Goal: Task Accomplishment & Management: Use online tool/utility

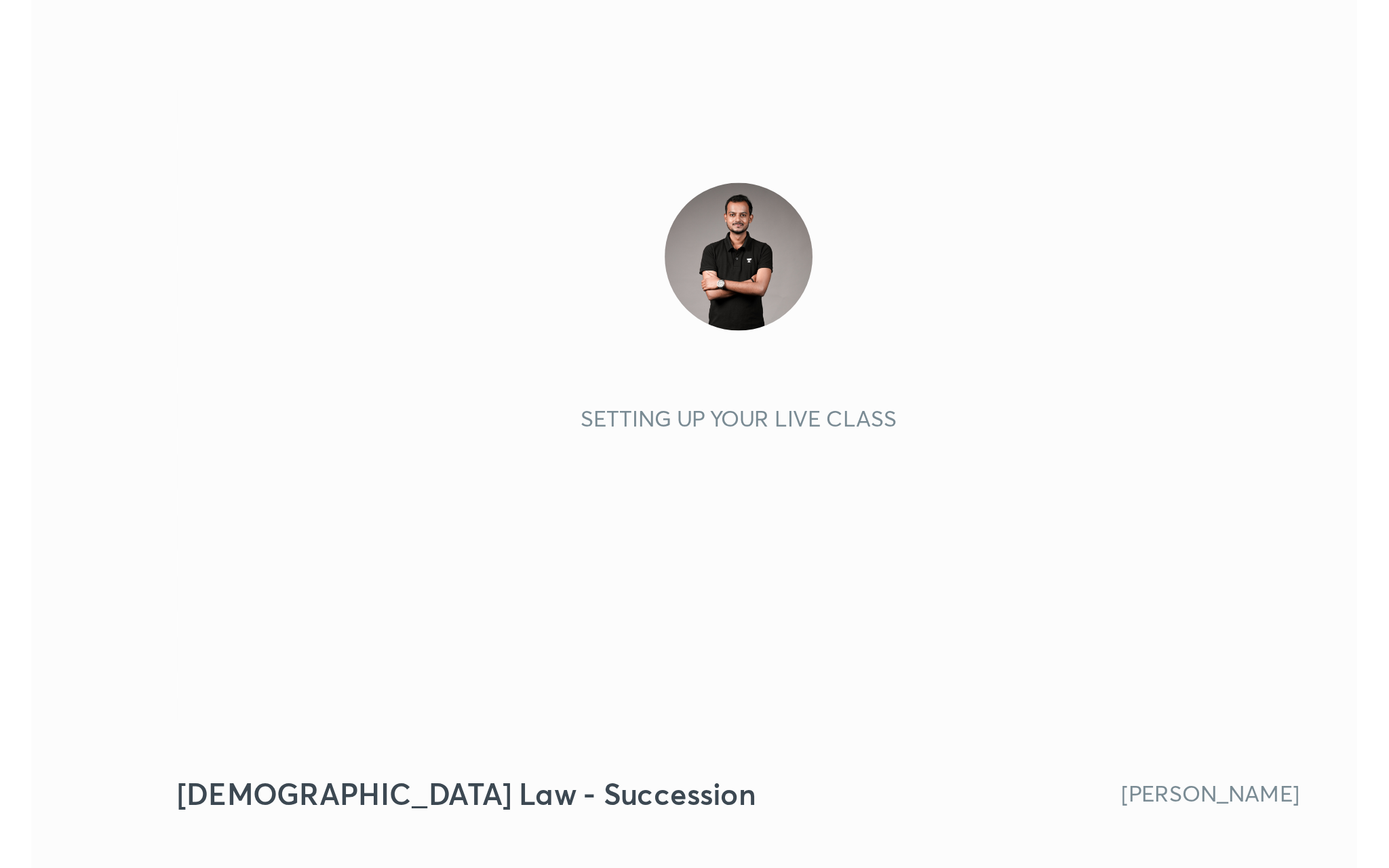
scroll to position [232, 433]
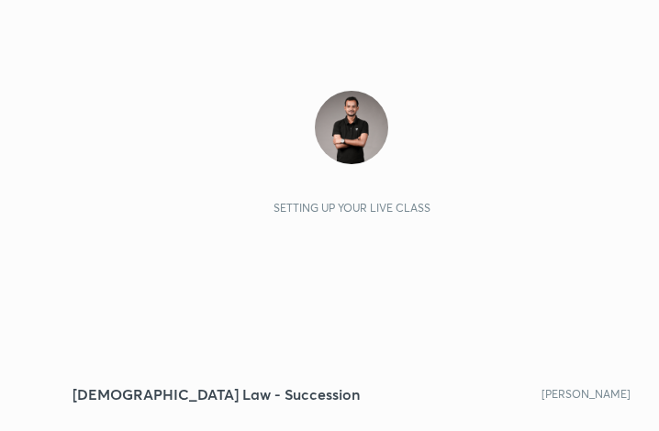
click at [584, 321] on div "Setting up your live class" at bounding box center [352, 201] width 558 height 314
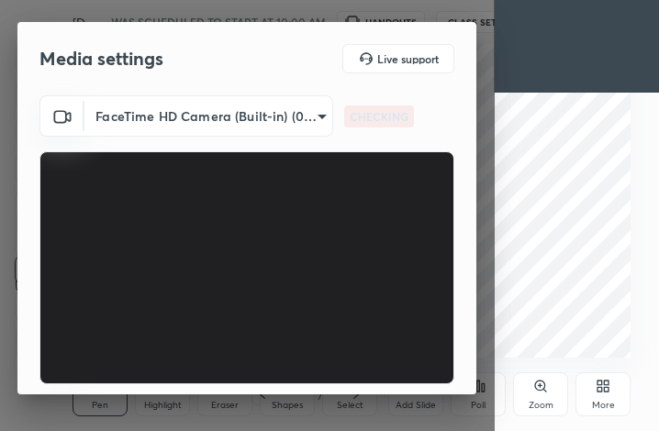
click at [606, 395] on div "More" at bounding box center [603, 395] width 55 height 44
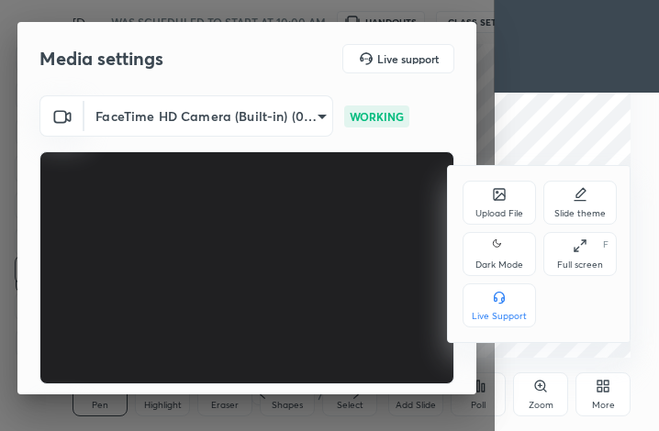
click at [571, 242] on div "Full screen F" at bounding box center [579, 254] width 73 height 44
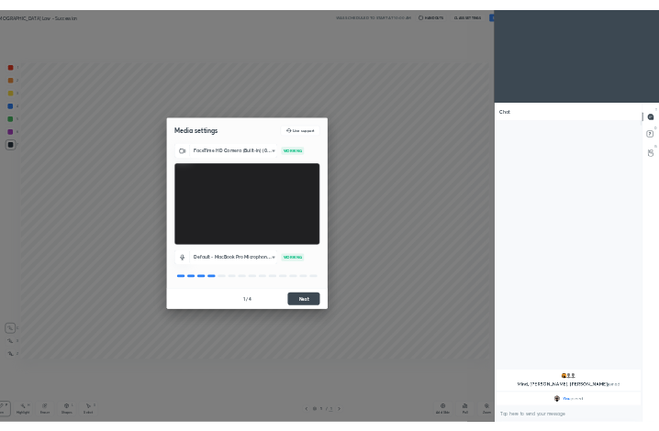
scroll to position [90733, 90454]
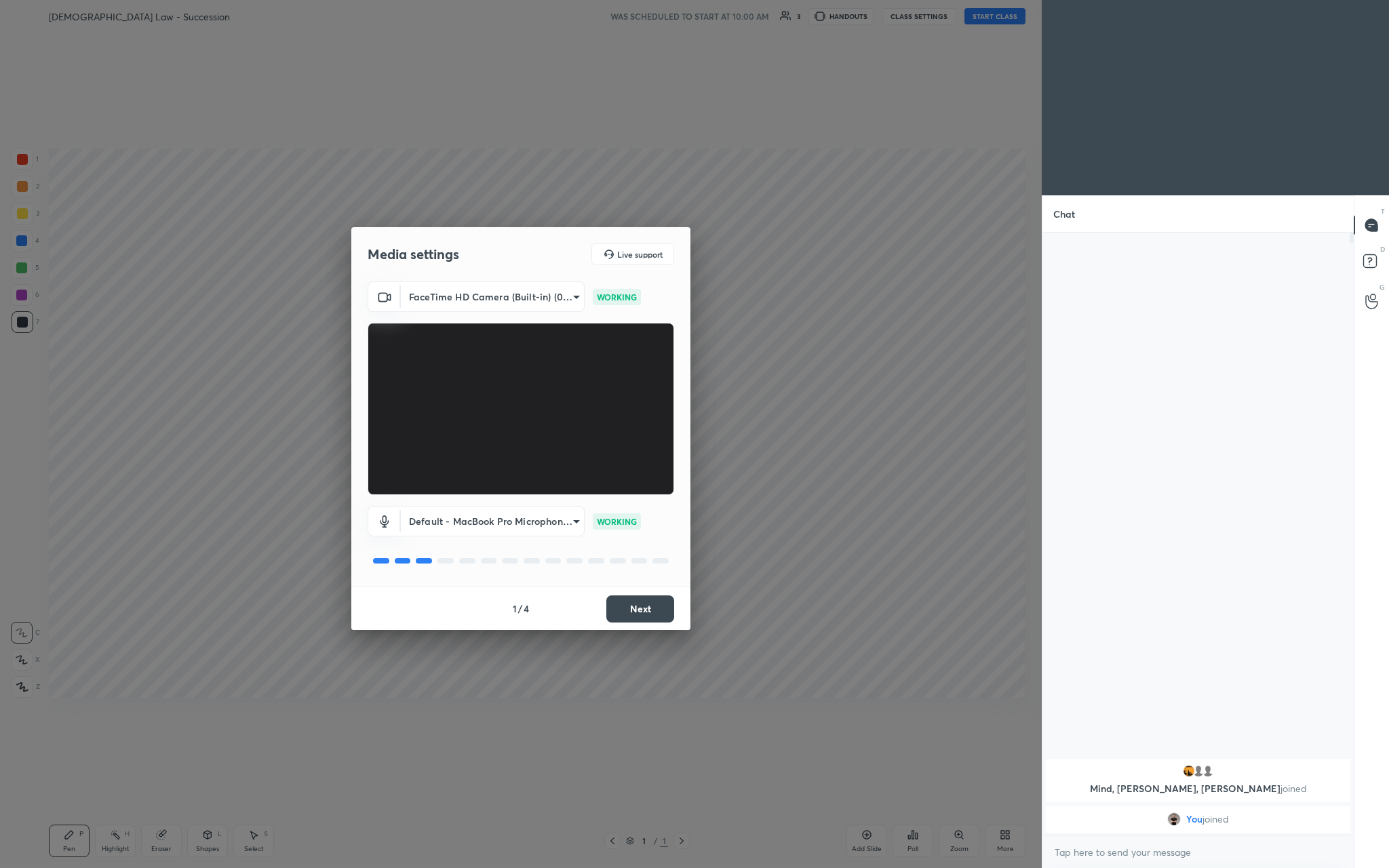
click at [486, 318] on button "Next" at bounding box center [641, 609] width 68 height 27
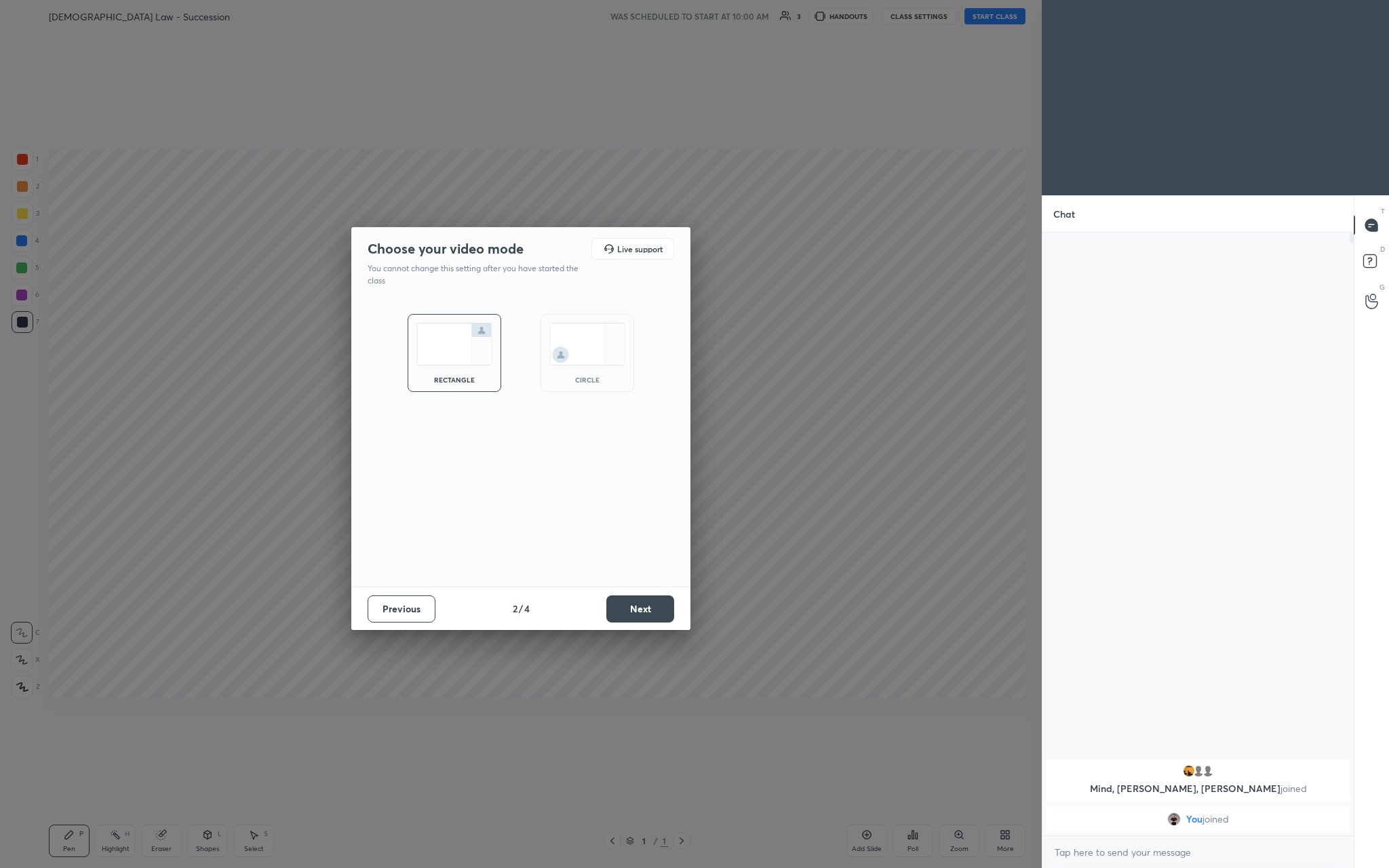
click at [486, 318] on button "Next" at bounding box center [641, 609] width 68 height 27
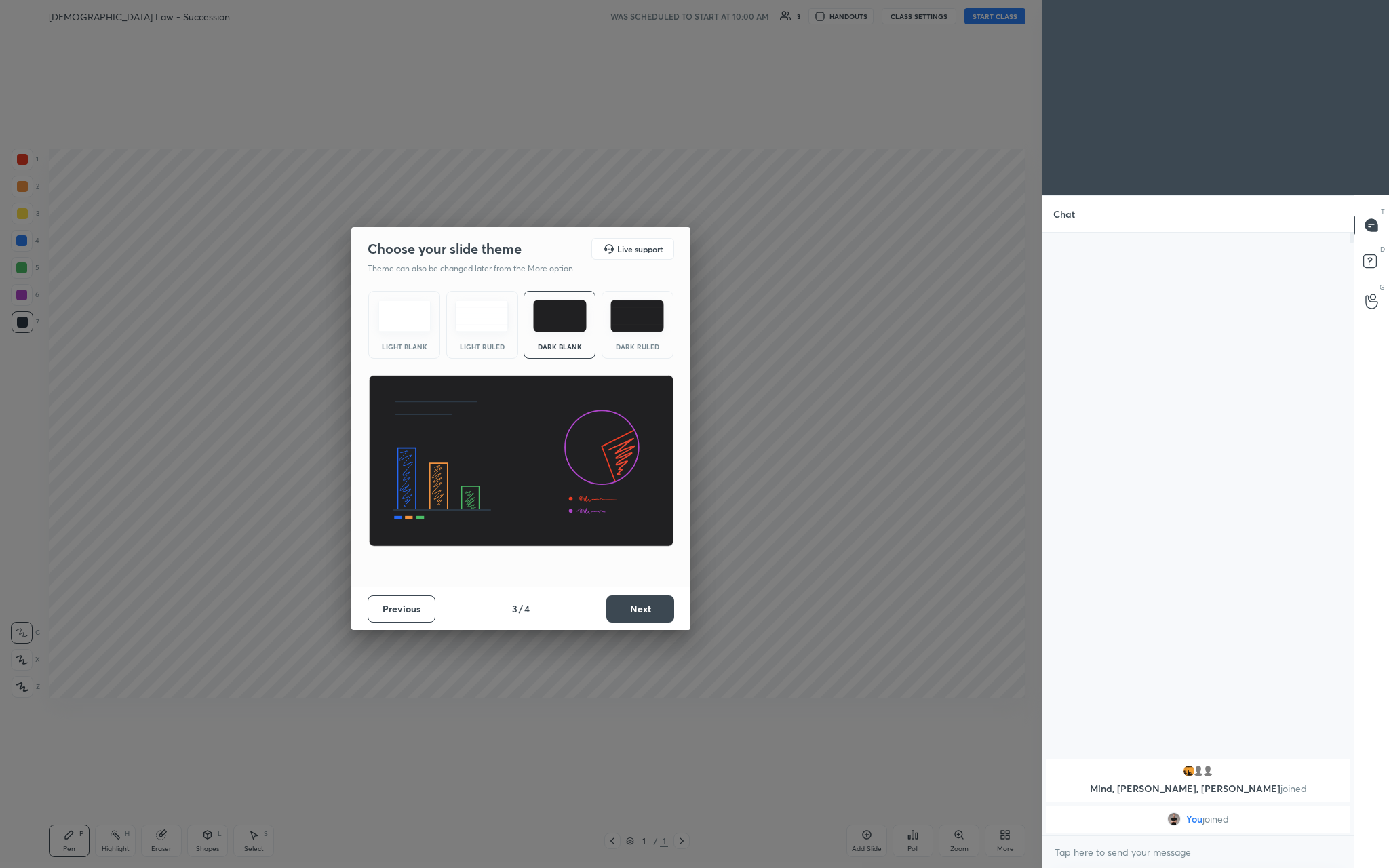
click at [486, 318] on button "Next" at bounding box center [641, 609] width 68 height 27
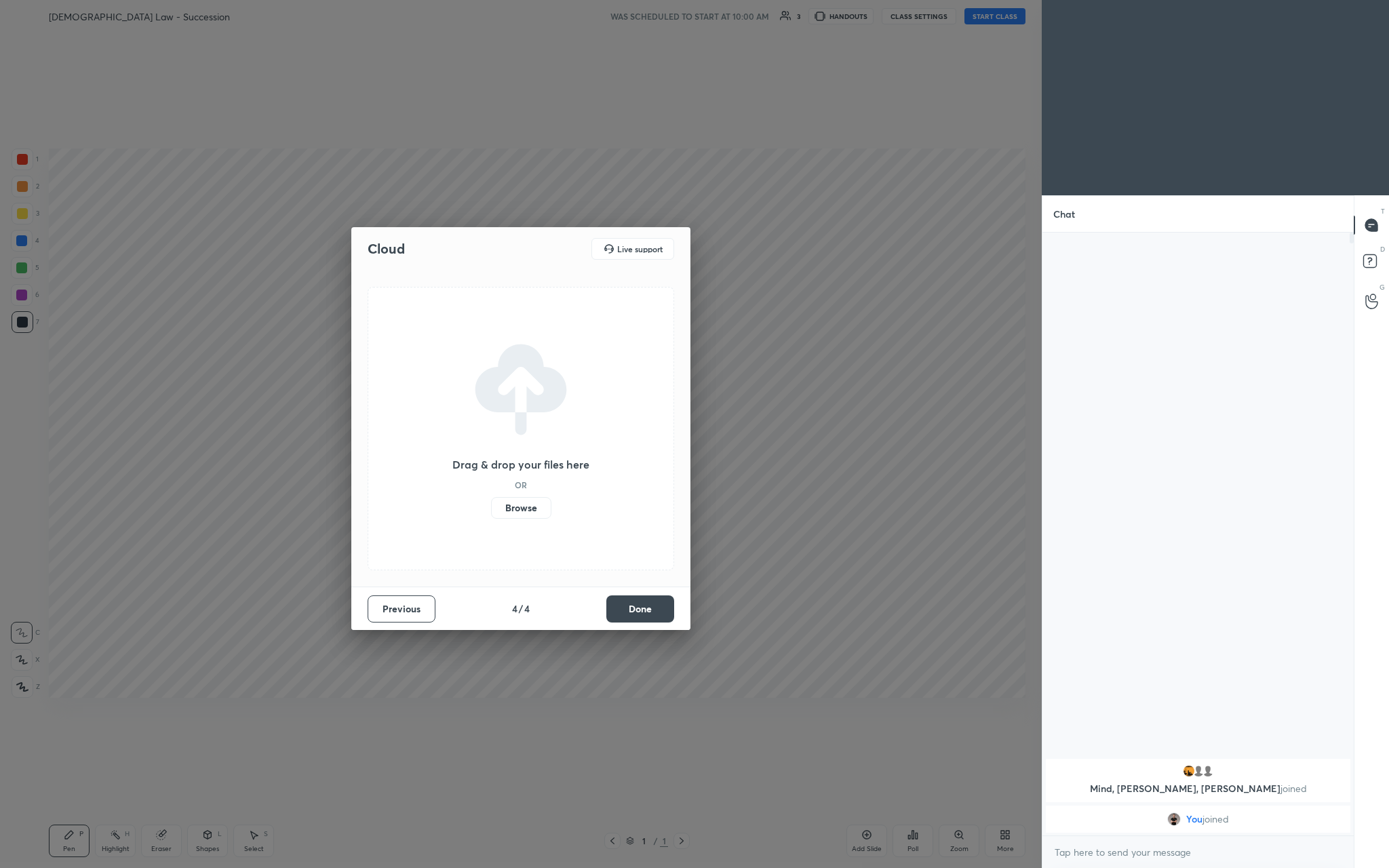
click at [486, 318] on label "Browse" at bounding box center [522, 508] width 61 height 21
click at [486, 318] on input "Browse" at bounding box center [491, 508] width 0 height 21
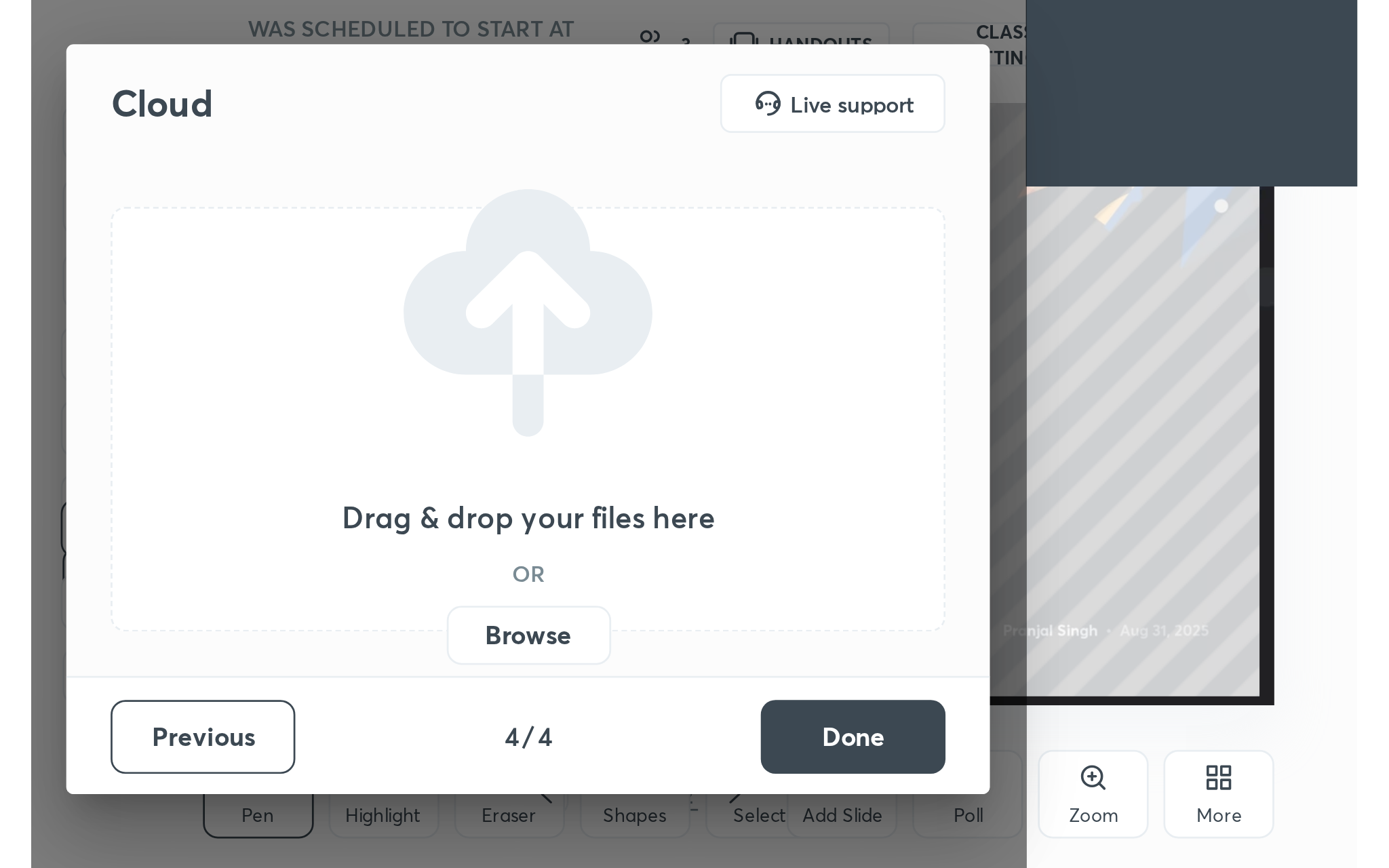
scroll to position [232, 432]
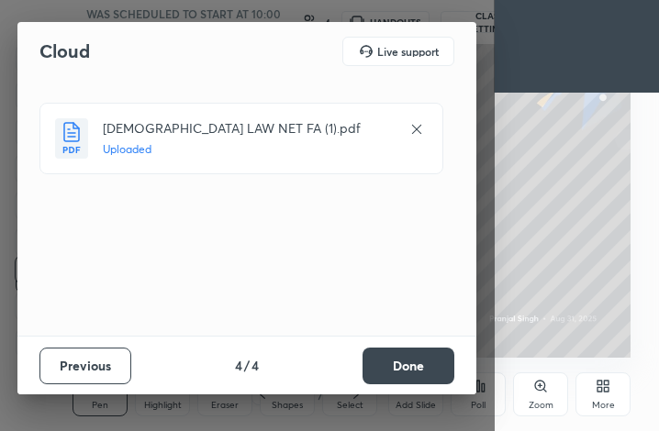
click at [414, 370] on button "Done" at bounding box center [409, 366] width 92 height 37
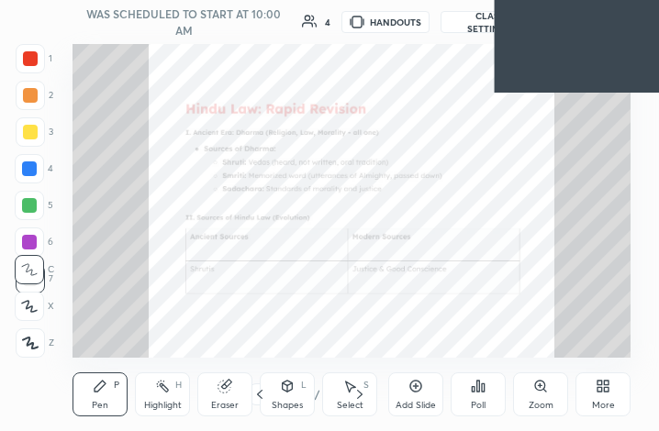
click at [601, 391] on icon at bounding box center [600, 389] width 5 height 5
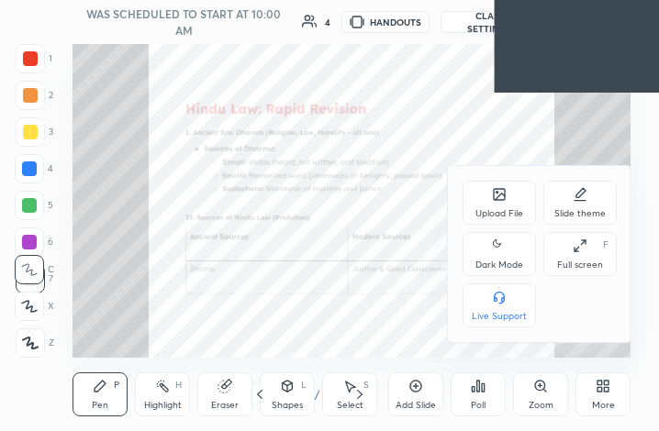
click at [590, 245] on div "Full screen F" at bounding box center [579, 254] width 73 height 44
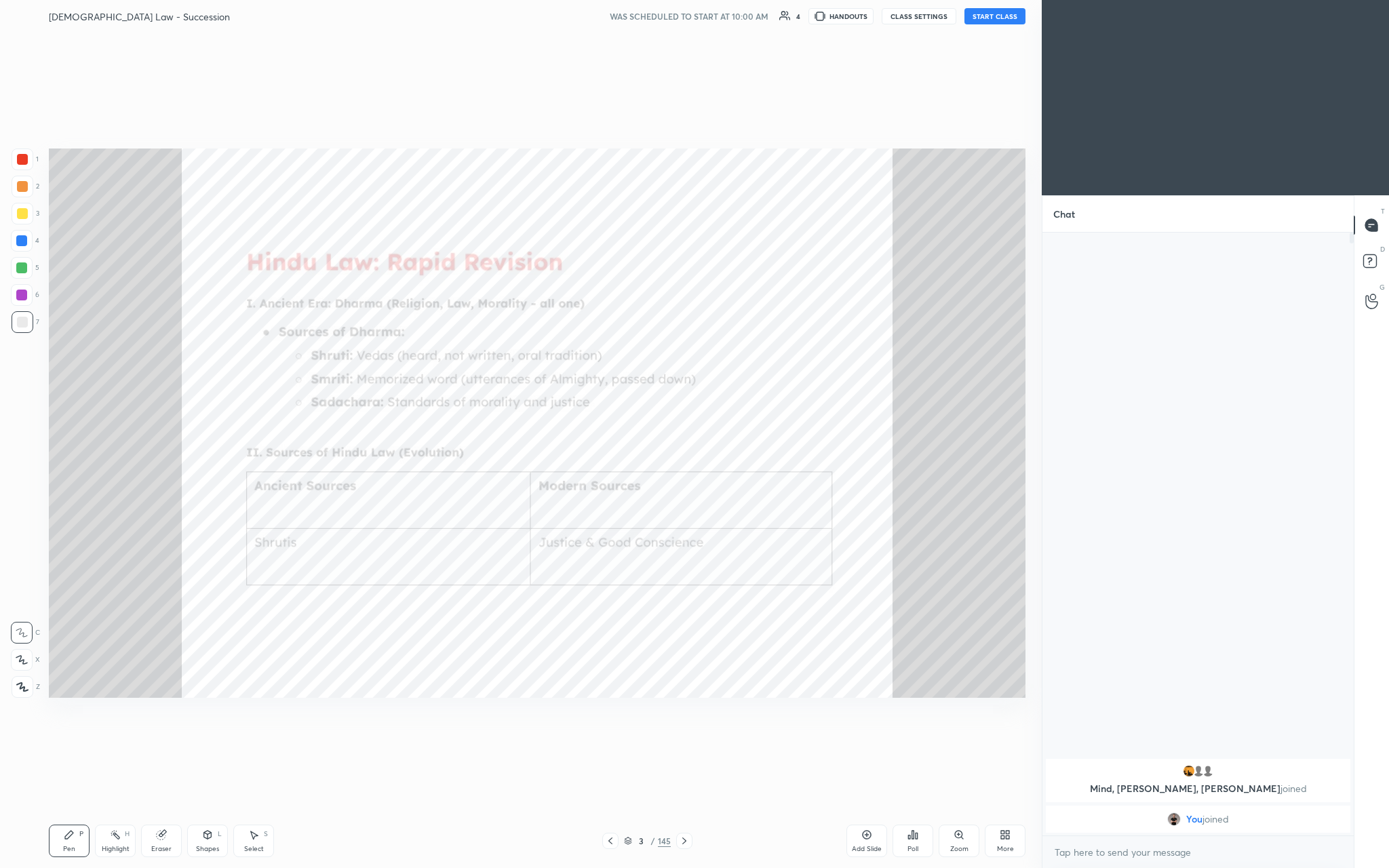
scroll to position [67027, 66830]
click at [486, 21] on button "START CLASS" at bounding box center [994, 16] width 61 height 16
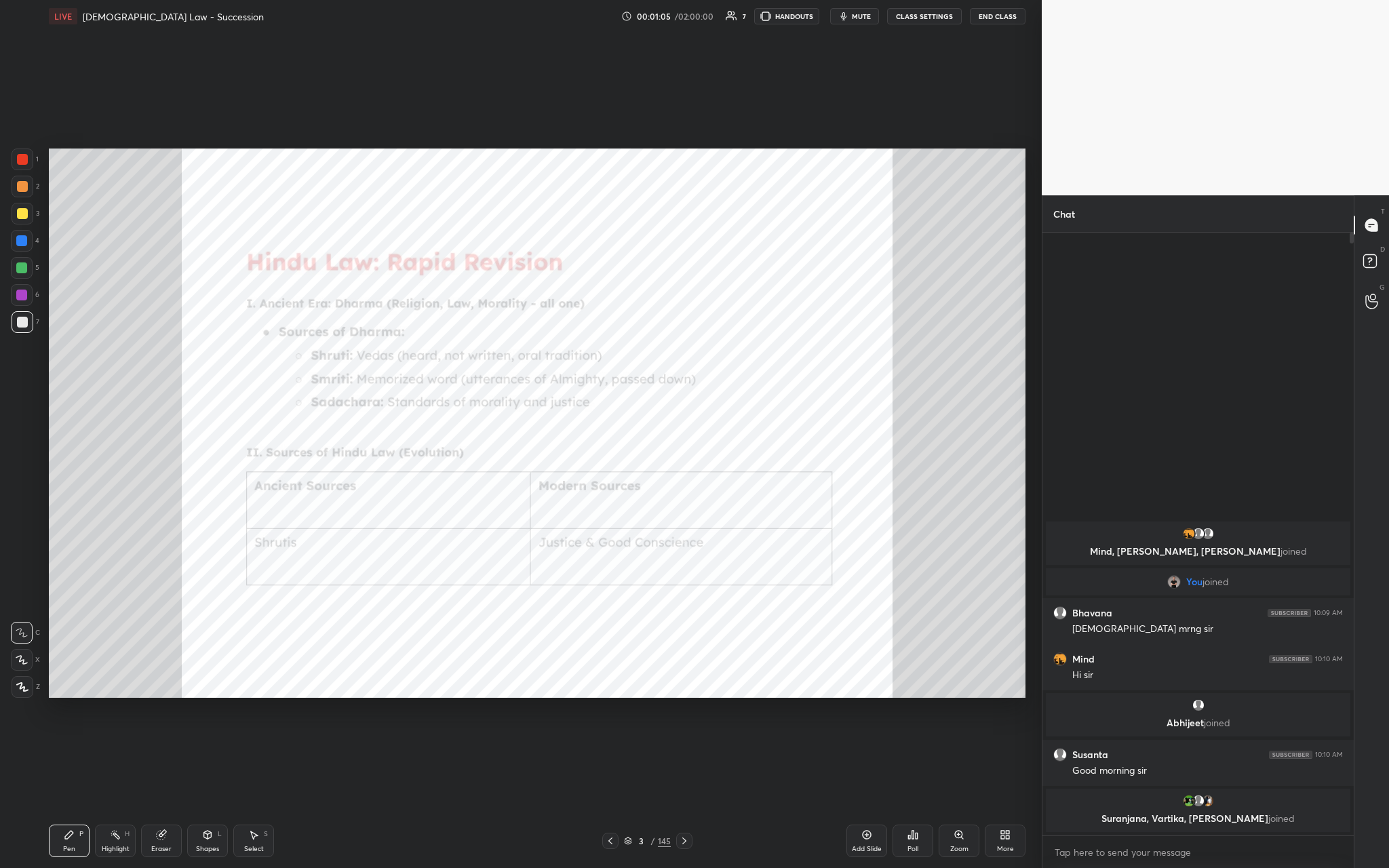
click at [486, 318] on div "Add Slide" at bounding box center [867, 849] width 30 height 7
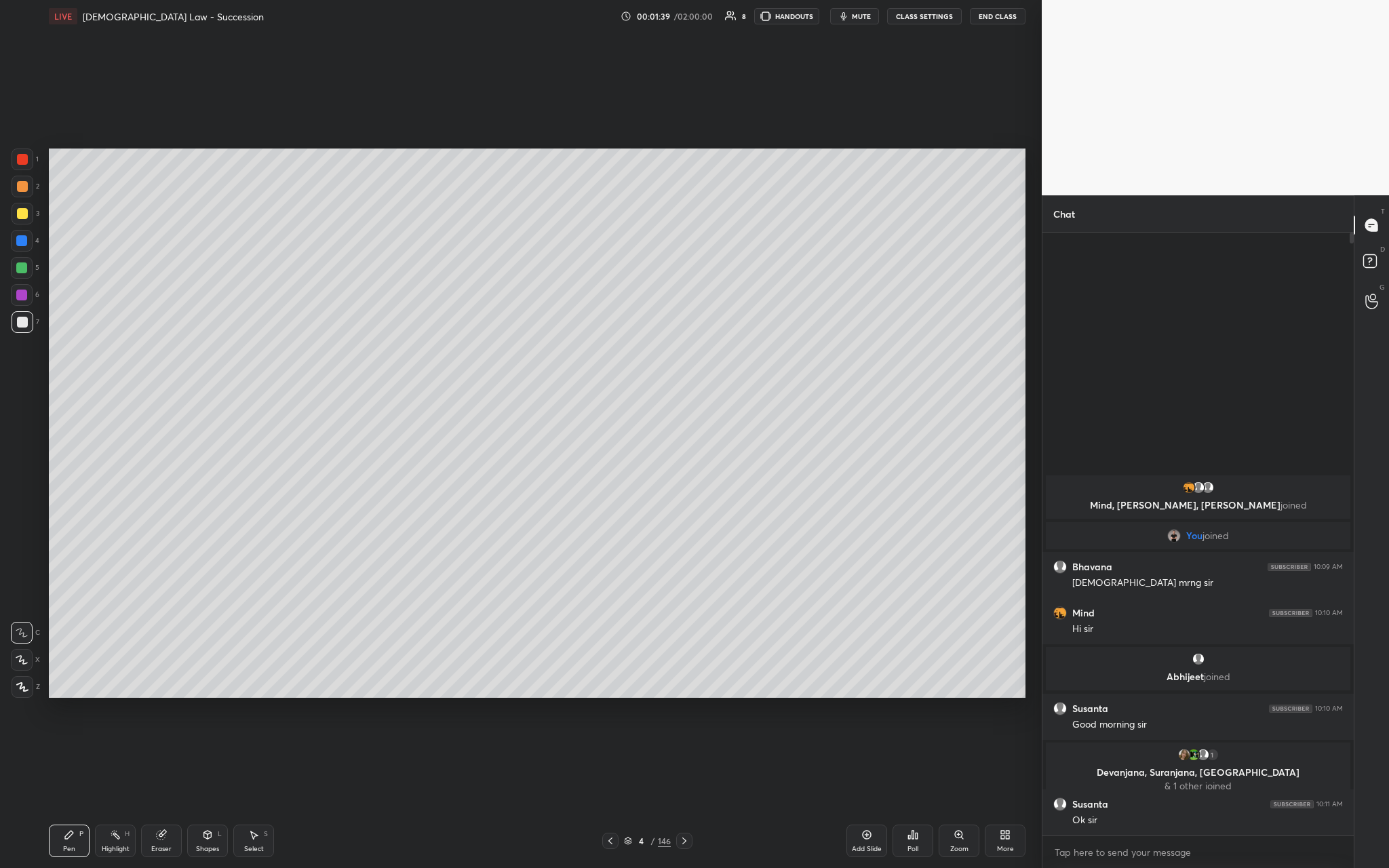
click at [486, 318] on div "Pen P Highlight H Eraser Shapes L Select S 4 / 146 Add Slide Poll Zoom More" at bounding box center [537, 840] width 977 height 54
click at [486, 318] on div "146" at bounding box center [663, 841] width 13 height 13
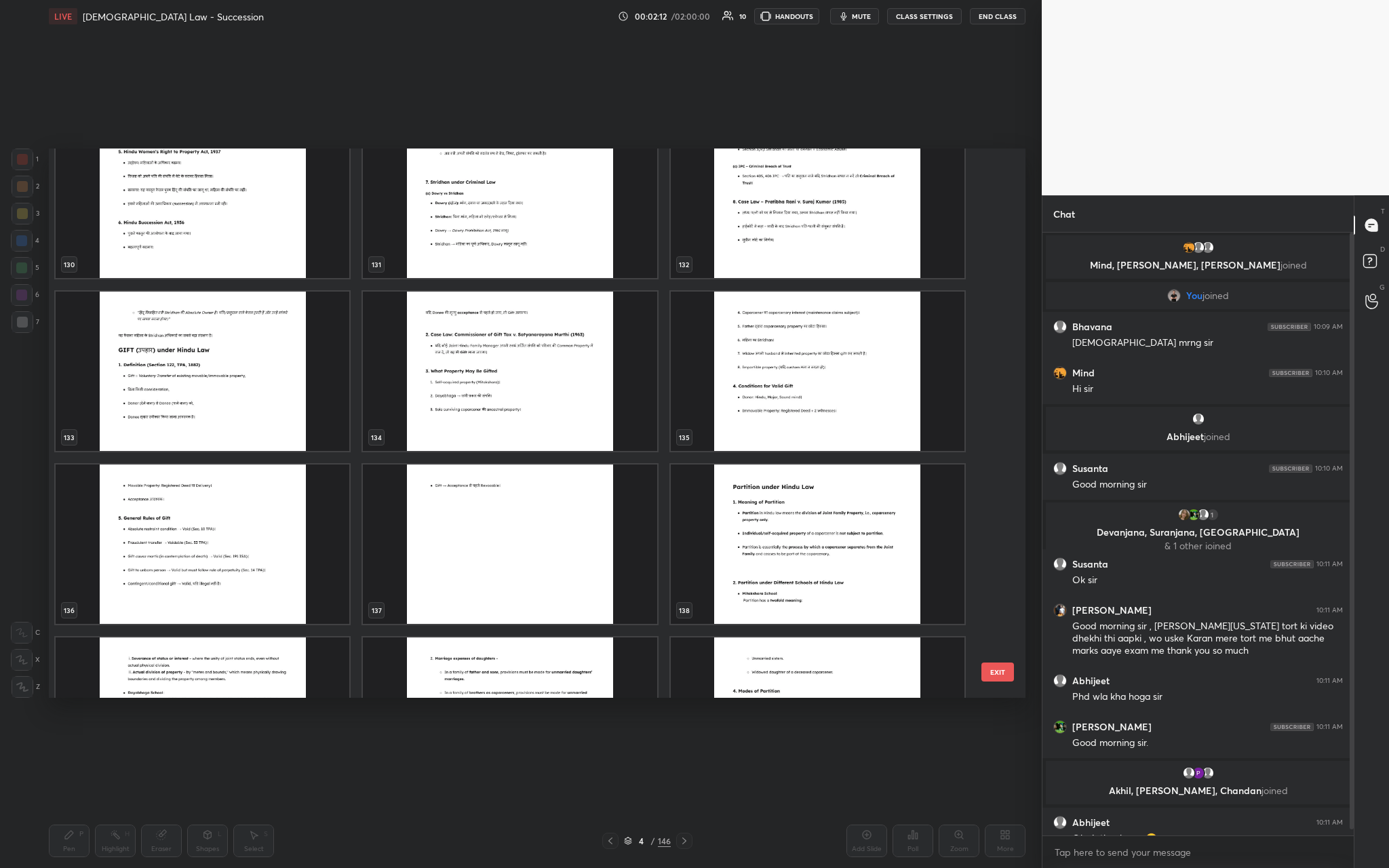
scroll to position [7463, 0]
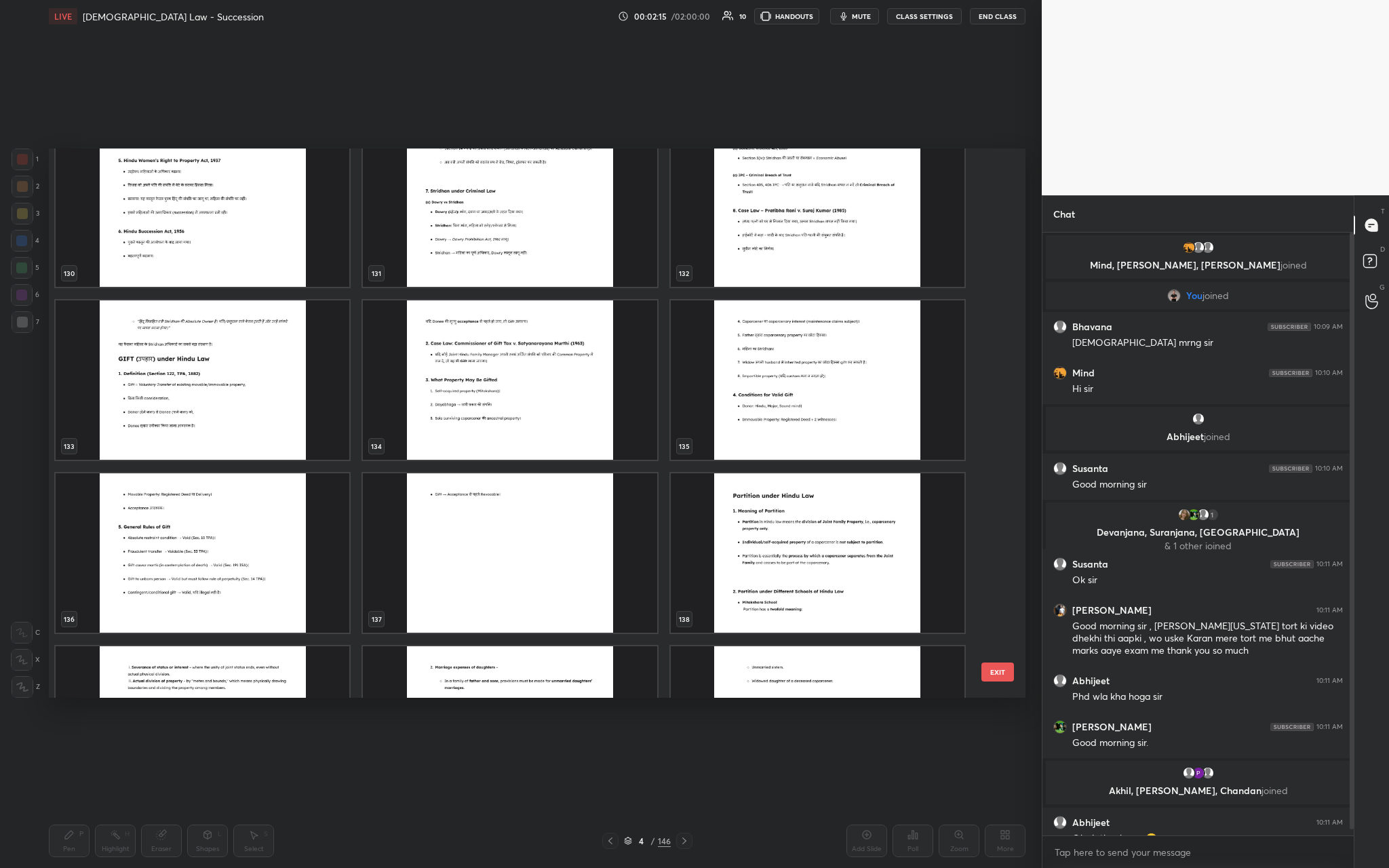
click at [197, 318] on img "grid" at bounding box center [202, 380] width 293 height 160
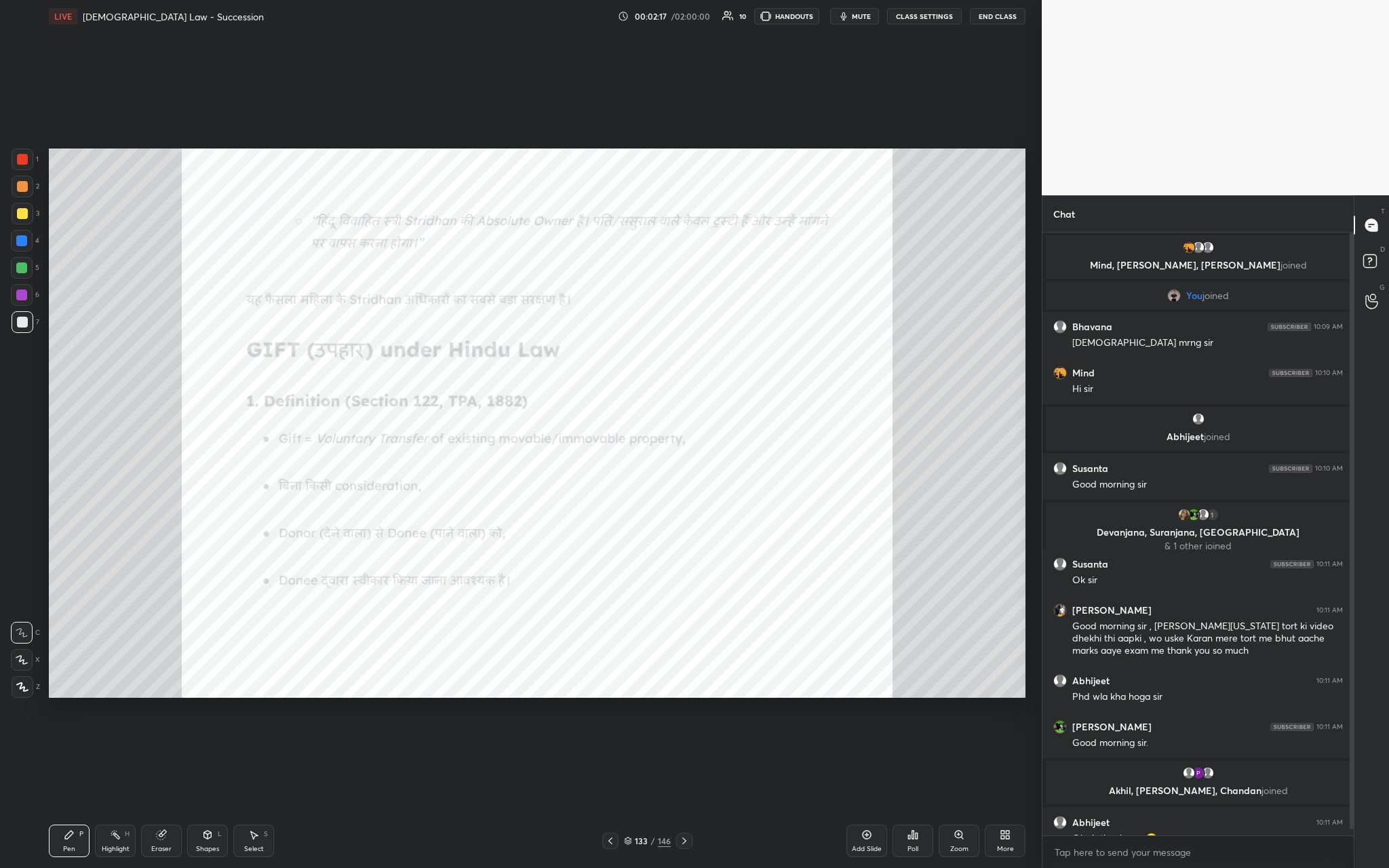
click at [27, 163] on div at bounding box center [22, 159] width 21 height 21
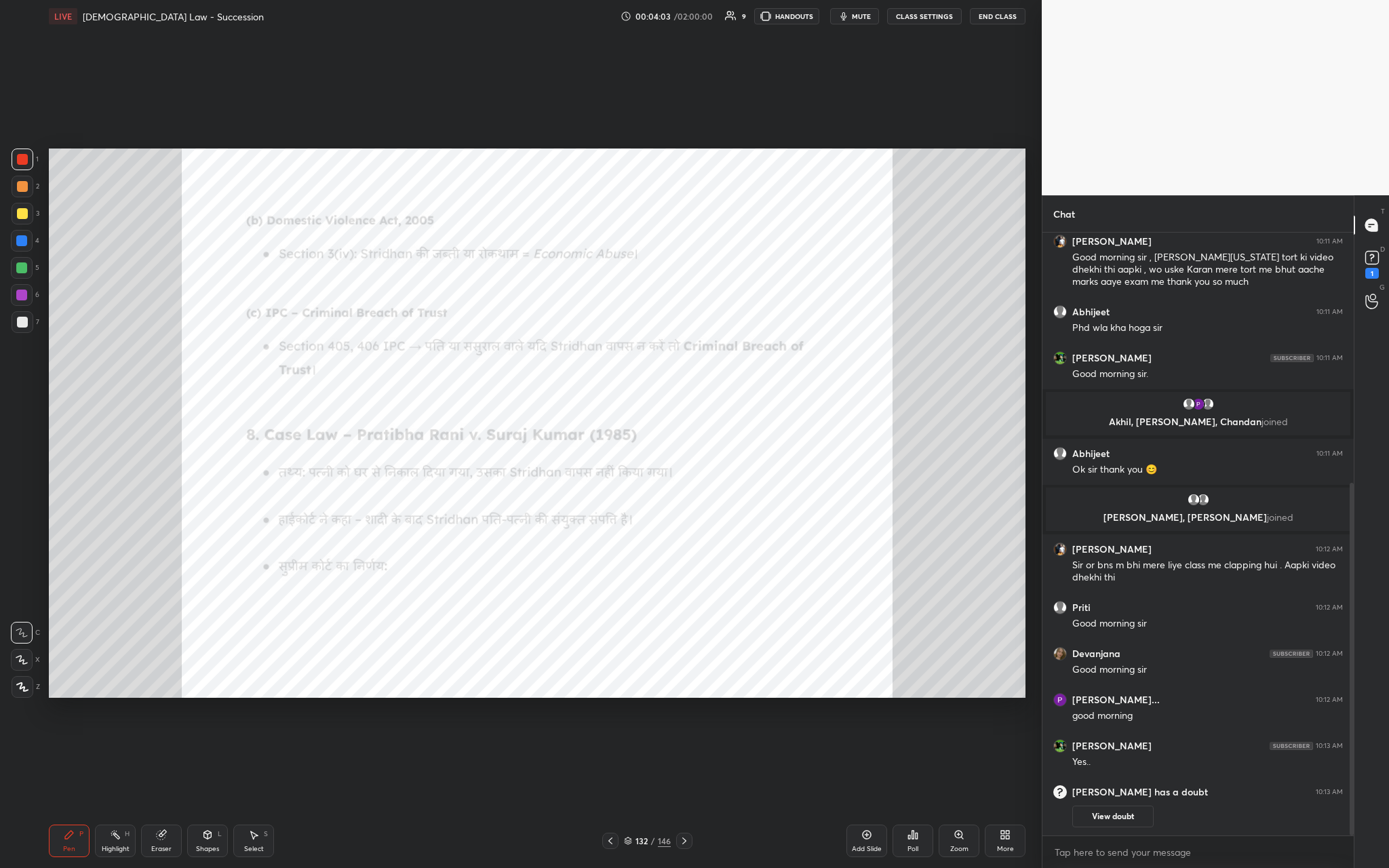
scroll to position [428, 0]
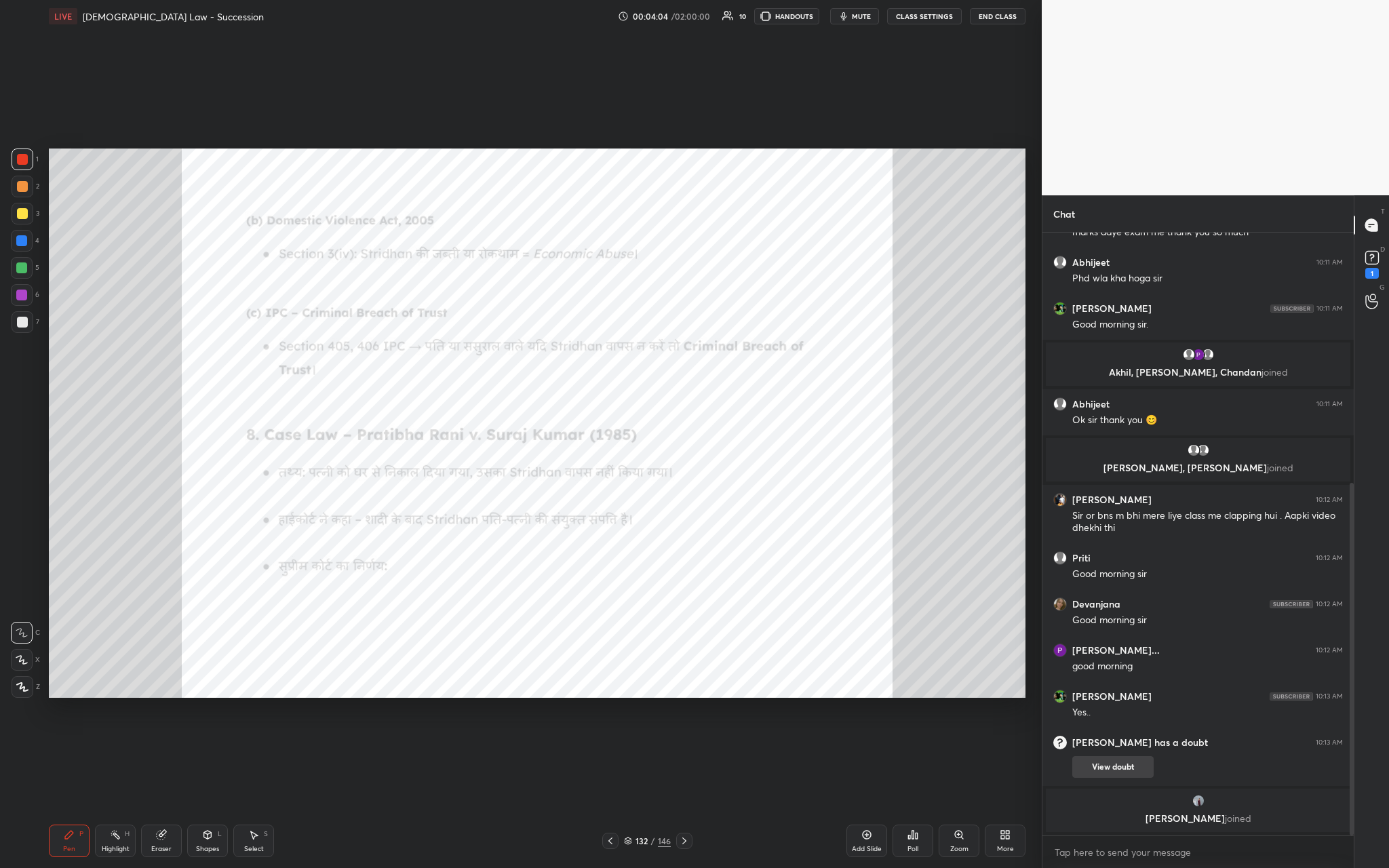
click at [486, 318] on button "View doubt" at bounding box center [1113, 766] width 81 height 21
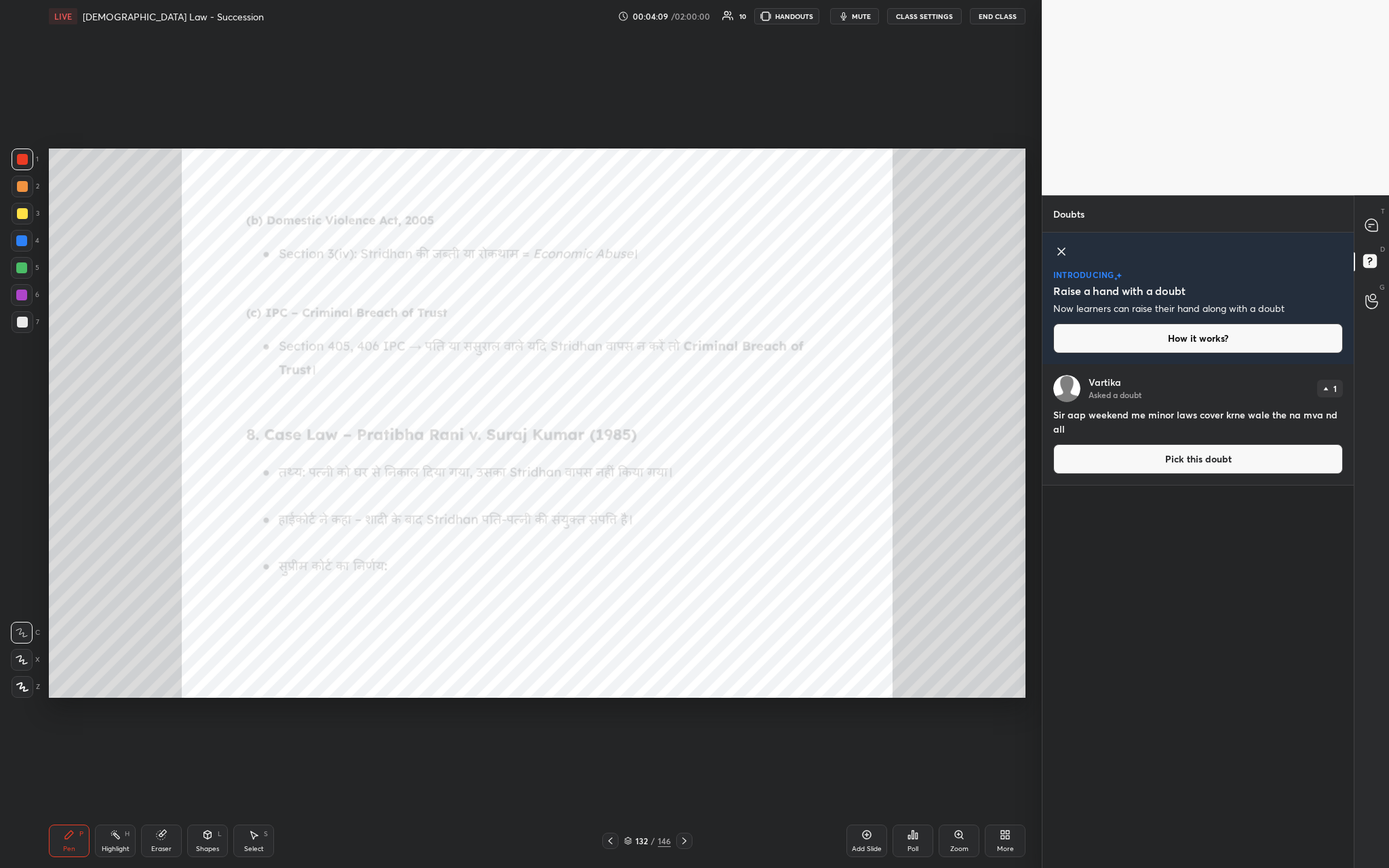
click at [486, 318] on button "Pick this doubt" at bounding box center [1198, 459] width 290 height 30
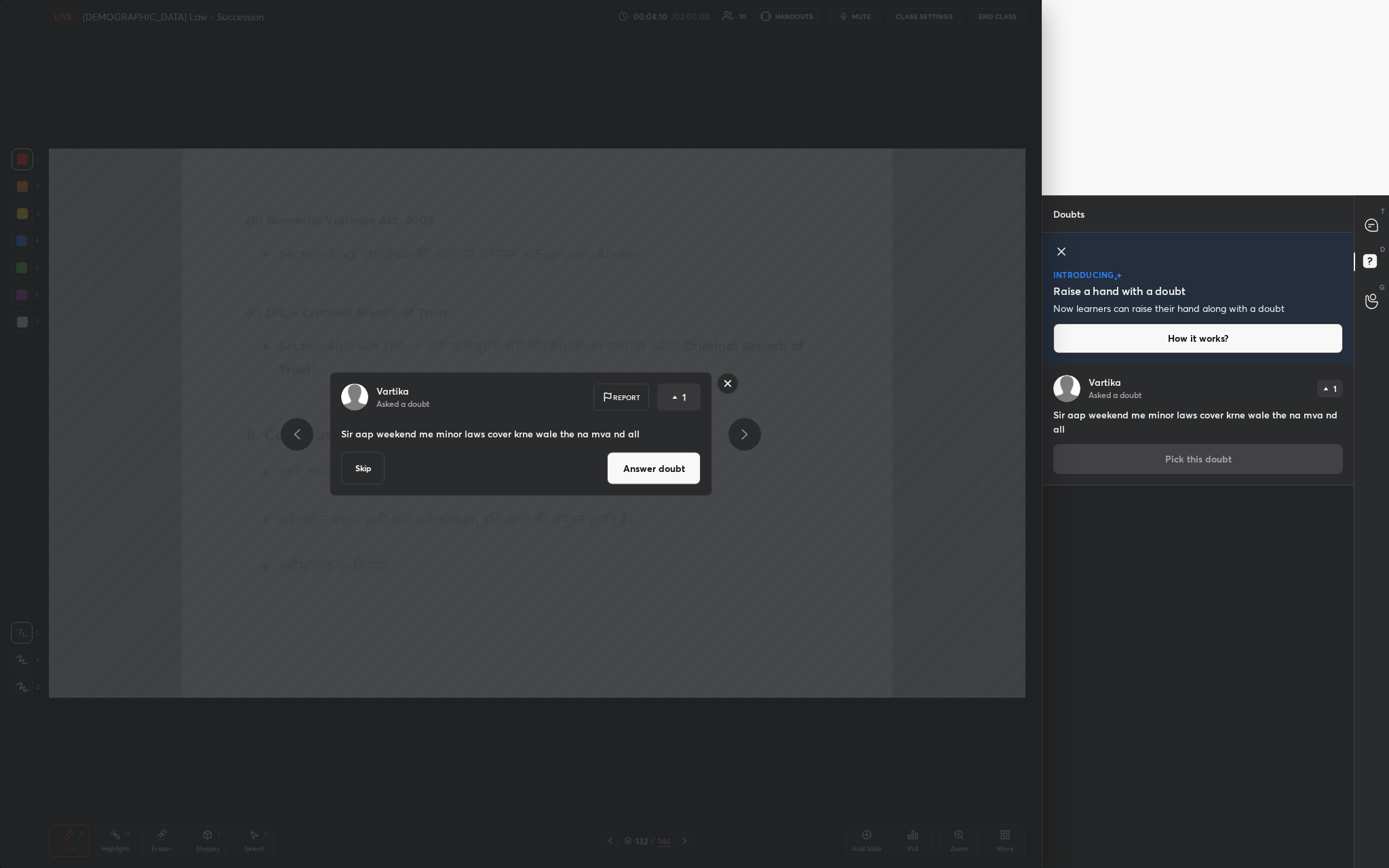
click at [486, 318] on button "Answer doubt" at bounding box center [654, 468] width 94 height 33
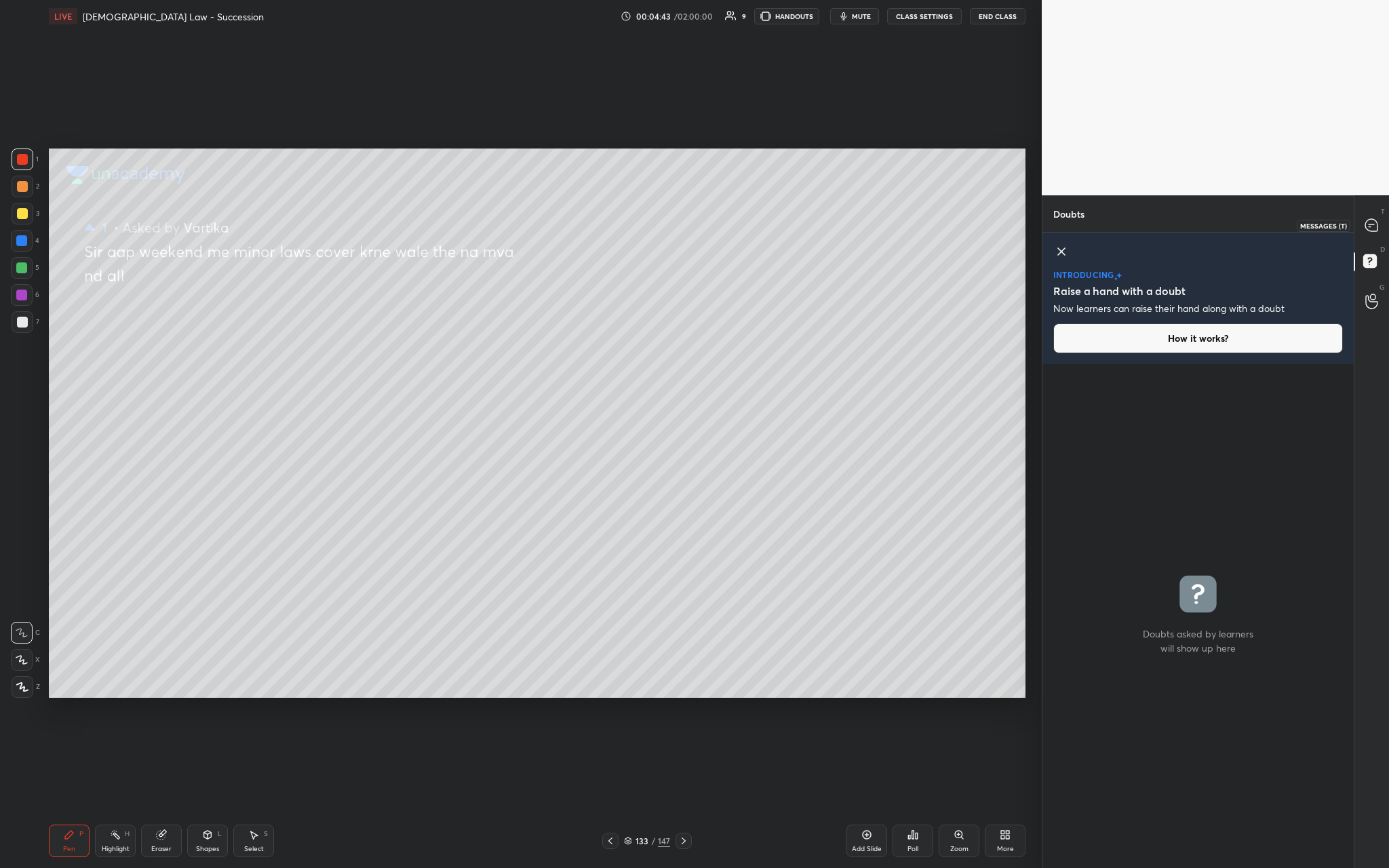
click at [486, 231] on icon at bounding box center [1371, 225] width 14 height 14
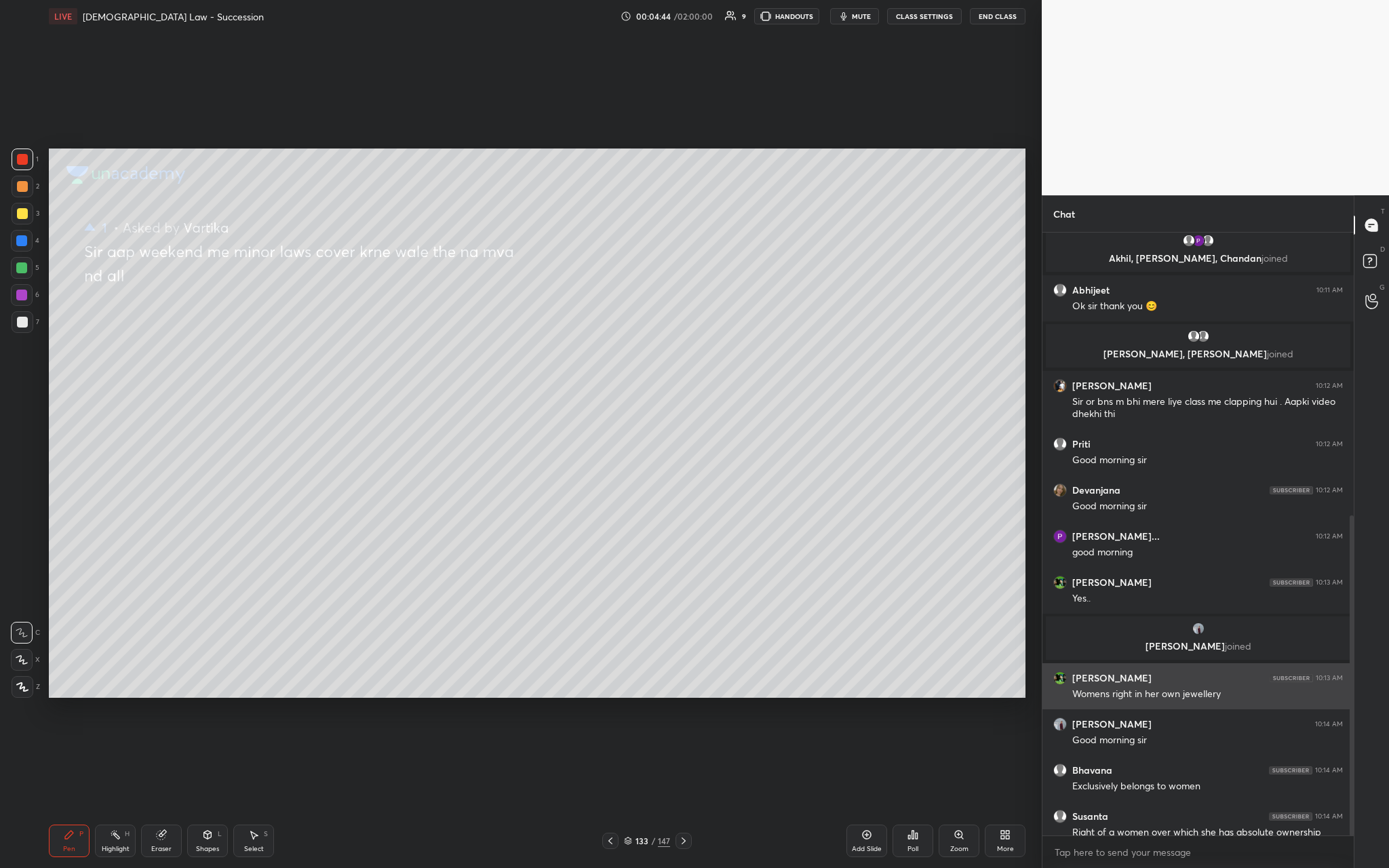
scroll to position [555, 0]
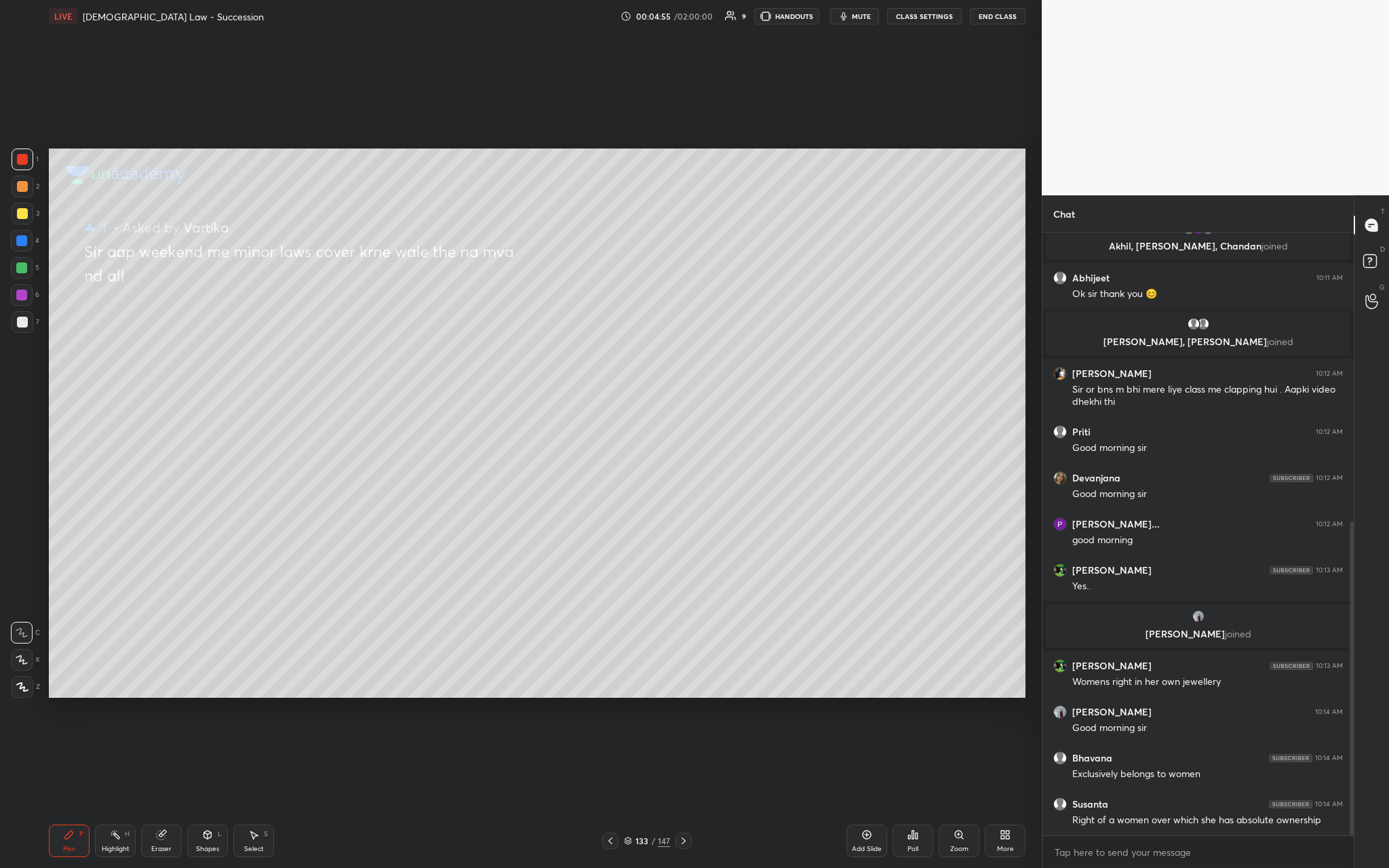
click at [18, 318] on icon at bounding box center [22, 686] width 13 height 10
click at [27, 207] on div at bounding box center [22, 213] width 21 height 21
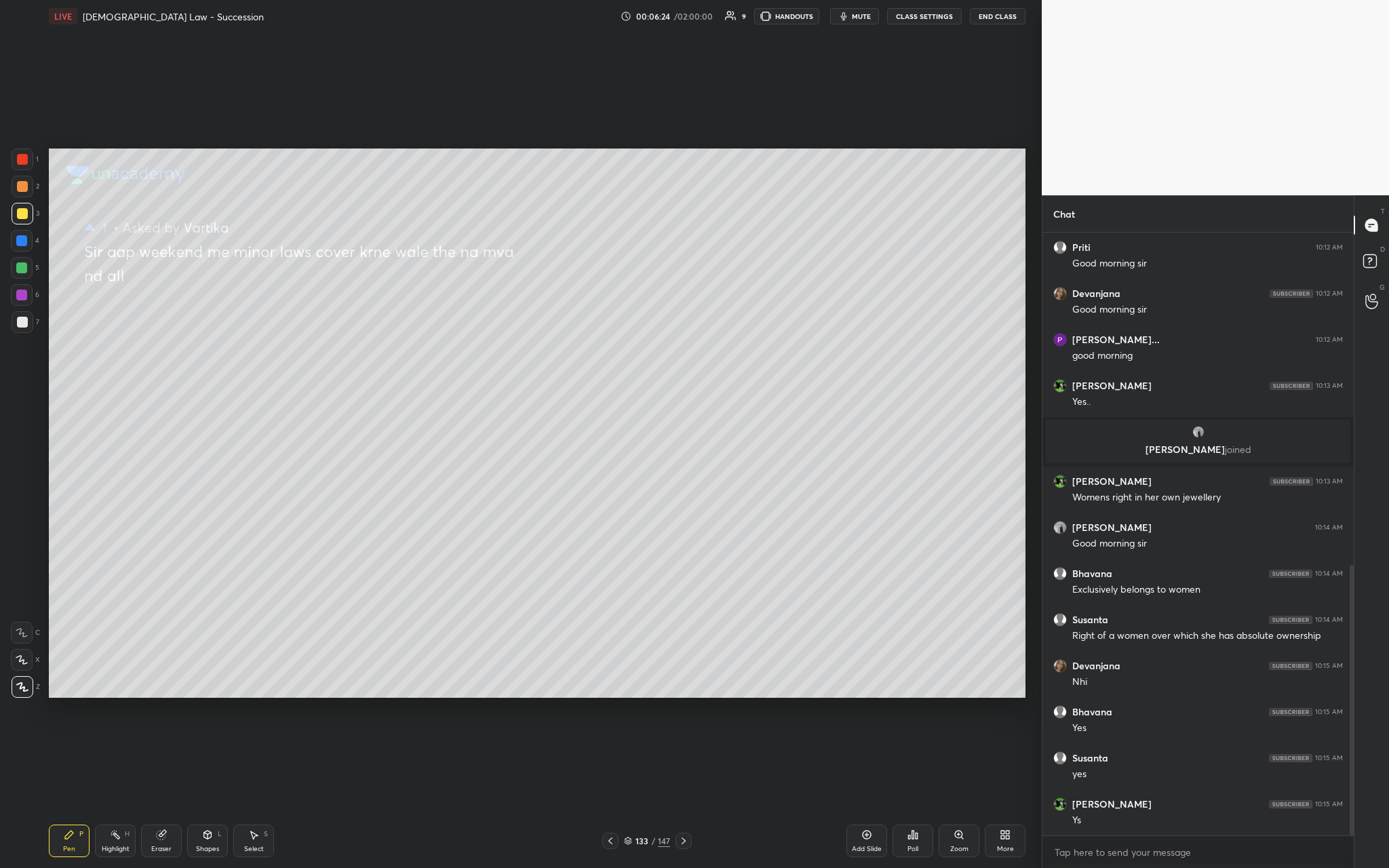
scroll to position [785, 0]
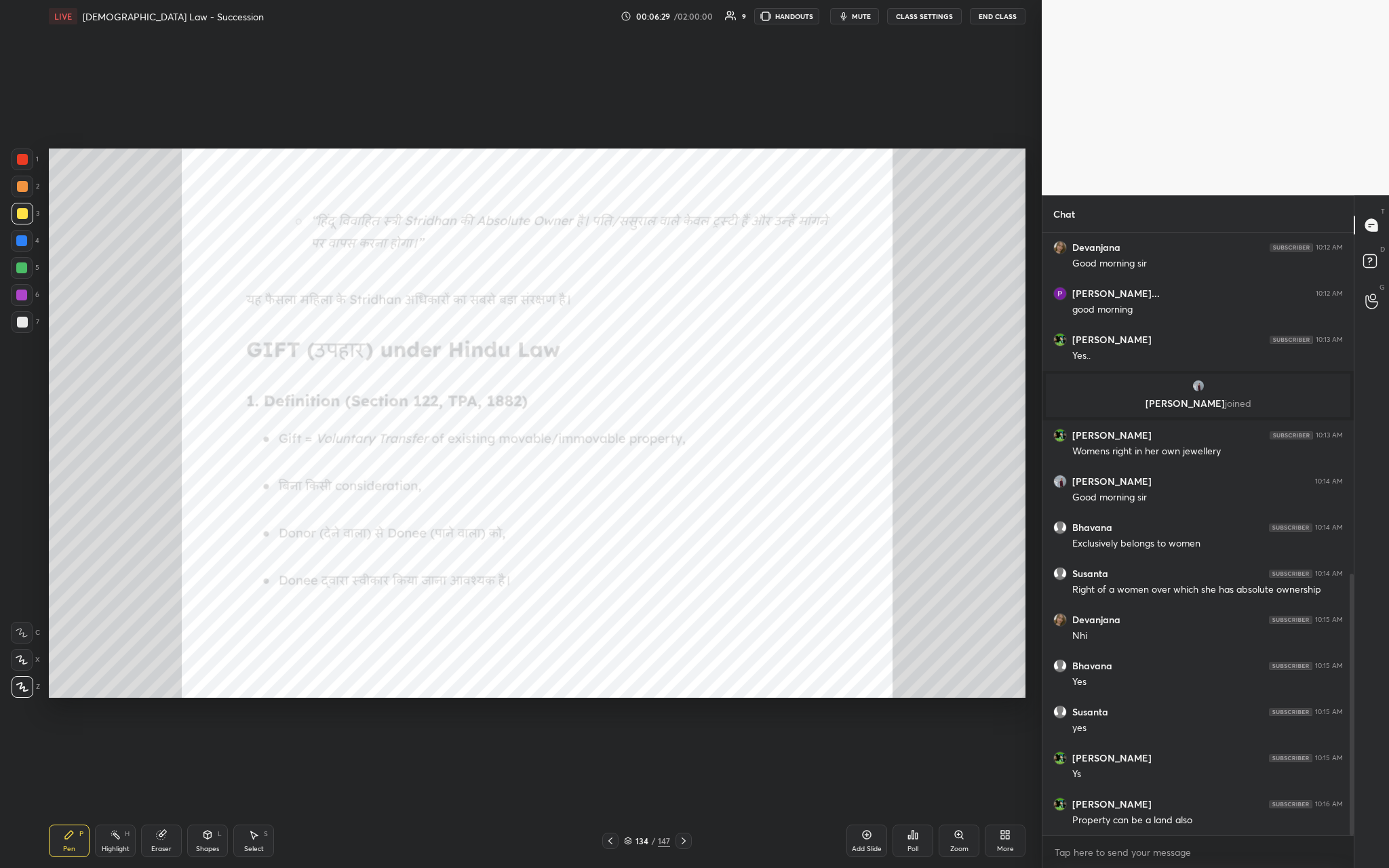
drag, startPoint x: 17, startPoint y: 169, endPoint x: 13, endPoint y: 152, distance: 17.5
click at [20, 168] on div at bounding box center [22, 159] width 21 height 21
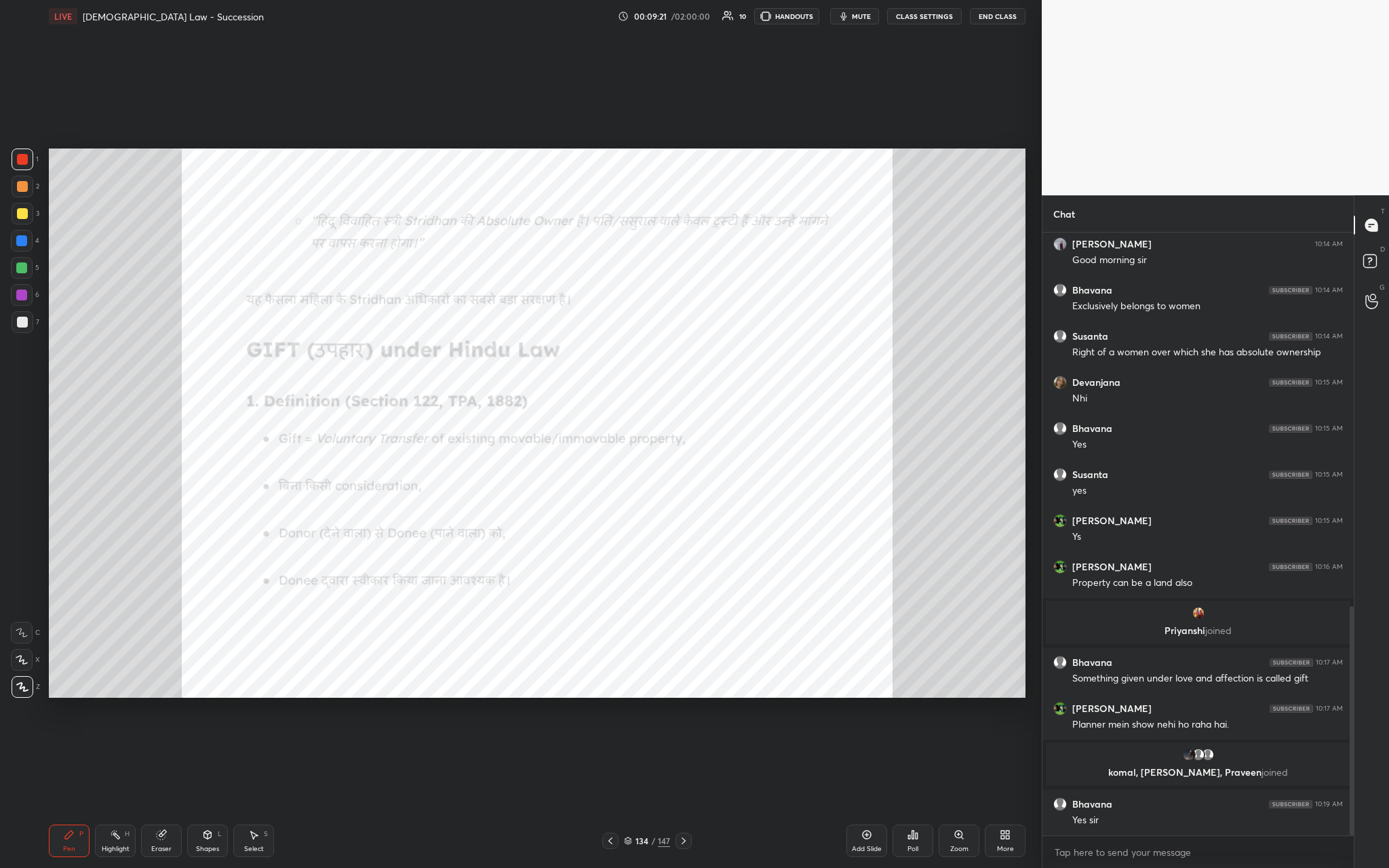
scroll to position [983, 0]
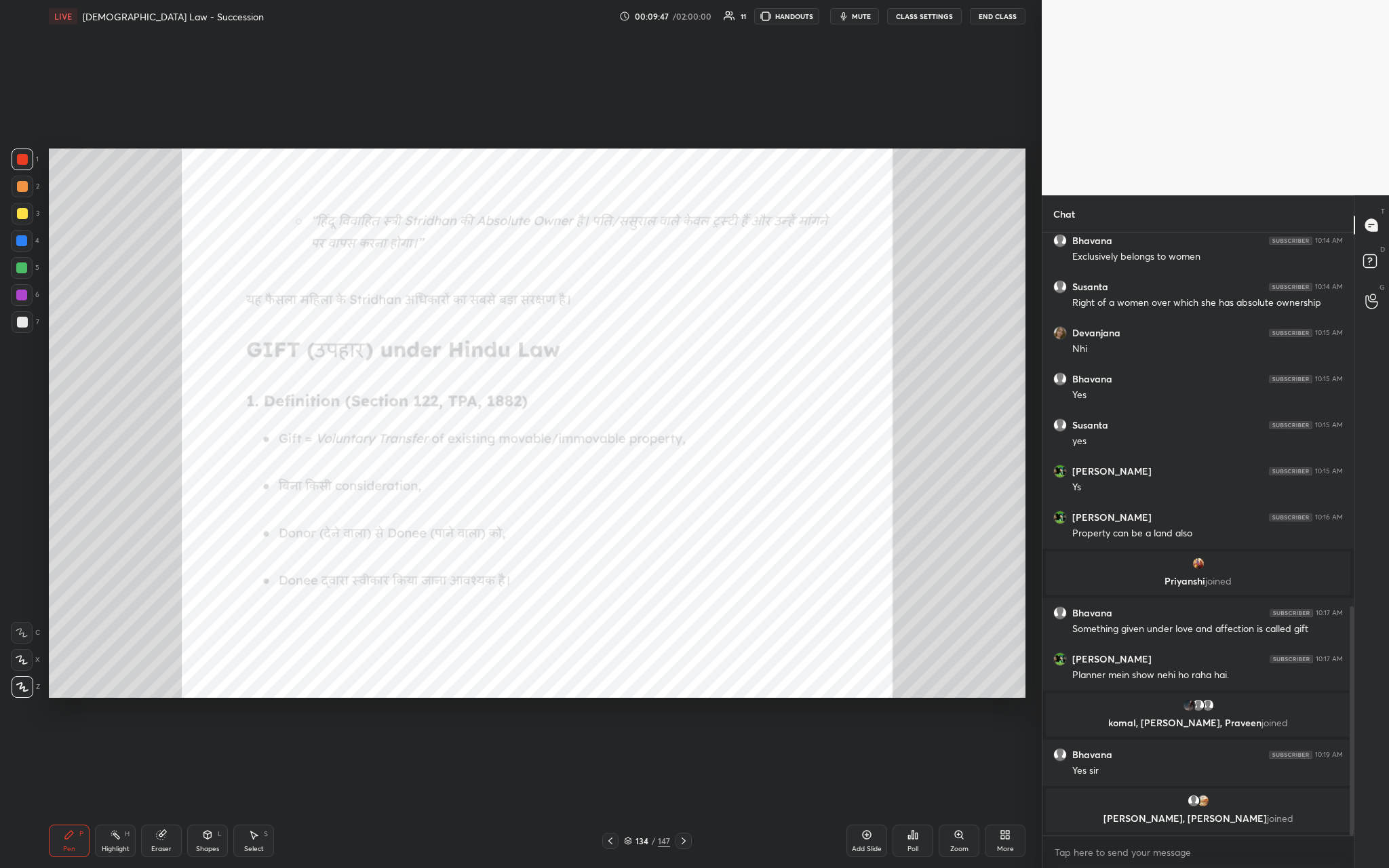
click at [486, 318] on div "Add Slide" at bounding box center [867, 849] width 30 height 7
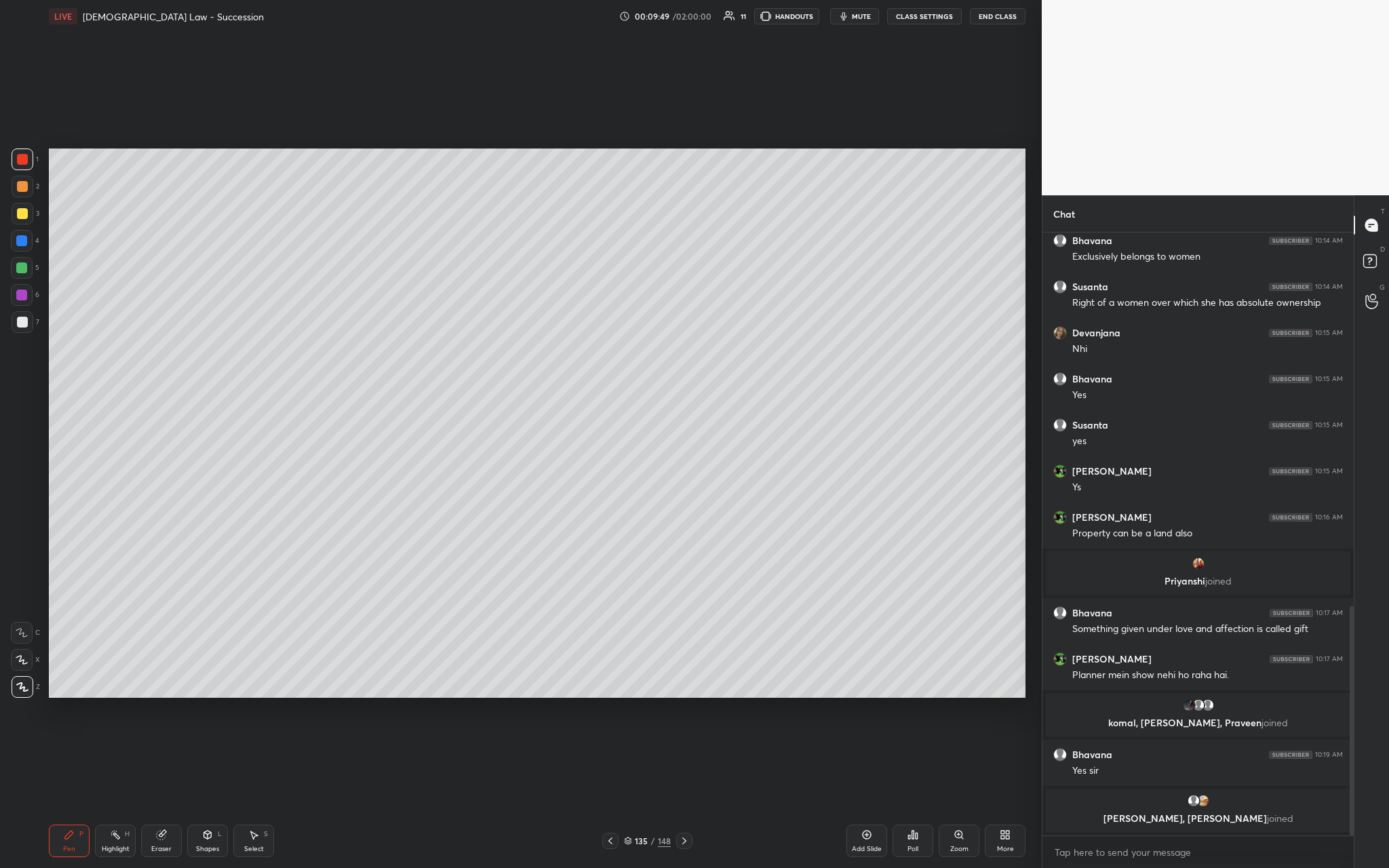
click at [24, 221] on div at bounding box center [22, 213] width 21 height 21
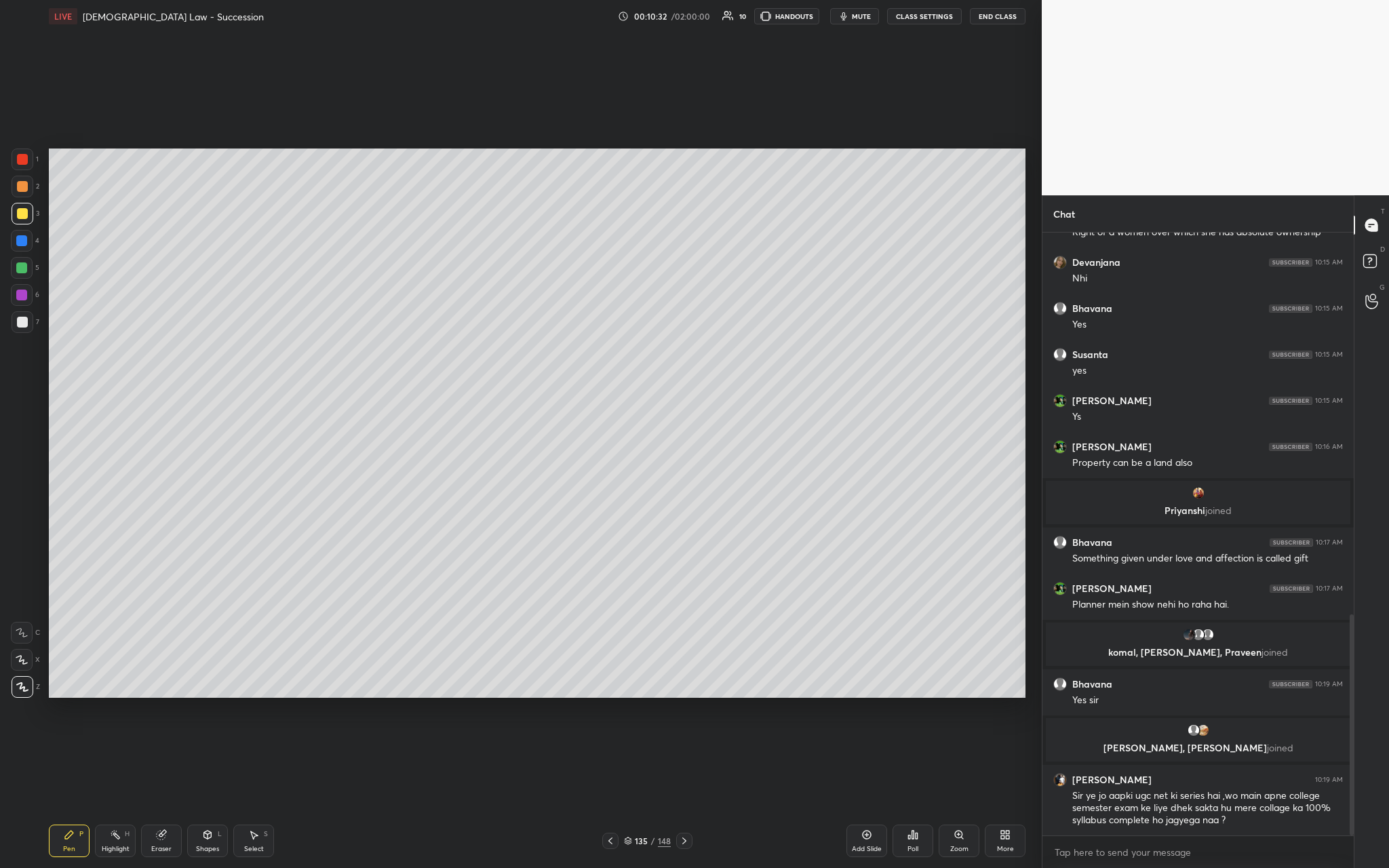
scroll to position [1042, 0]
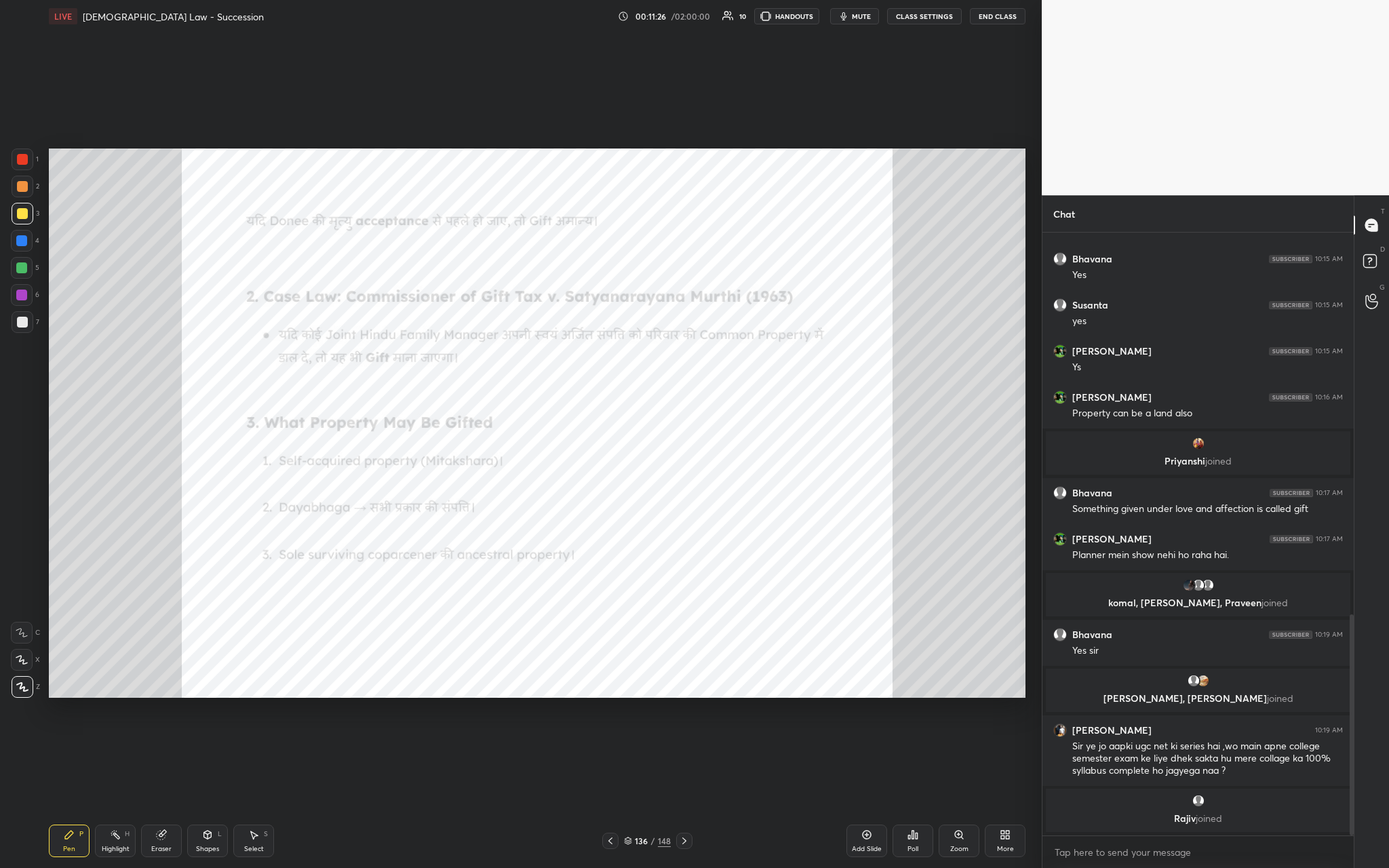
drag, startPoint x: 22, startPoint y: 162, endPoint x: 37, endPoint y: 165, distance: 15.3
click at [22, 162] on div at bounding box center [22, 159] width 11 height 11
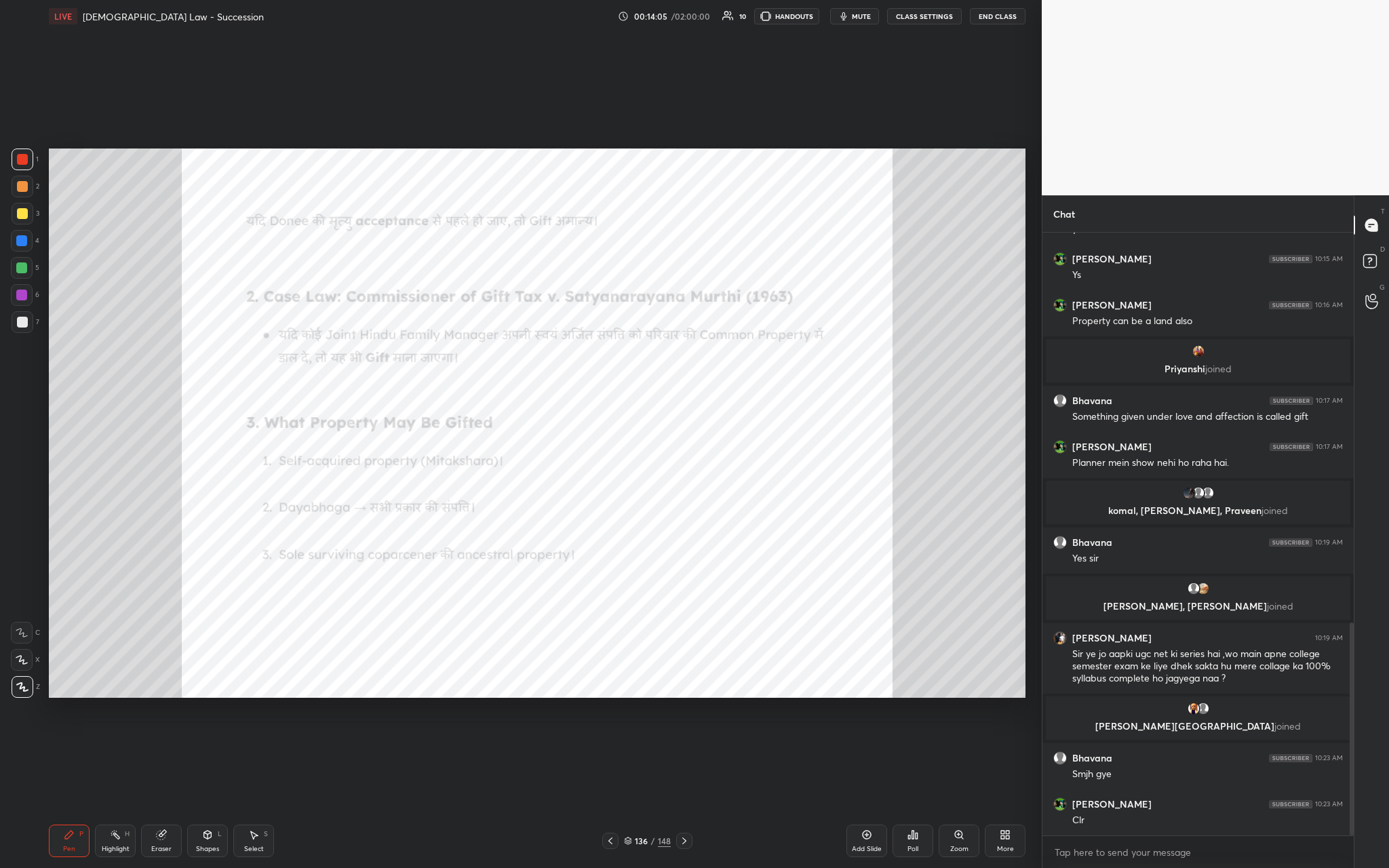
scroll to position [1152, 0]
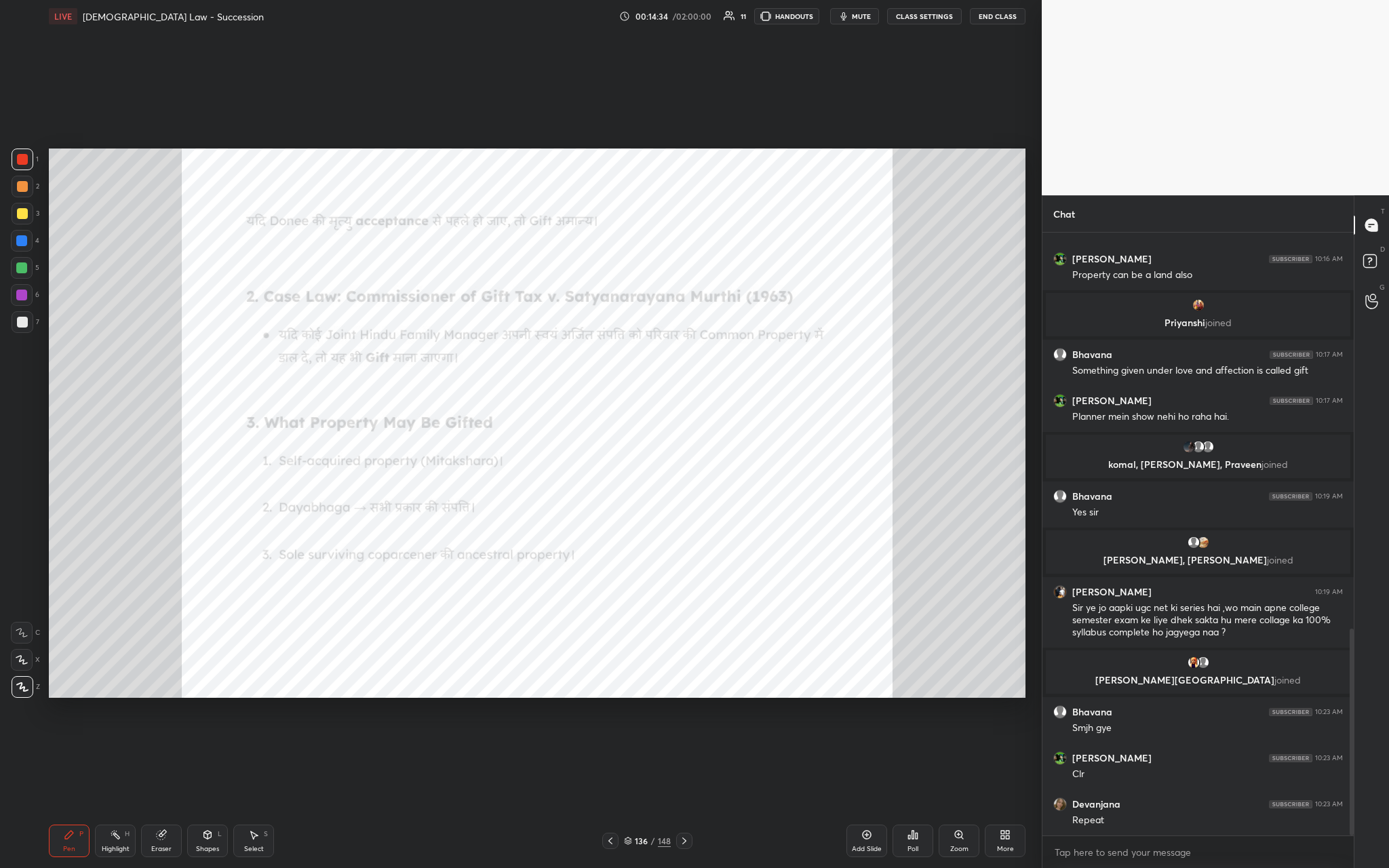
click at [486, 318] on div "Add Slide" at bounding box center [867, 841] width 41 height 33
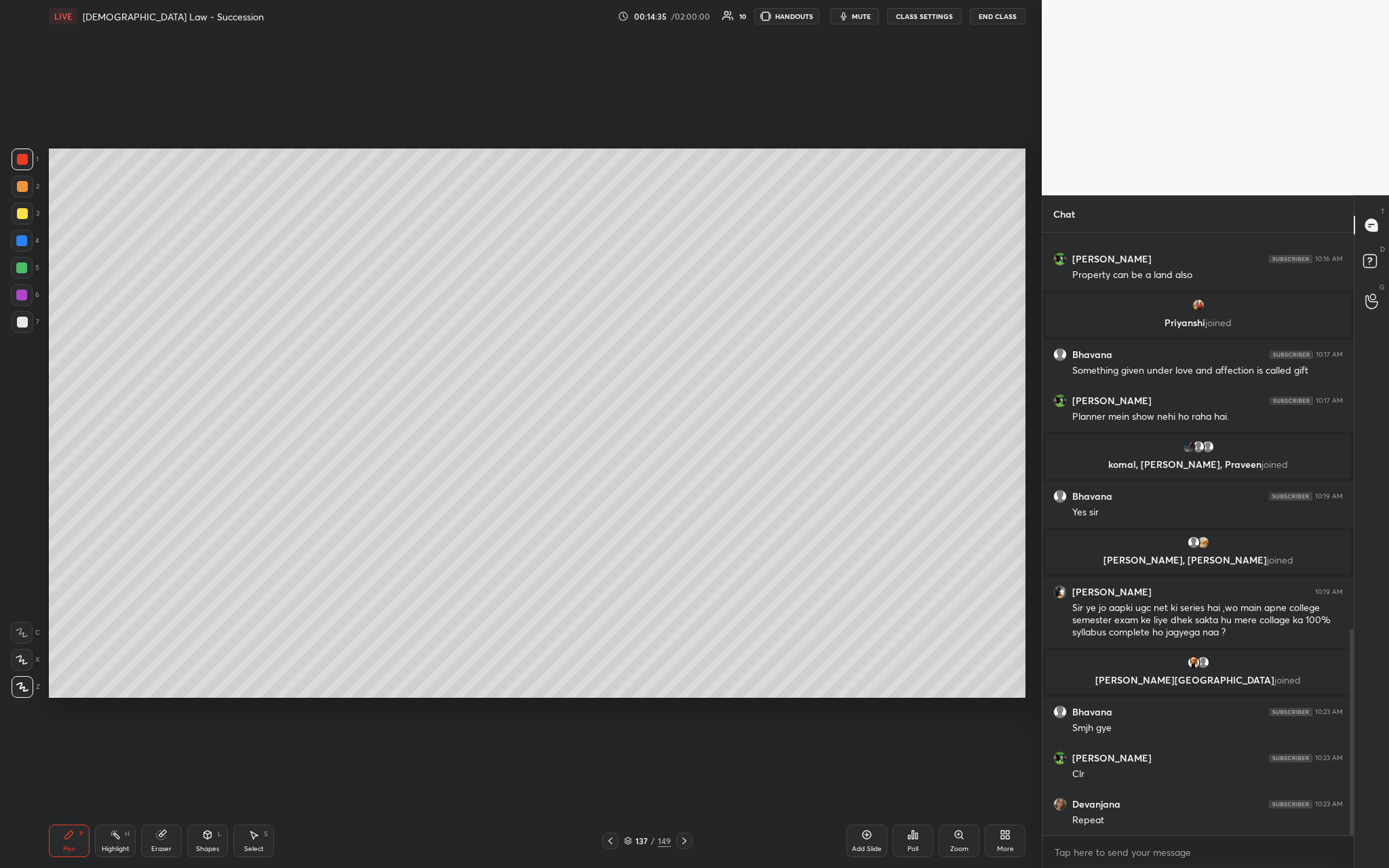
click at [24, 216] on div at bounding box center [22, 213] width 11 height 11
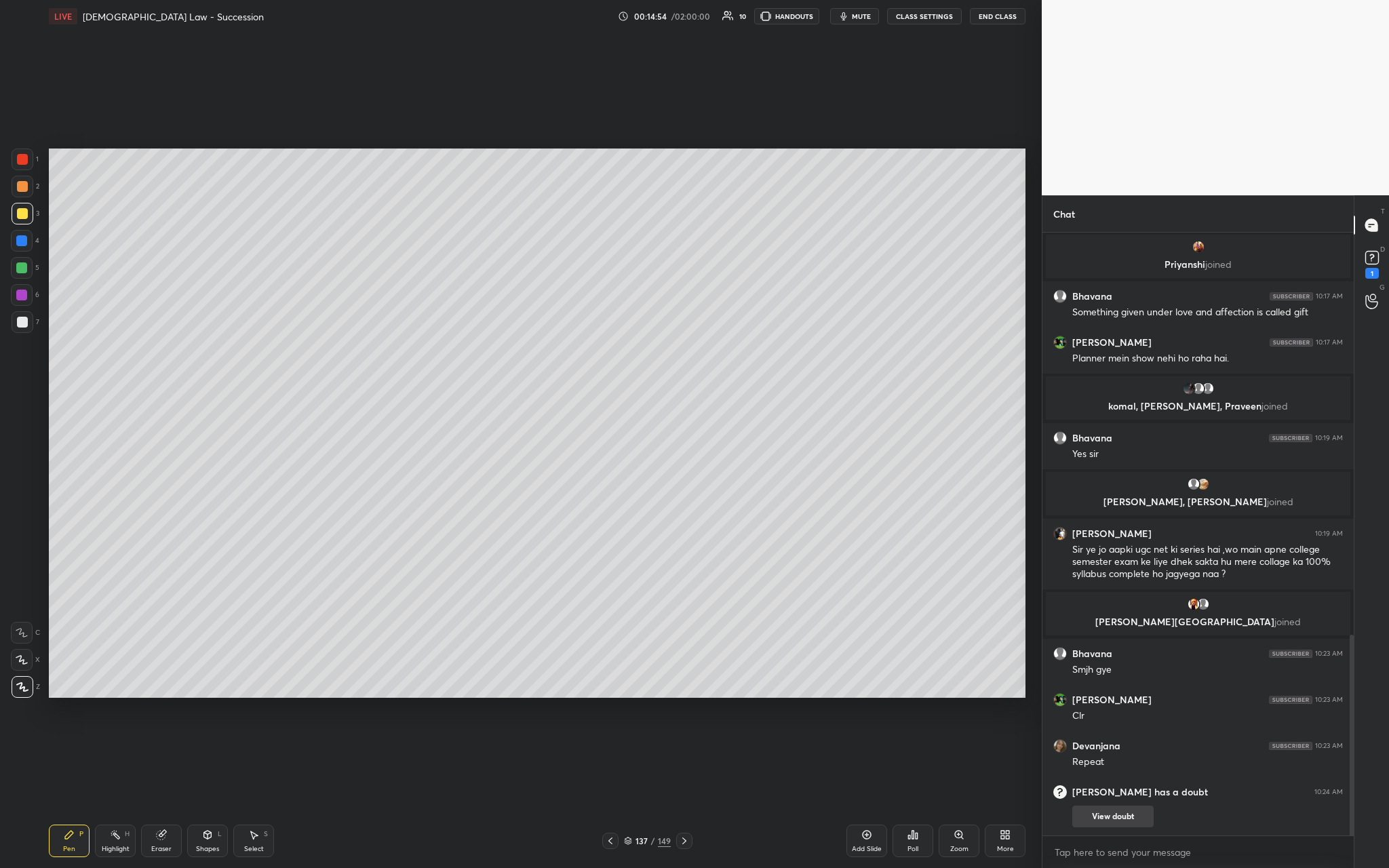
click at [486, 318] on button "View doubt" at bounding box center [1113, 816] width 81 height 21
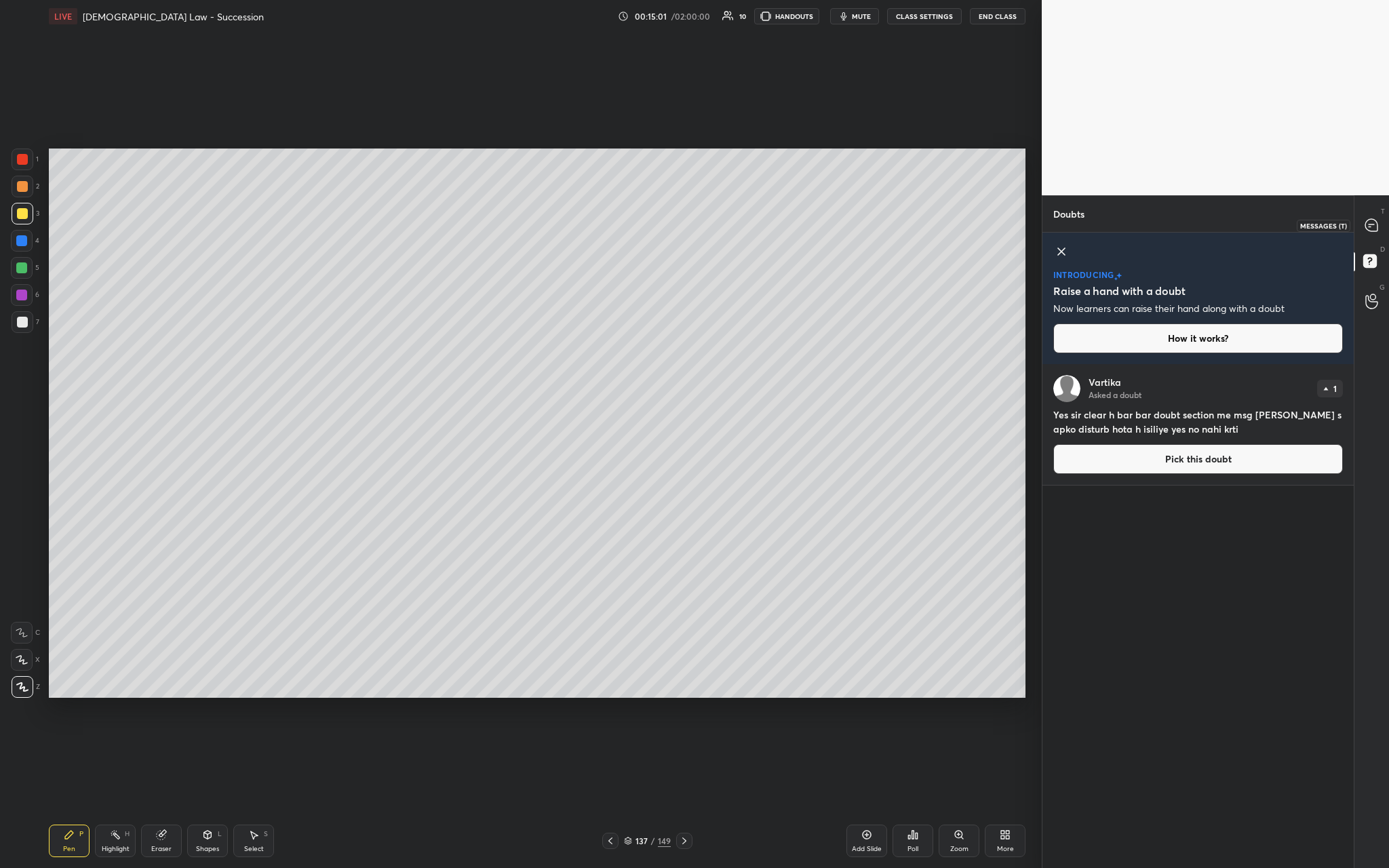
click at [486, 232] on icon at bounding box center [1371, 225] width 14 height 14
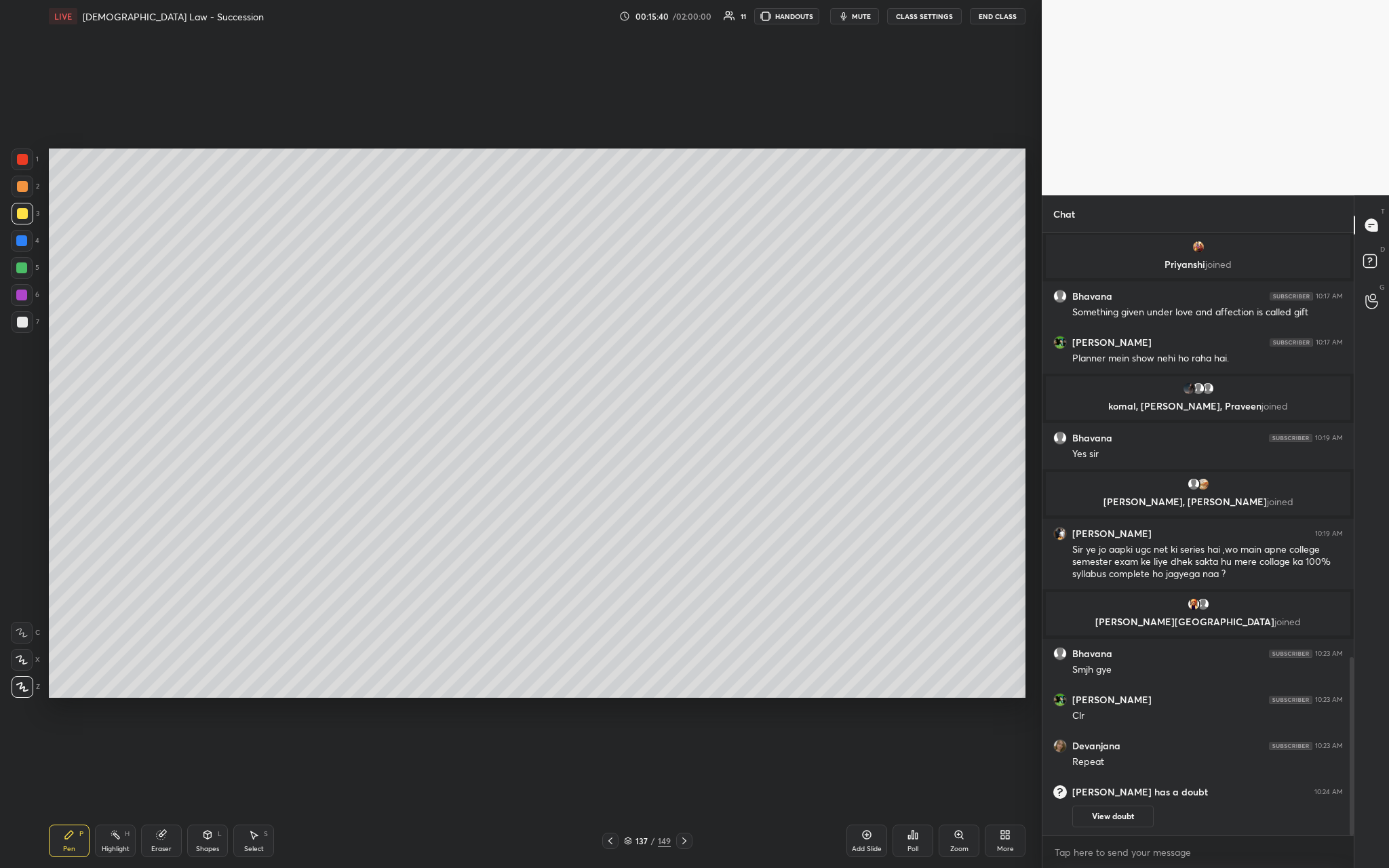
scroll to position [1438, 0]
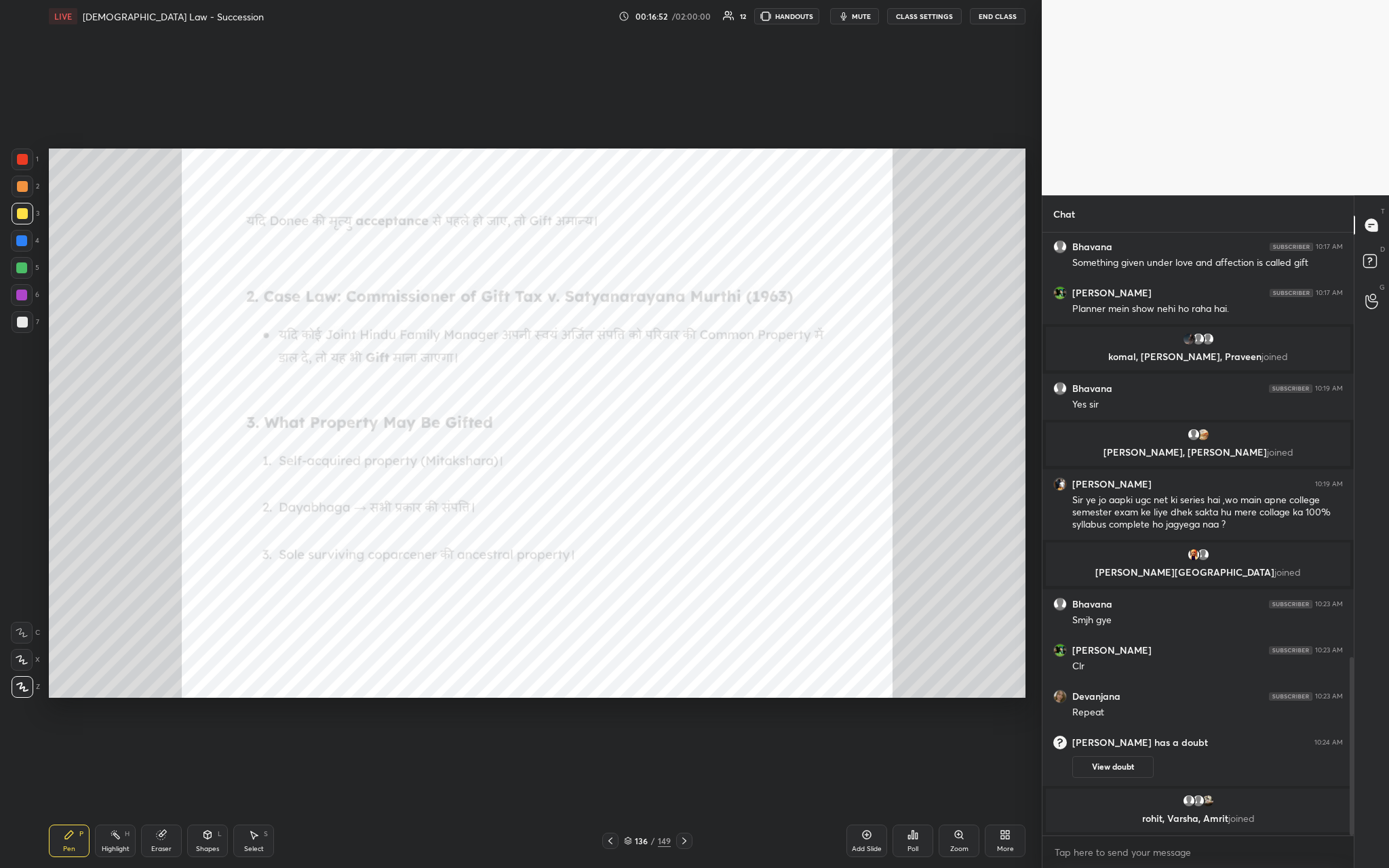
click at [20, 159] on div at bounding box center [22, 159] width 11 height 11
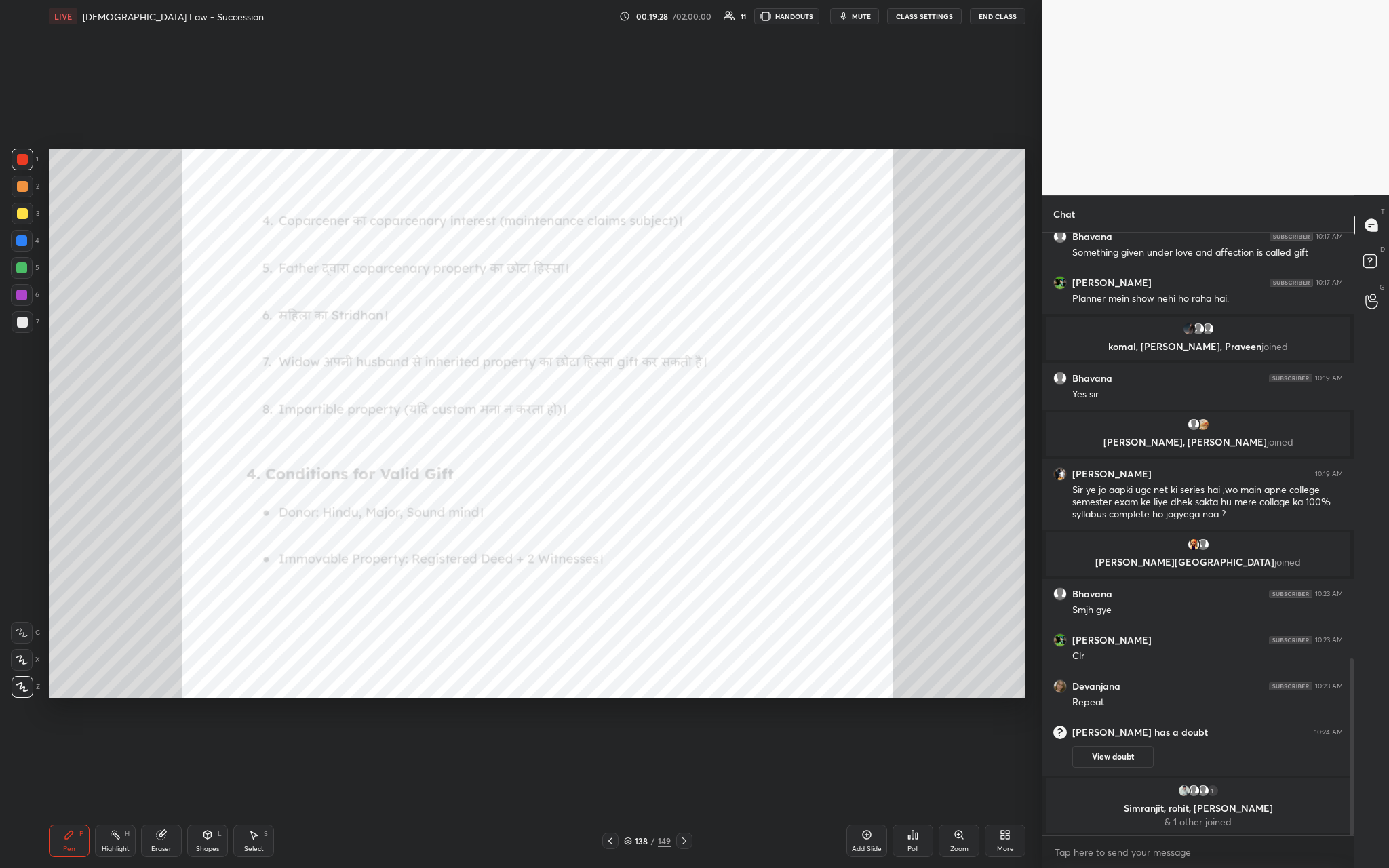
click at [486, 318] on icon at bounding box center [867, 835] width 11 height 11
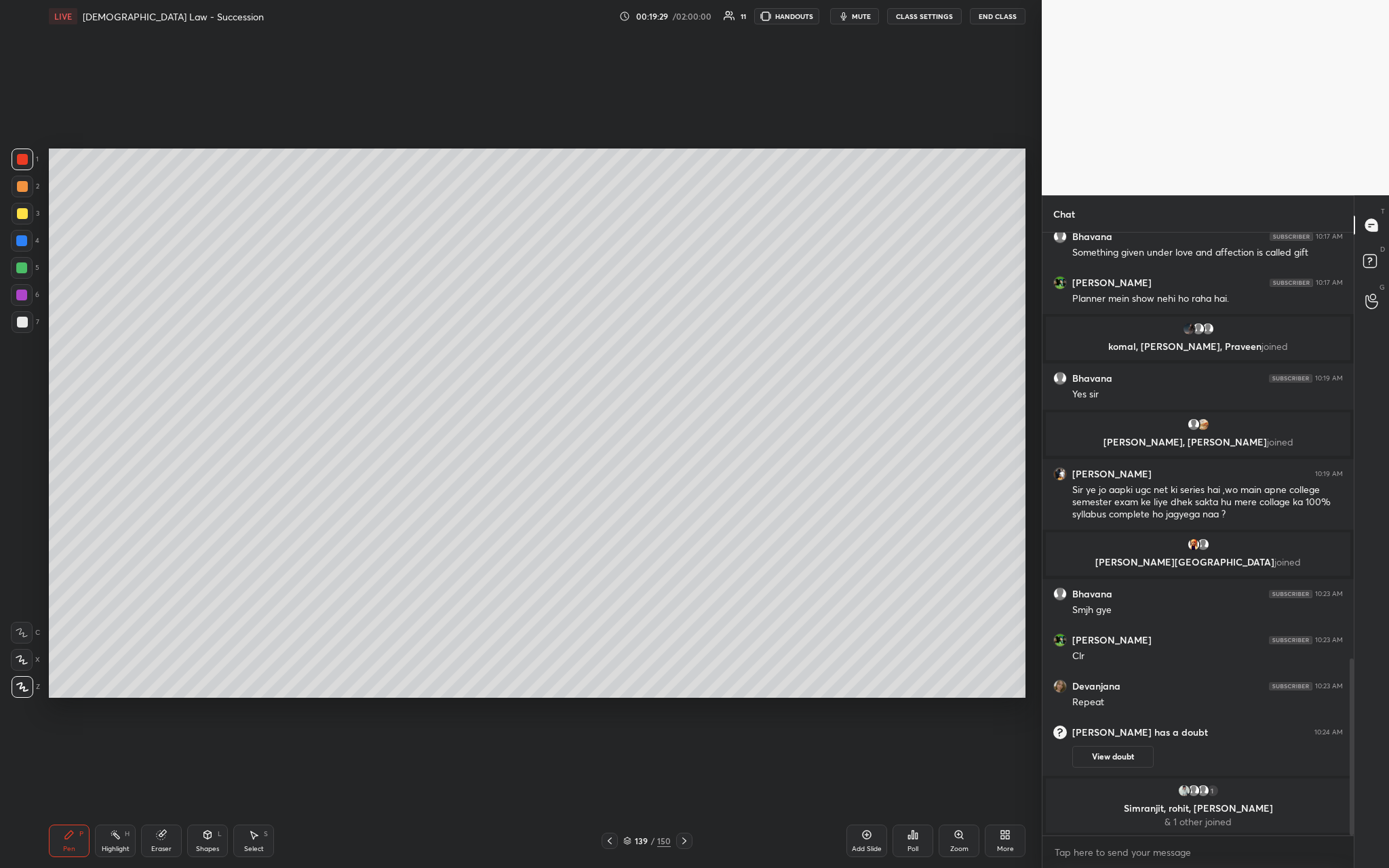
click at [21, 215] on div at bounding box center [22, 213] width 11 height 11
click at [161, 318] on div "Pen P Highlight H Eraser Shapes L Select S 139 / 150 Add Slide Poll Zoom More" at bounding box center [537, 840] width 977 height 54
click at [162, 318] on div "Eraser" at bounding box center [161, 841] width 41 height 33
click at [65, 318] on icon at bounding box center [69, 835] width 11 height 11
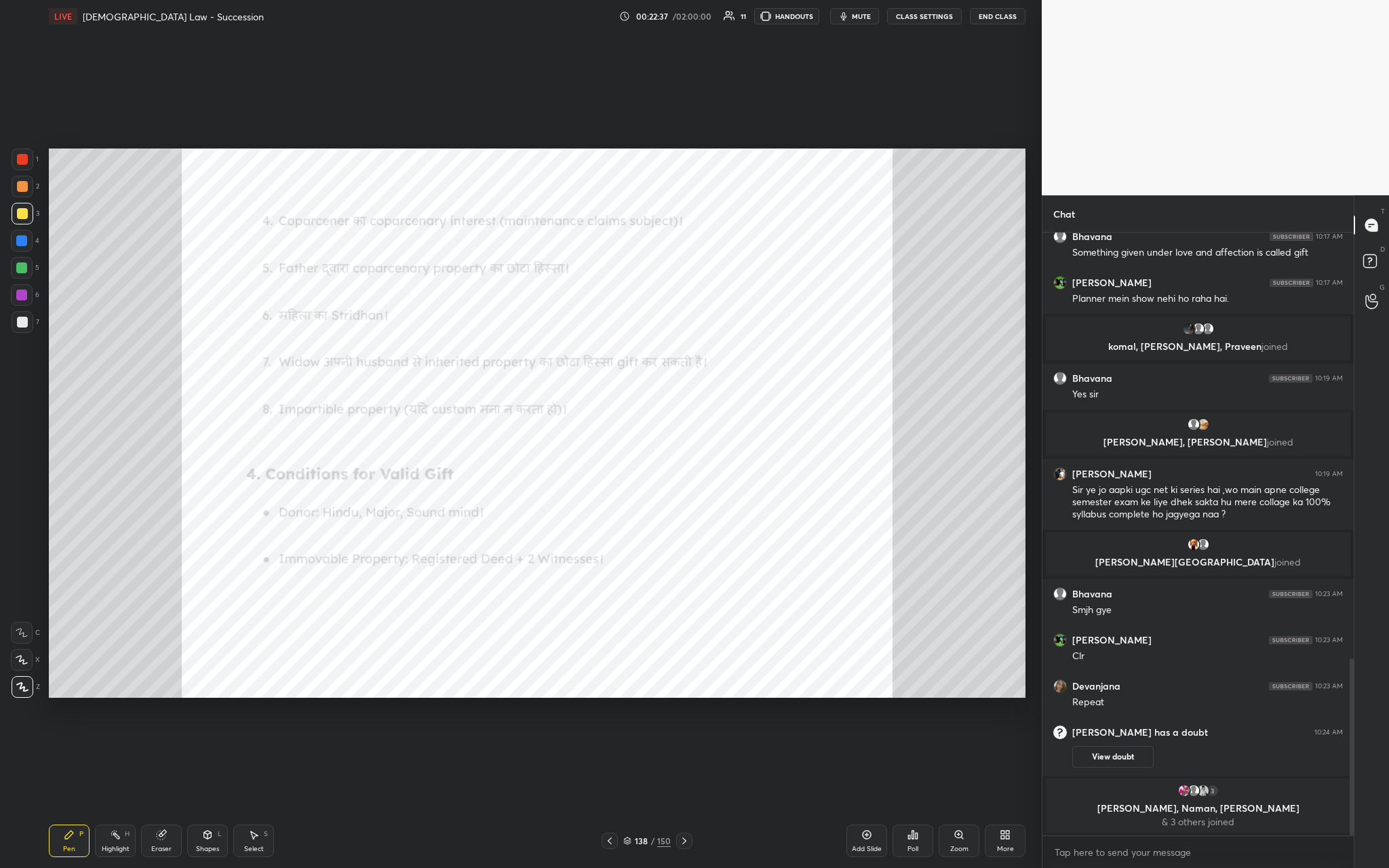
click at [486, 318] on div "Zoom" at bounding box center [958, 841] width 41 height 33
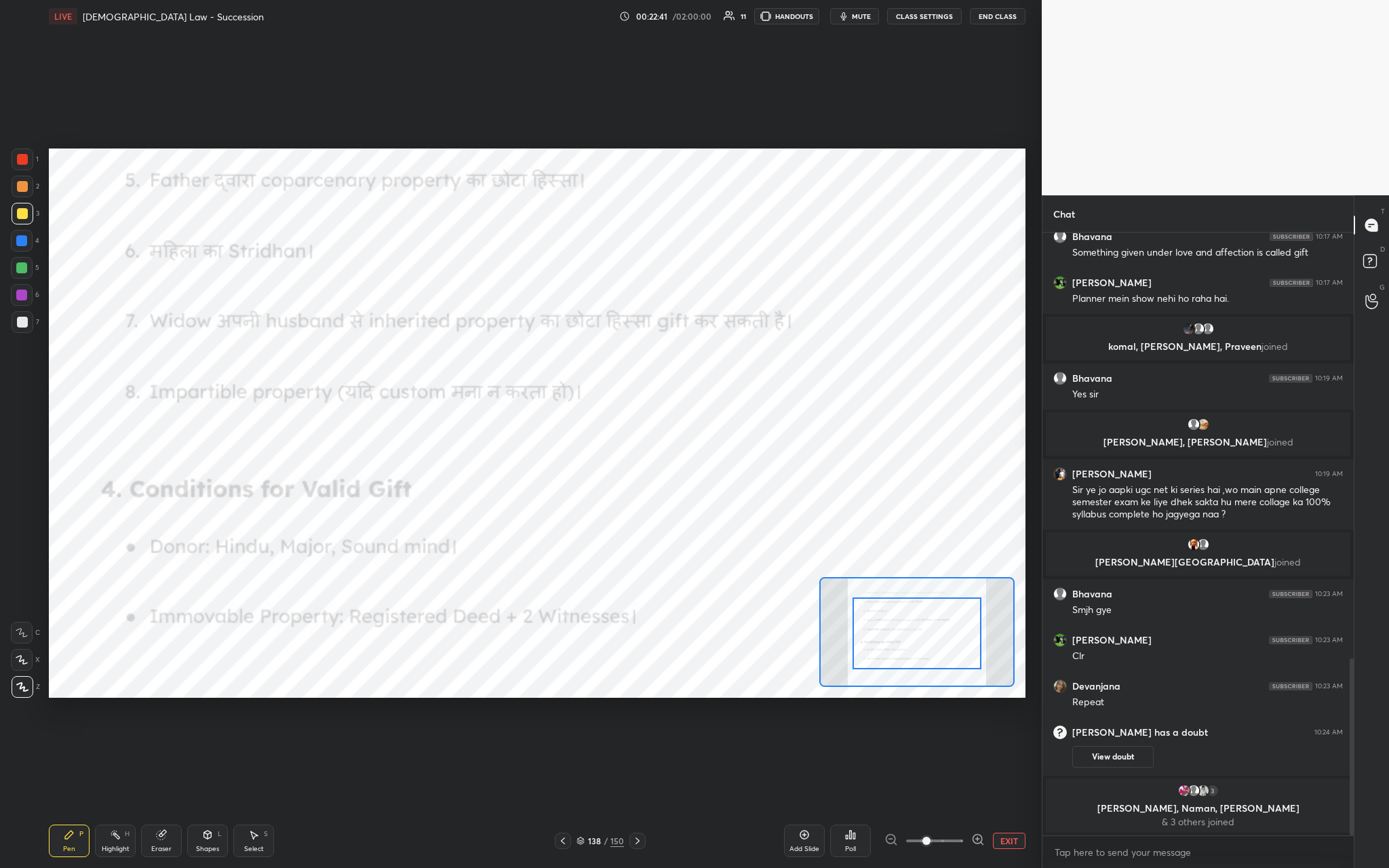
drag, startPoint x: 932, startPoint y: 598, endPoint x: 928, endPoint y: 629, distance: 31.3
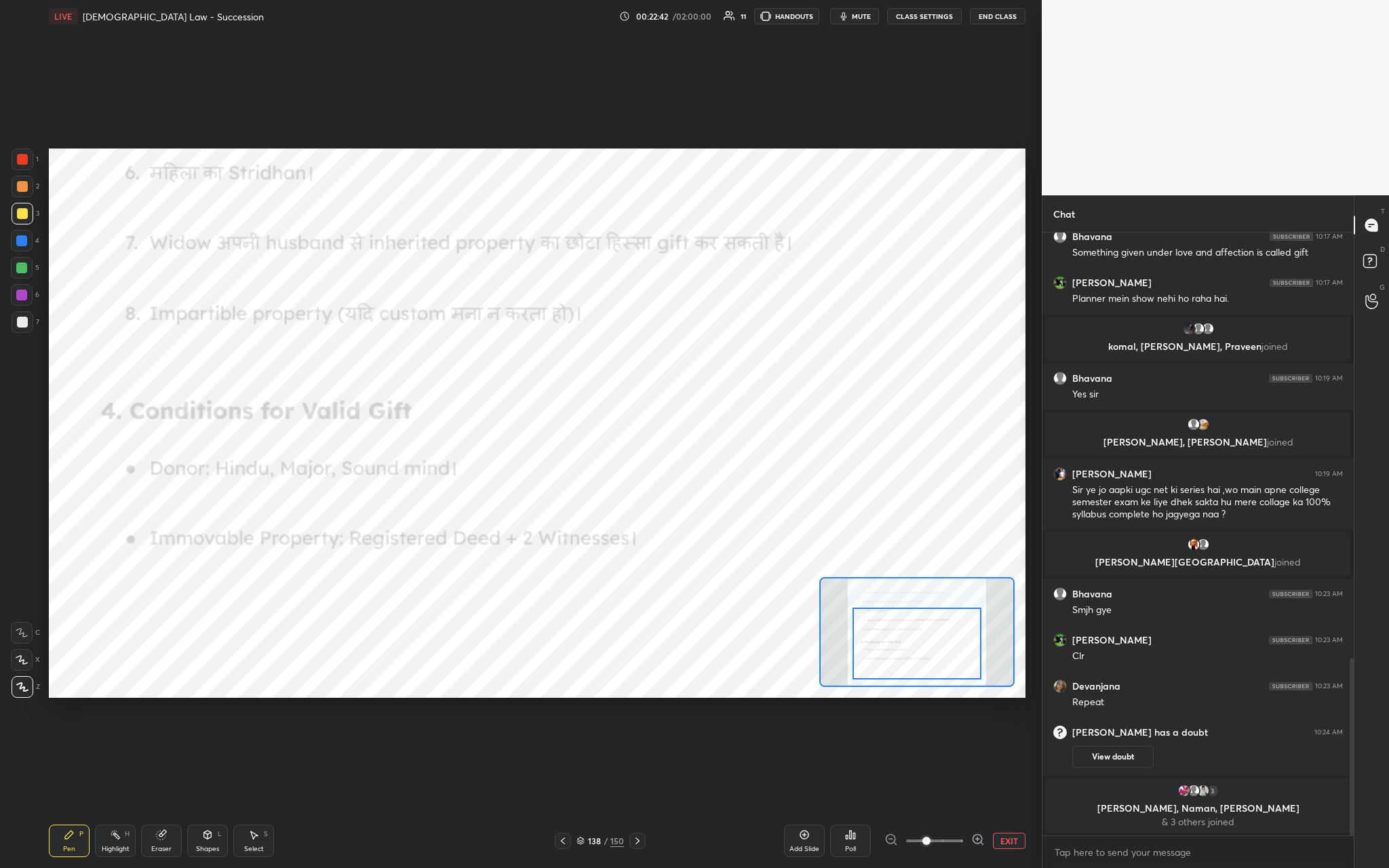
drag, startPoint x: 924, startPoint y: 629, endPoint x: 924, endPoint y: 640, distance: 11.0
click at [486, 318] on div at bounding box center [916, 643] width 128 height 71
click at [12, 166] on div at bounding box center [22, 159] width 21 height 21
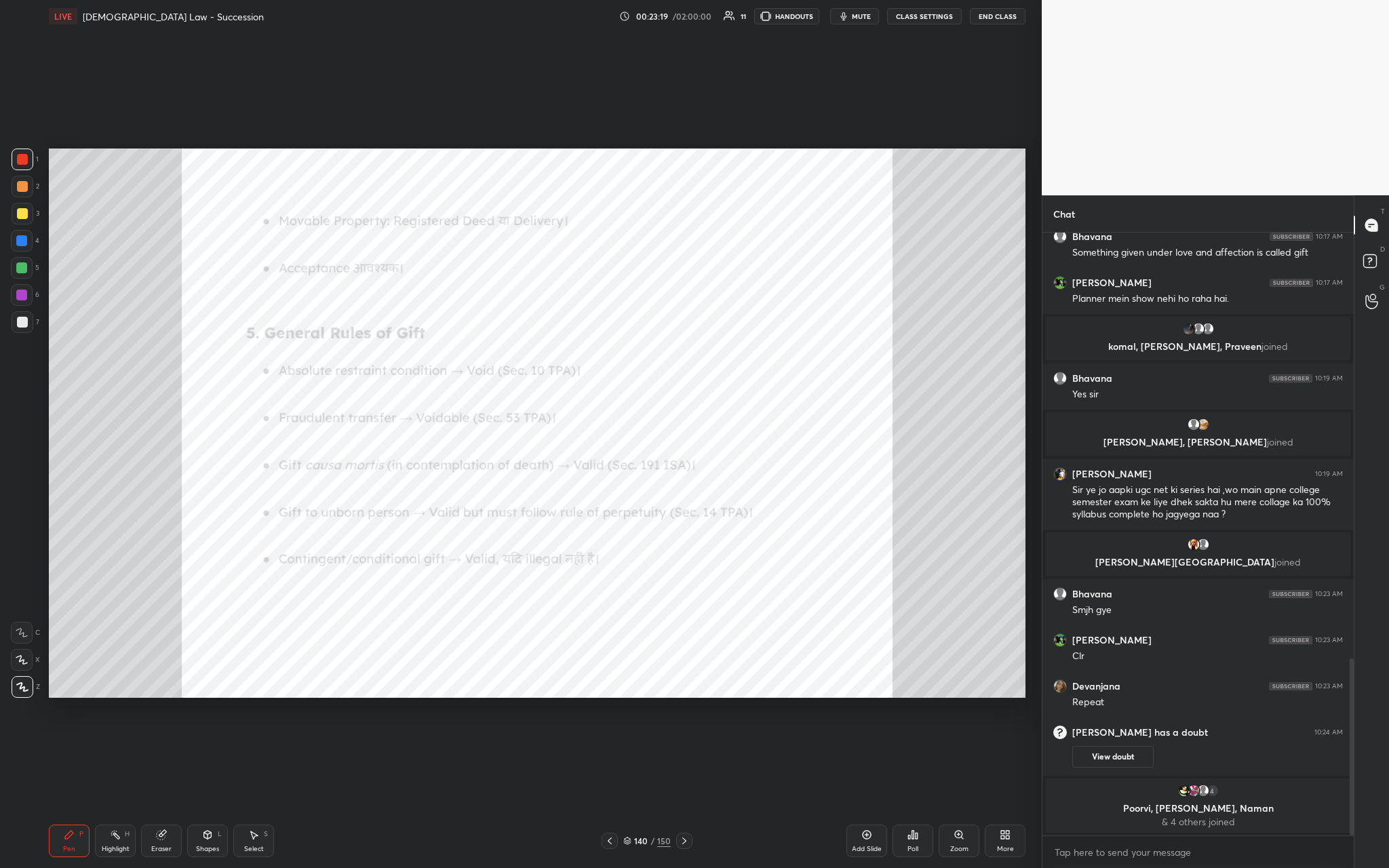
click at [486, 318] on div "Zoom" at bounding box center [958, 841] width 41 height 33
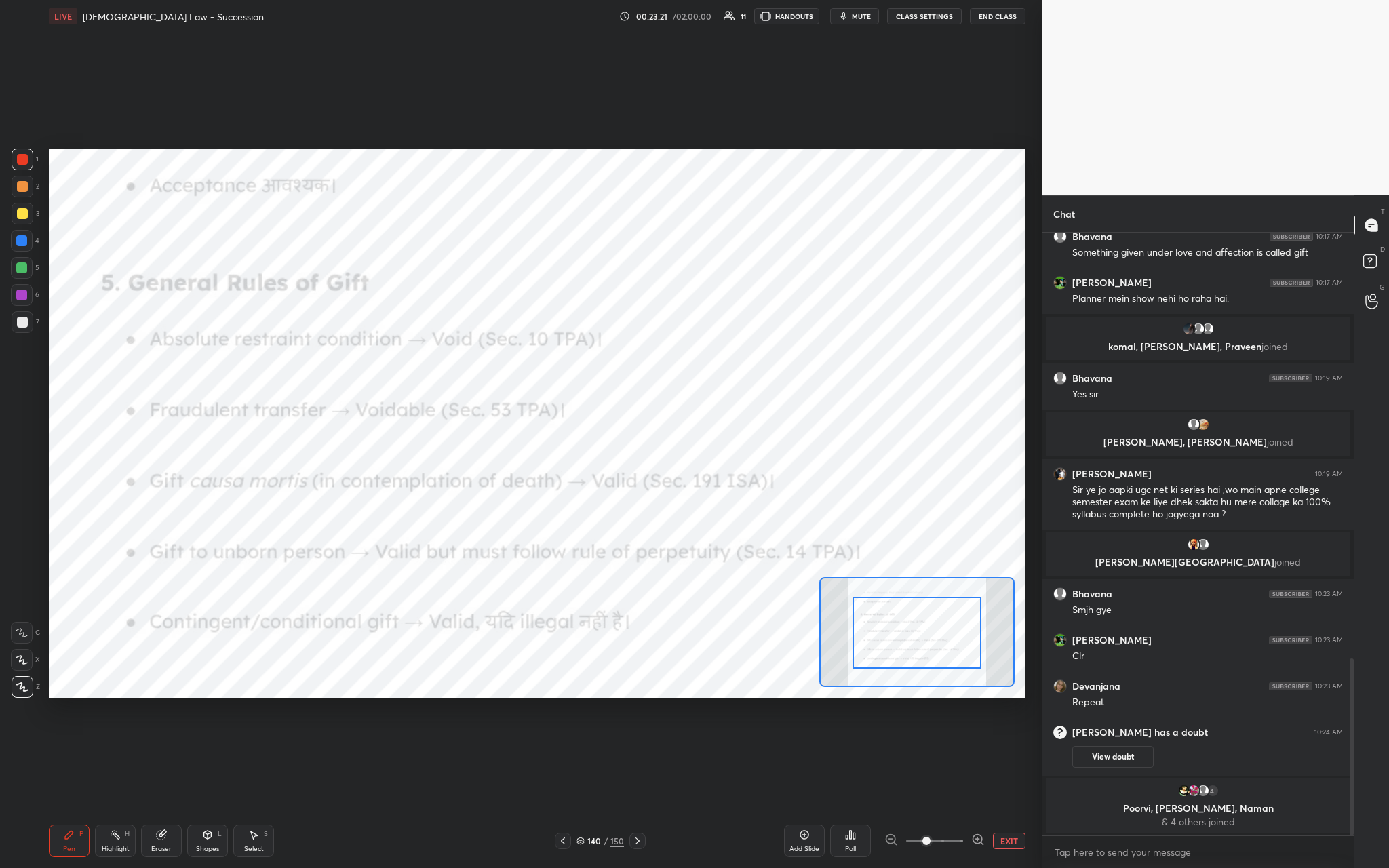
drag, startPoint x: 941, startPoint y: 624, endPoint x: 941, endPoint y: 658, distance: 34.0
drag, startPoint x: 932, startPoint y: 628, endPoint x: 931, endPoint y: 636, distance: 8.1
click at [486, 318] on div at bounding box center [916, 640] width 128 height 71
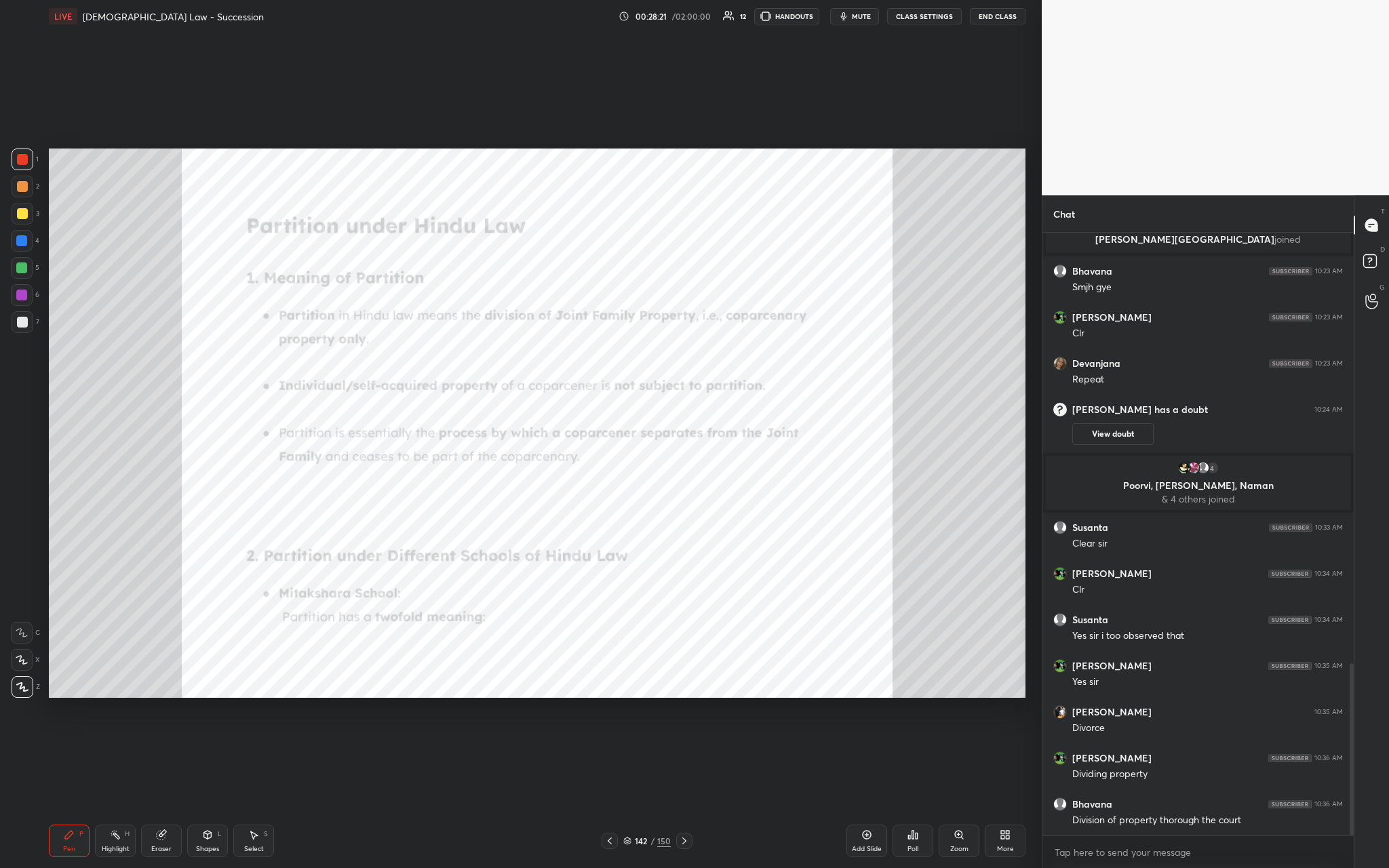
scroll to position [1554, 0]
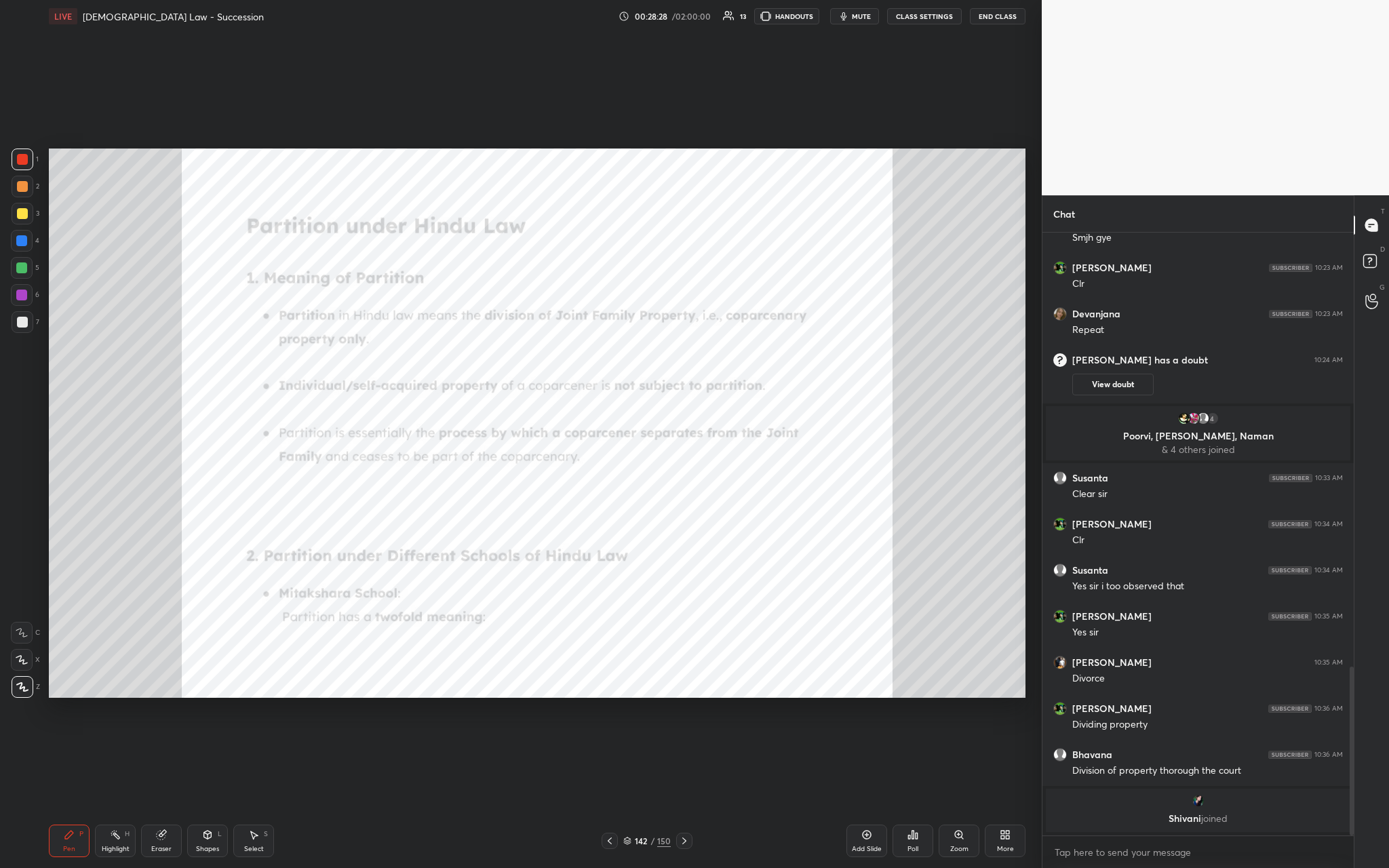
click at [486, 318] on div "Add Slide" at bounding box center [867, 841] width 41 height 33
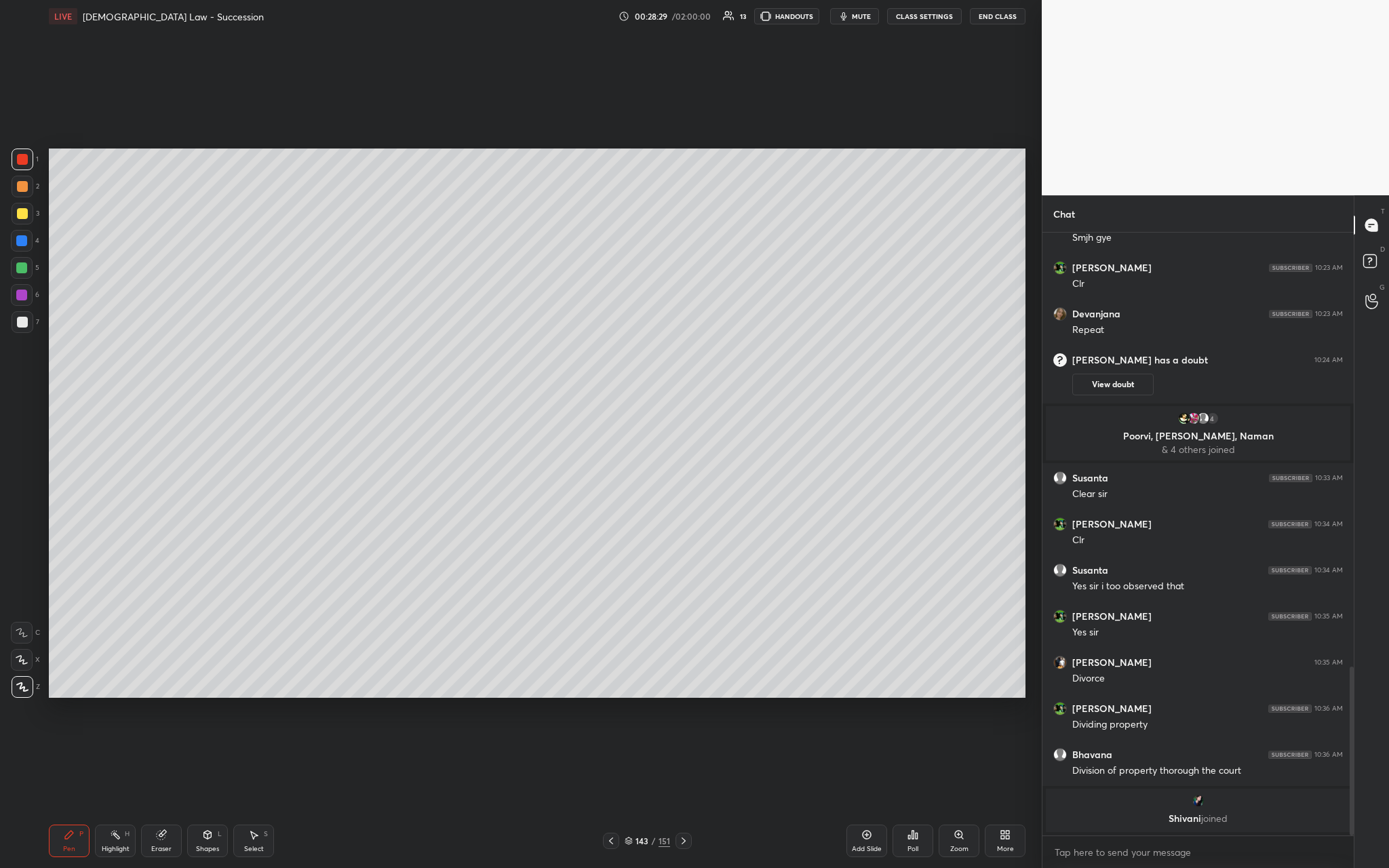
click at [17, 214] on div at bounding box center [22, 213] width 11 height 11
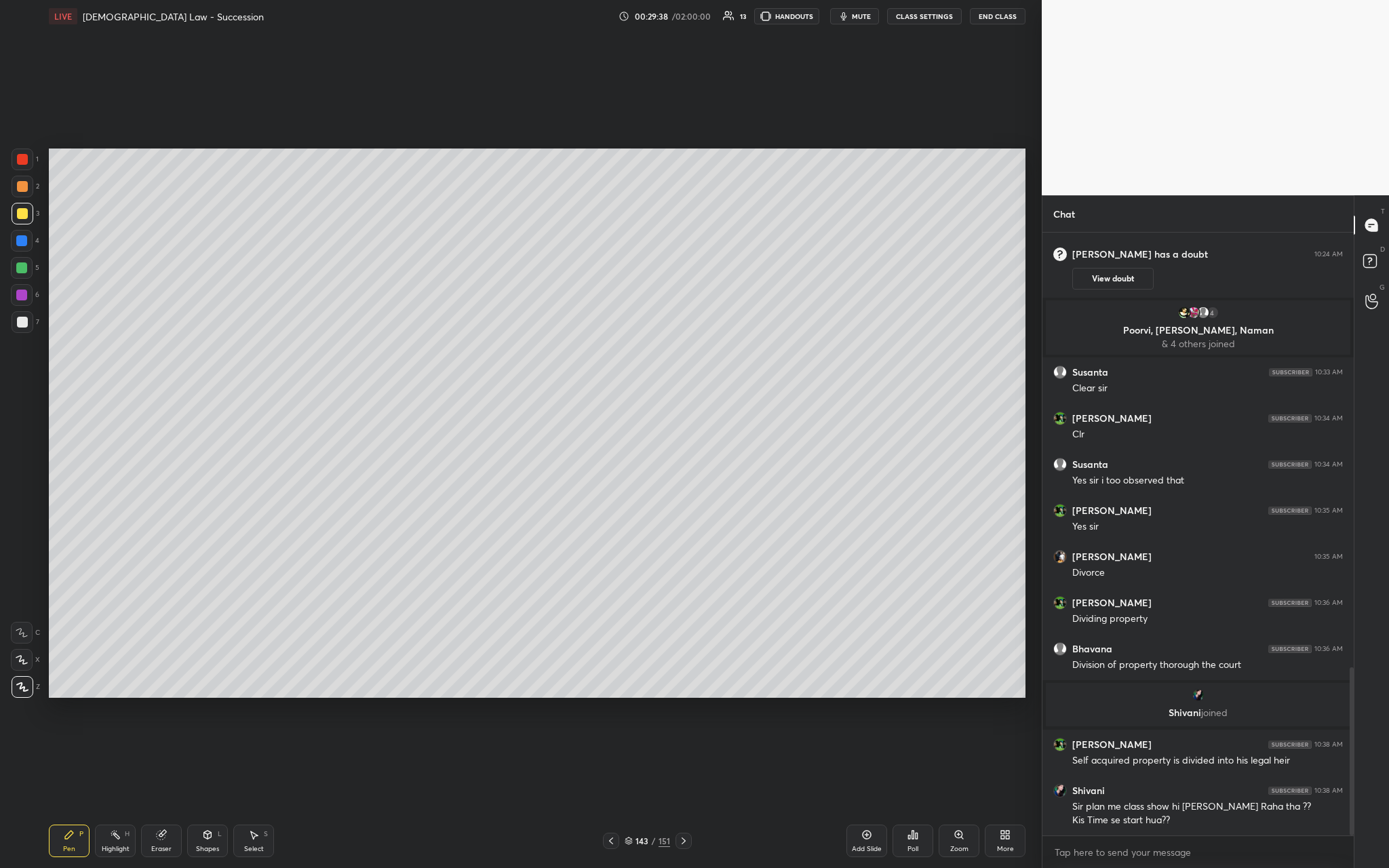
scroll to position [1605, 0]
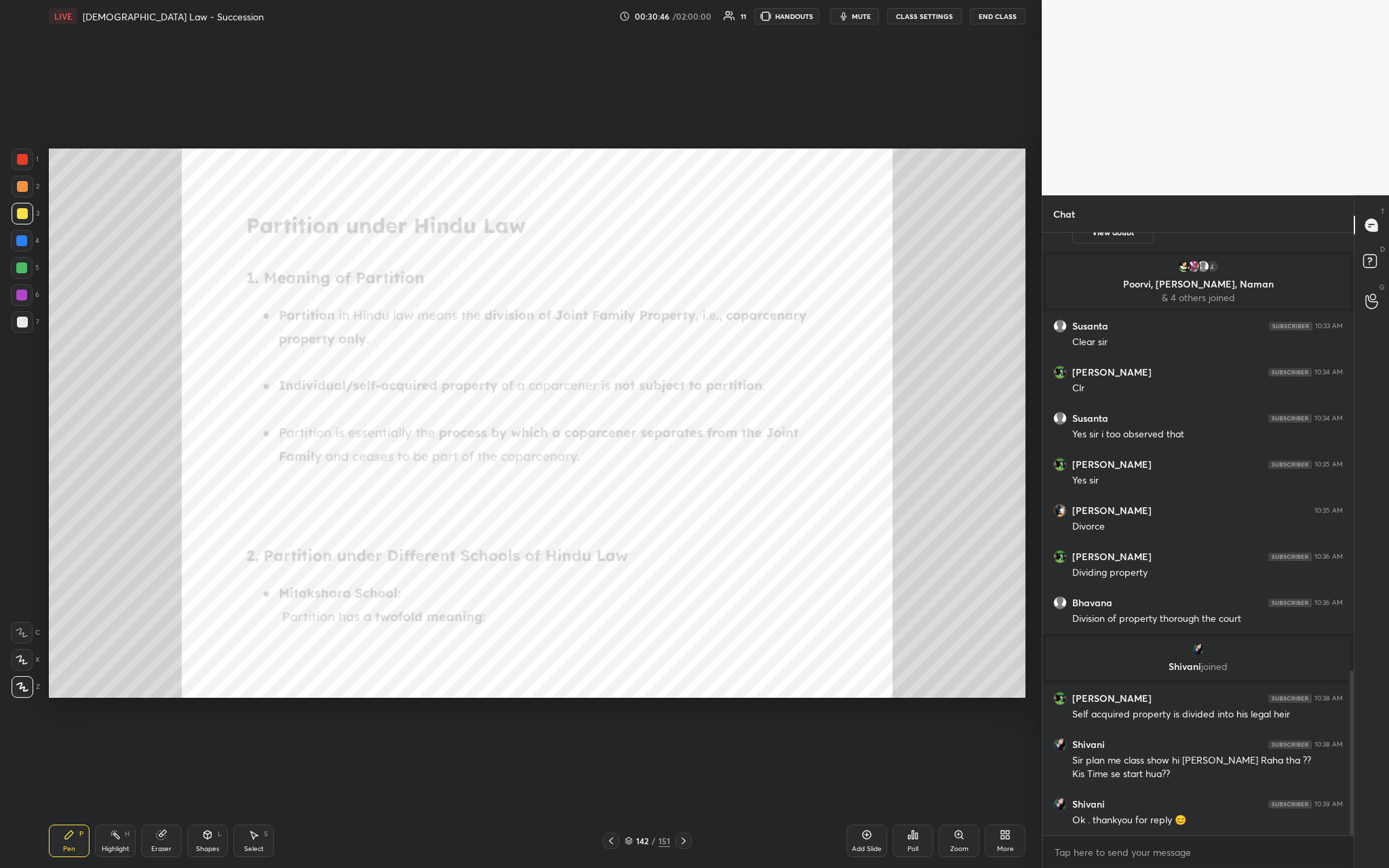
click at [21, 154] on div at bounding box center [22, 159] width 21 height 21
click at [486, 318] on div "Add Slide" at bounding box center [867, 841] width 41 height 33
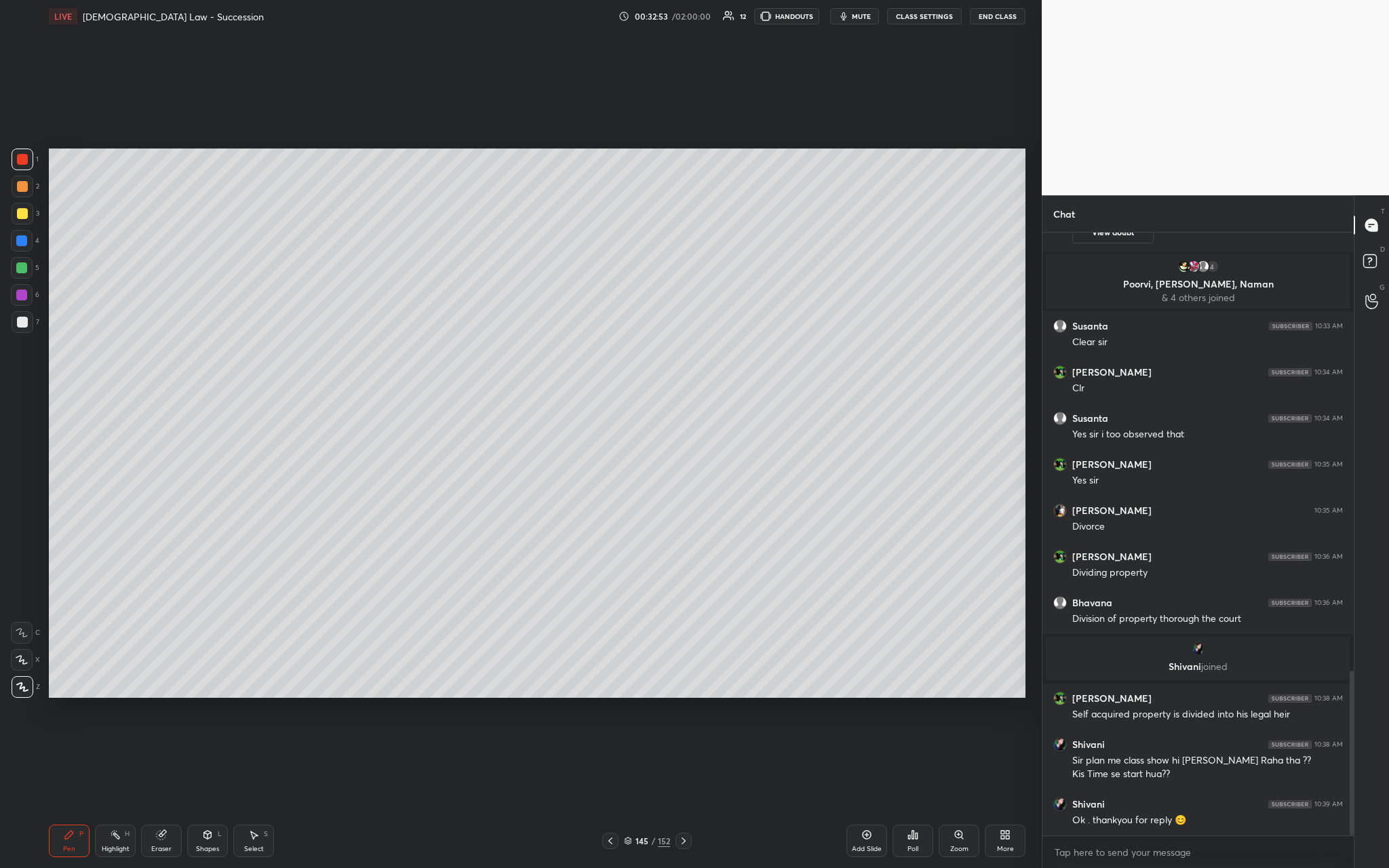
click at [21, 213] on div at bounding box center [22, 213] width 11 height 11
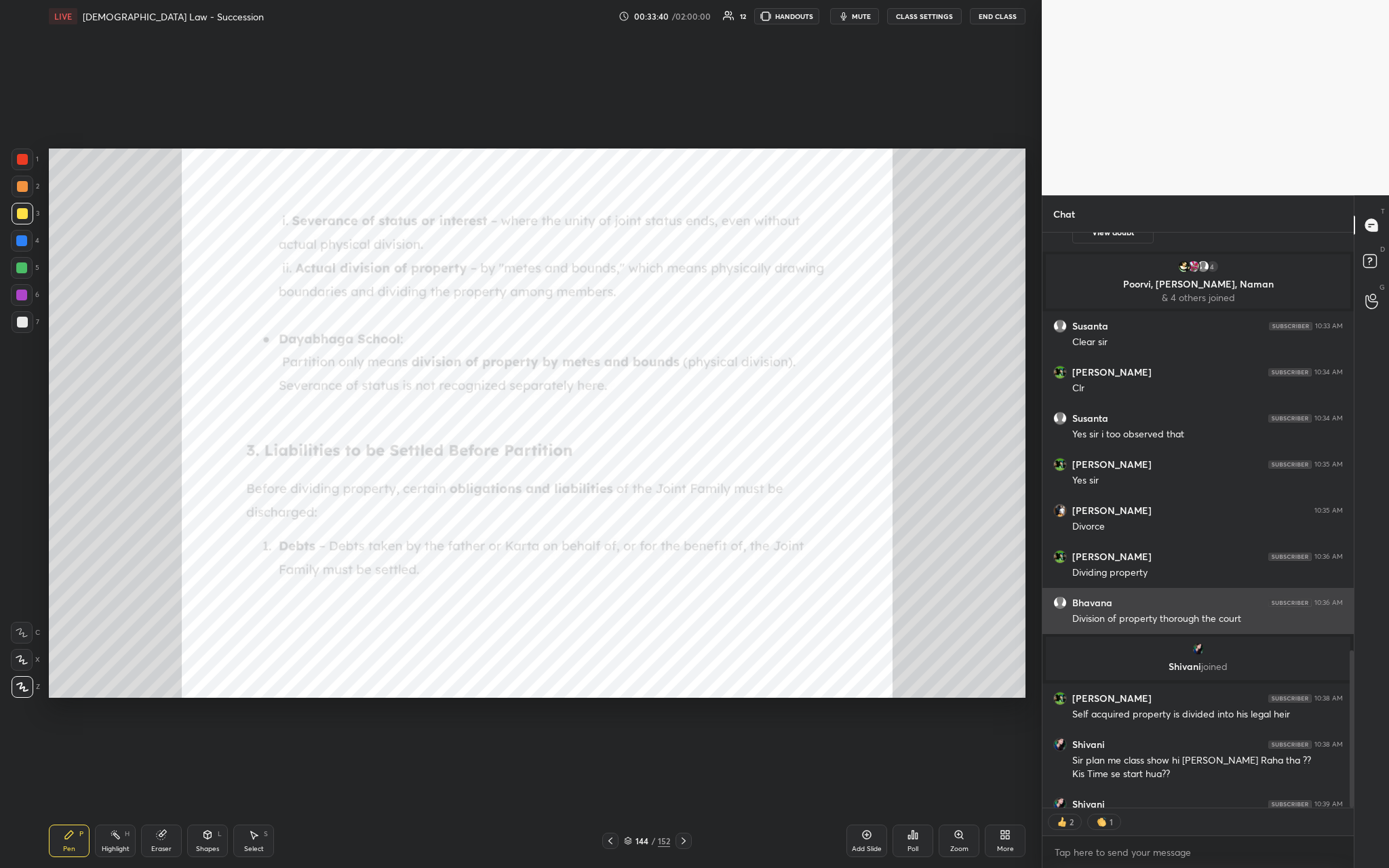
scroll to position [1632, 0]
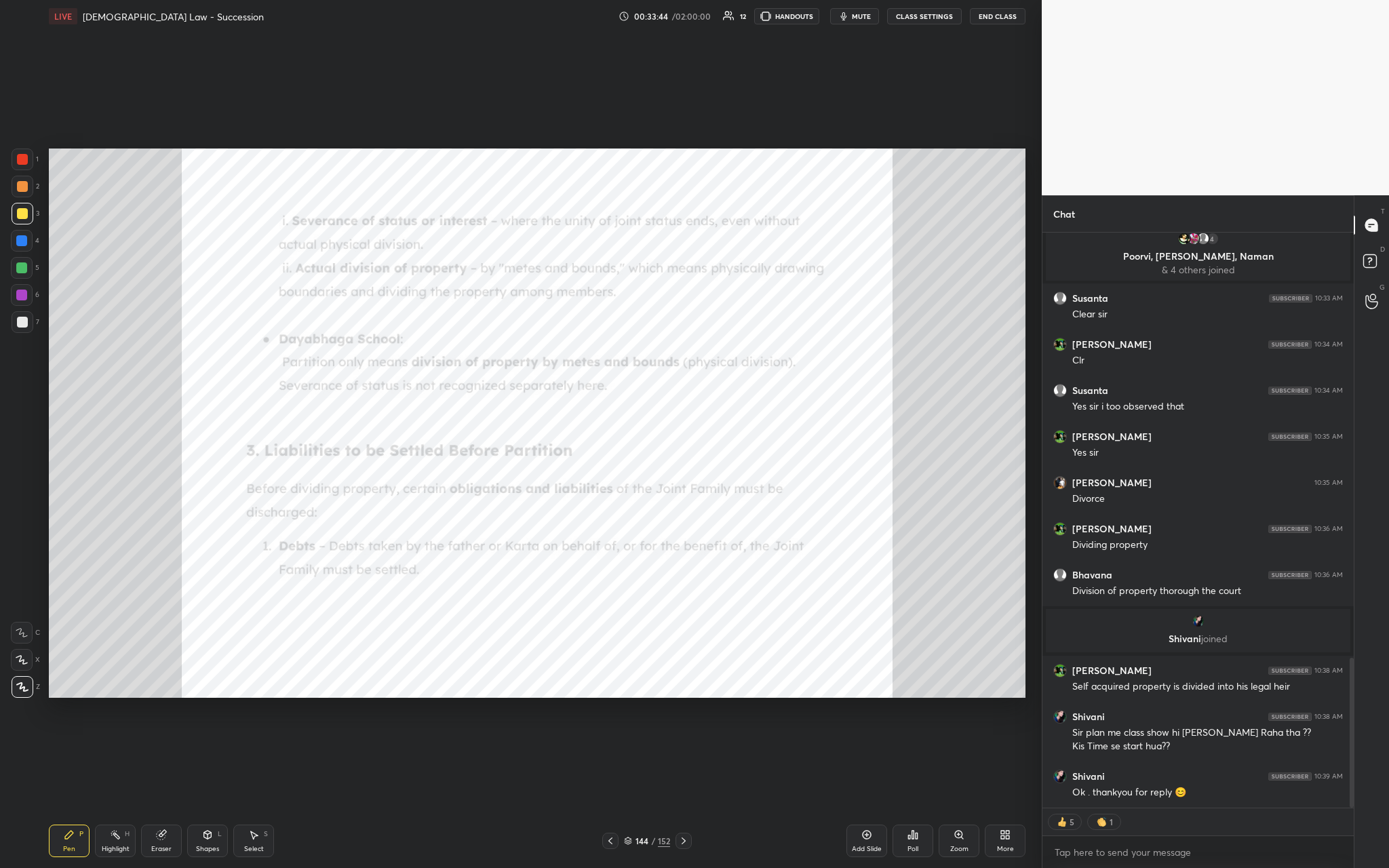
click at [486, 318] on div "Zoom" at bounding box center [958, 841] width 41 height 33
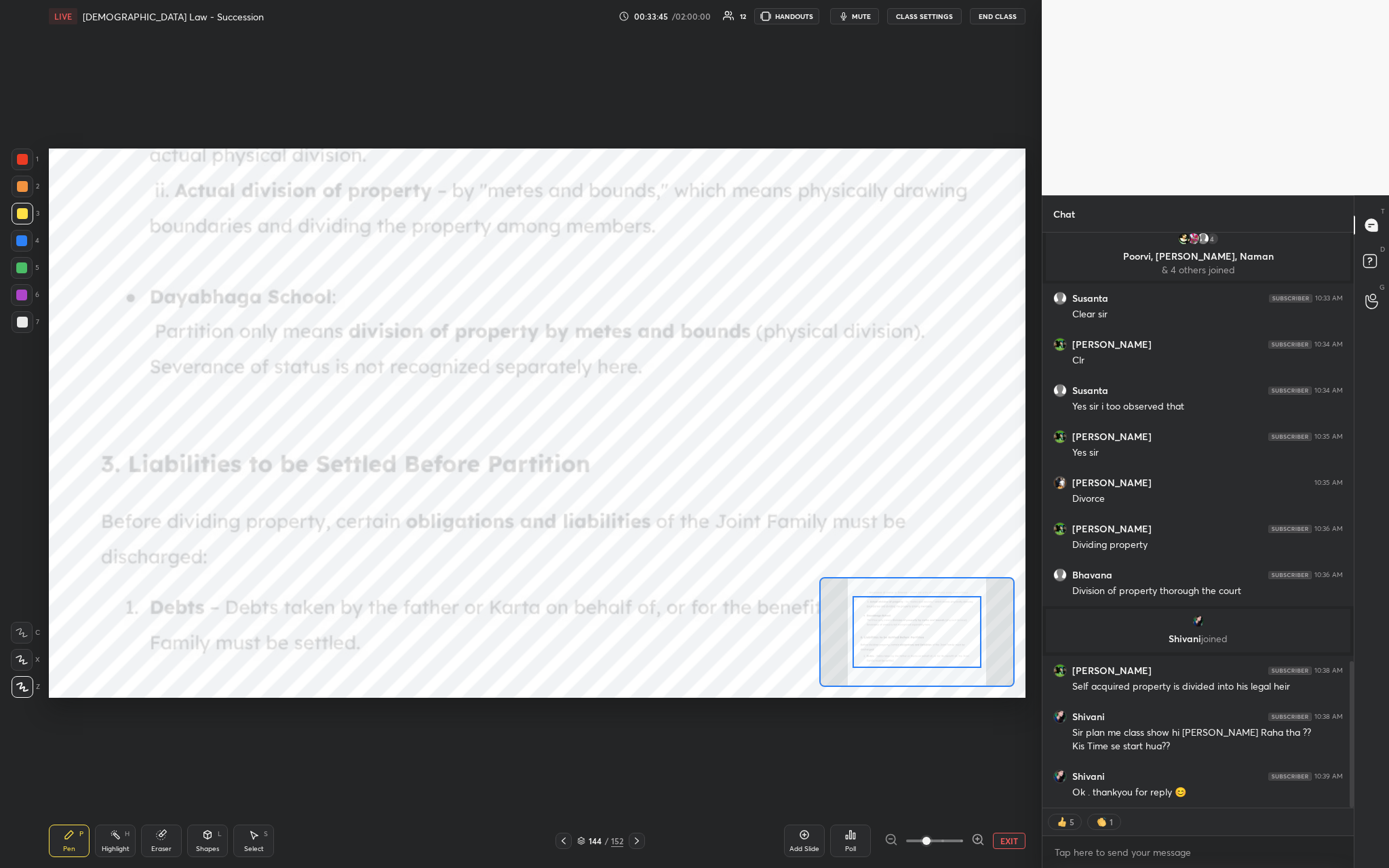
scroll to position [1678, 0]
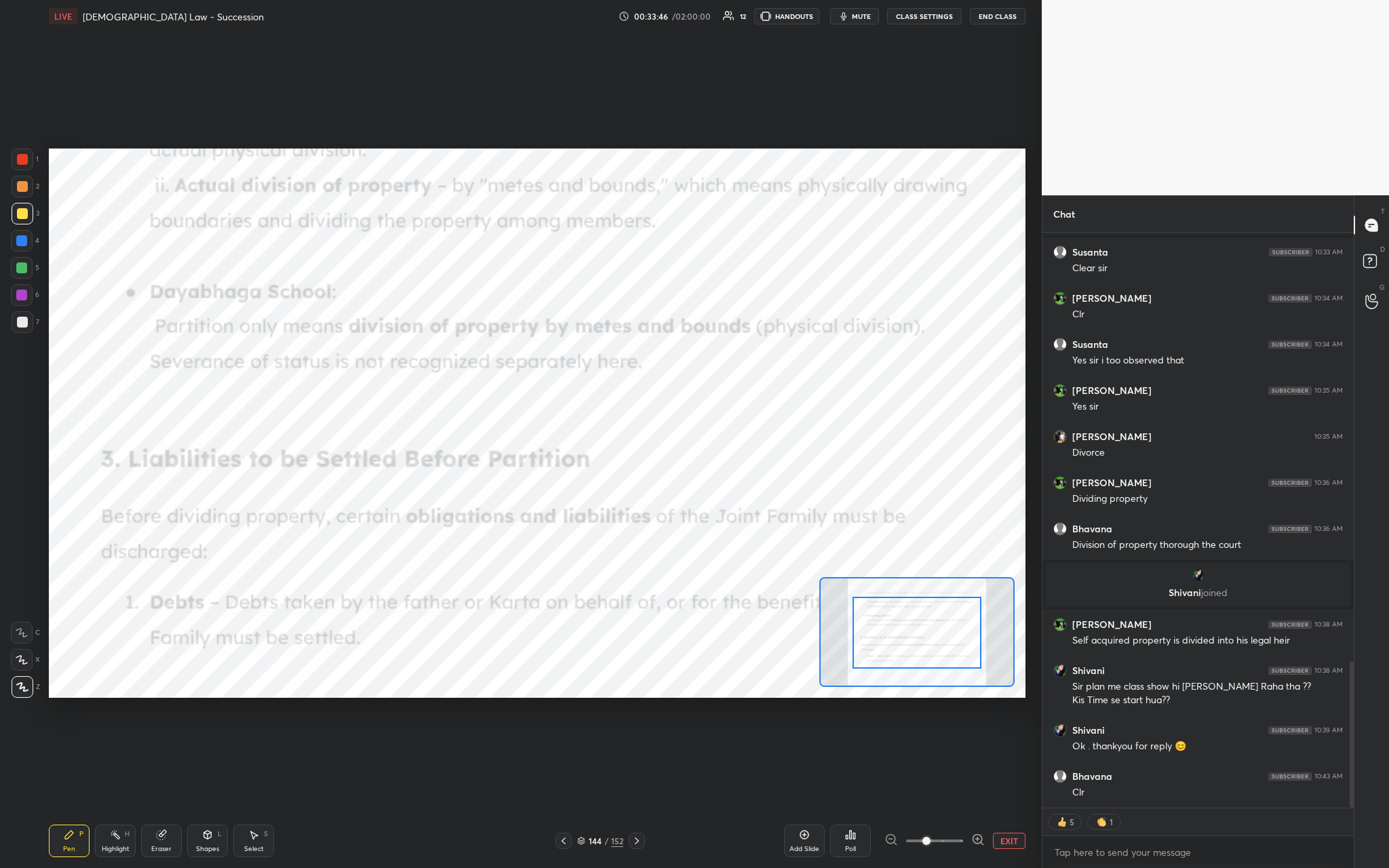
drag, startPoint x: 926, startPoint y: 607, endPoint x: 924, endPoint y: 649, distance: 42.0
click at [486, 318] on icon at bounding box center [805, 835] width 9 height 9
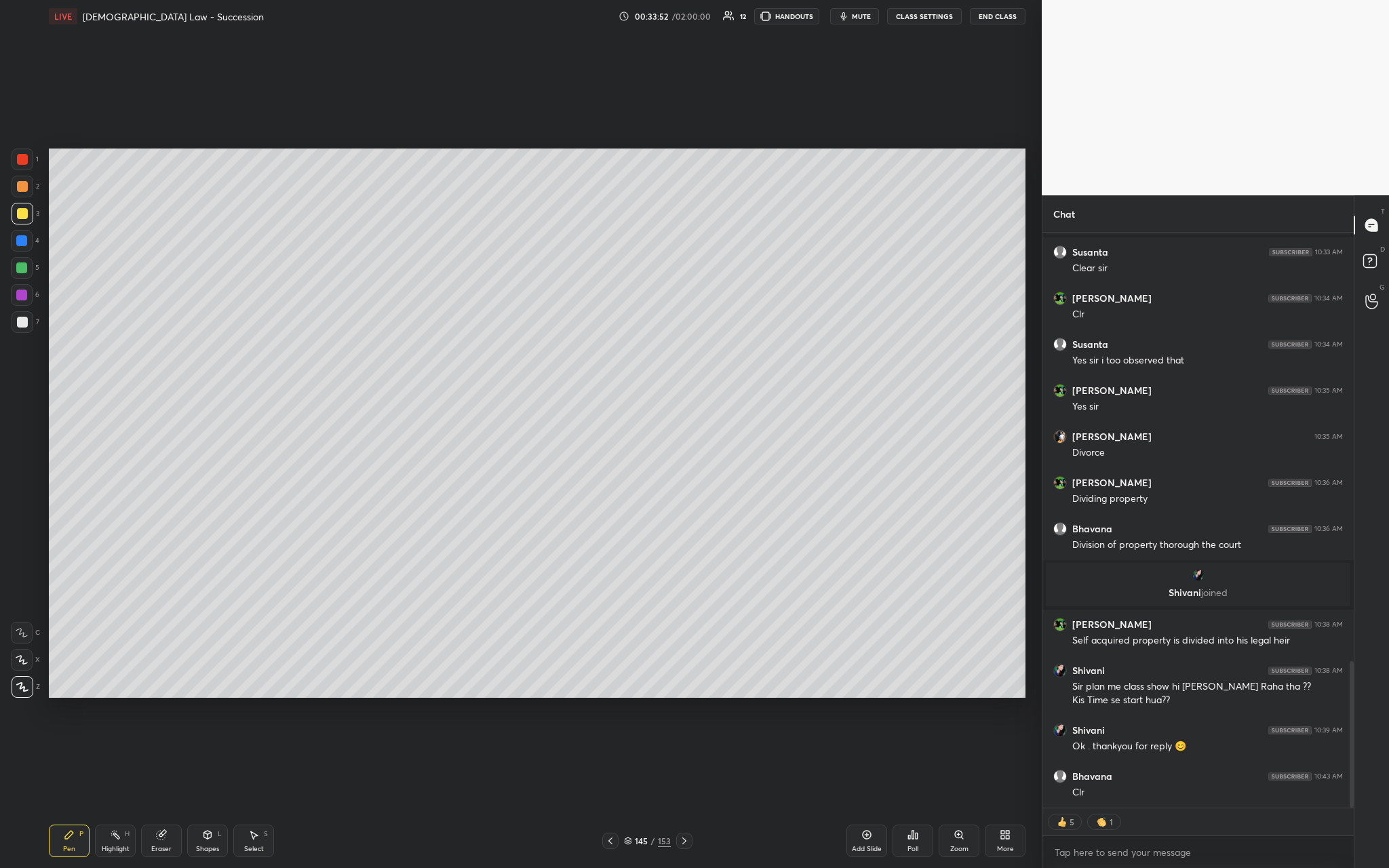
type textarea "x"
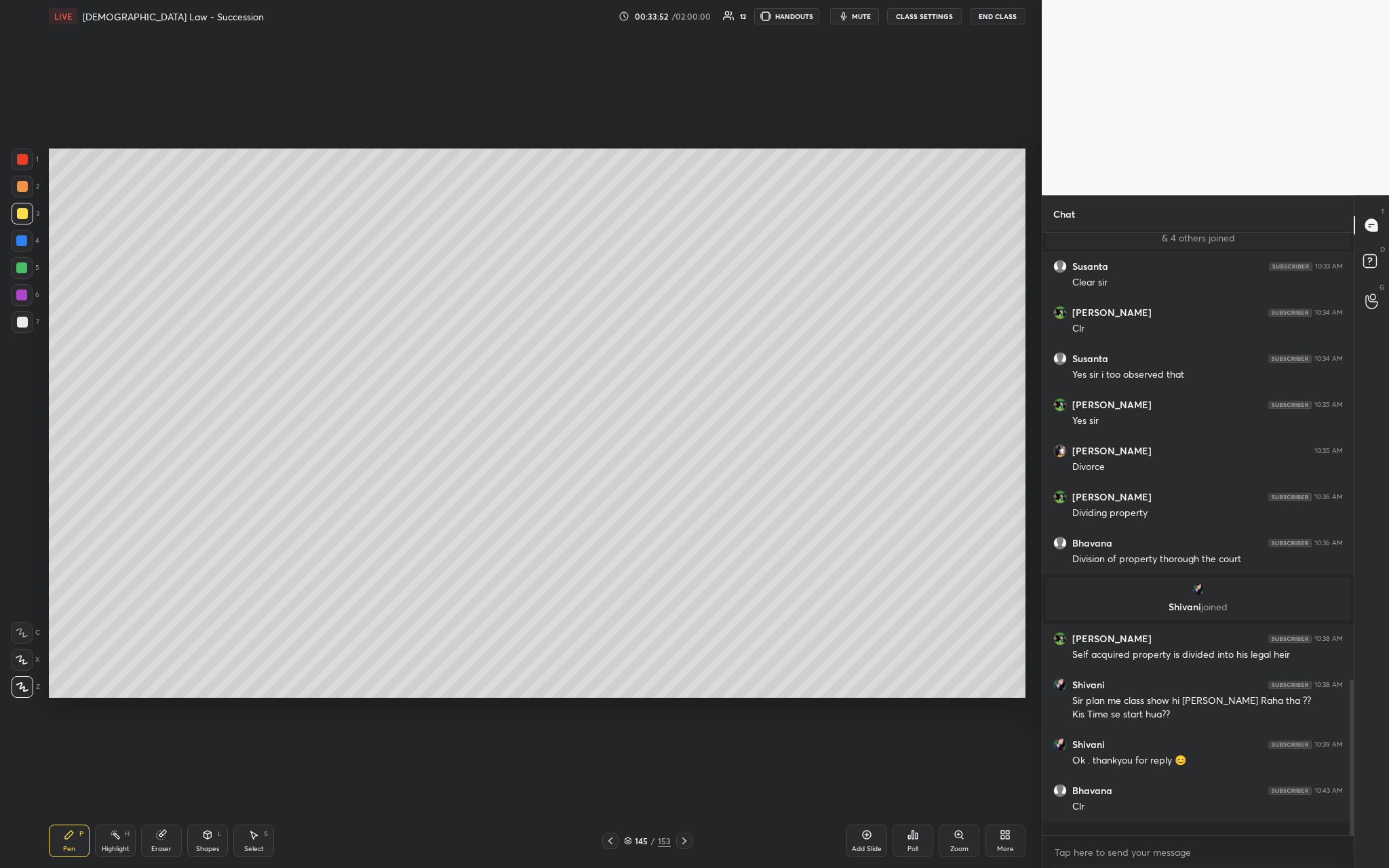
scroll to position [1650, 0]
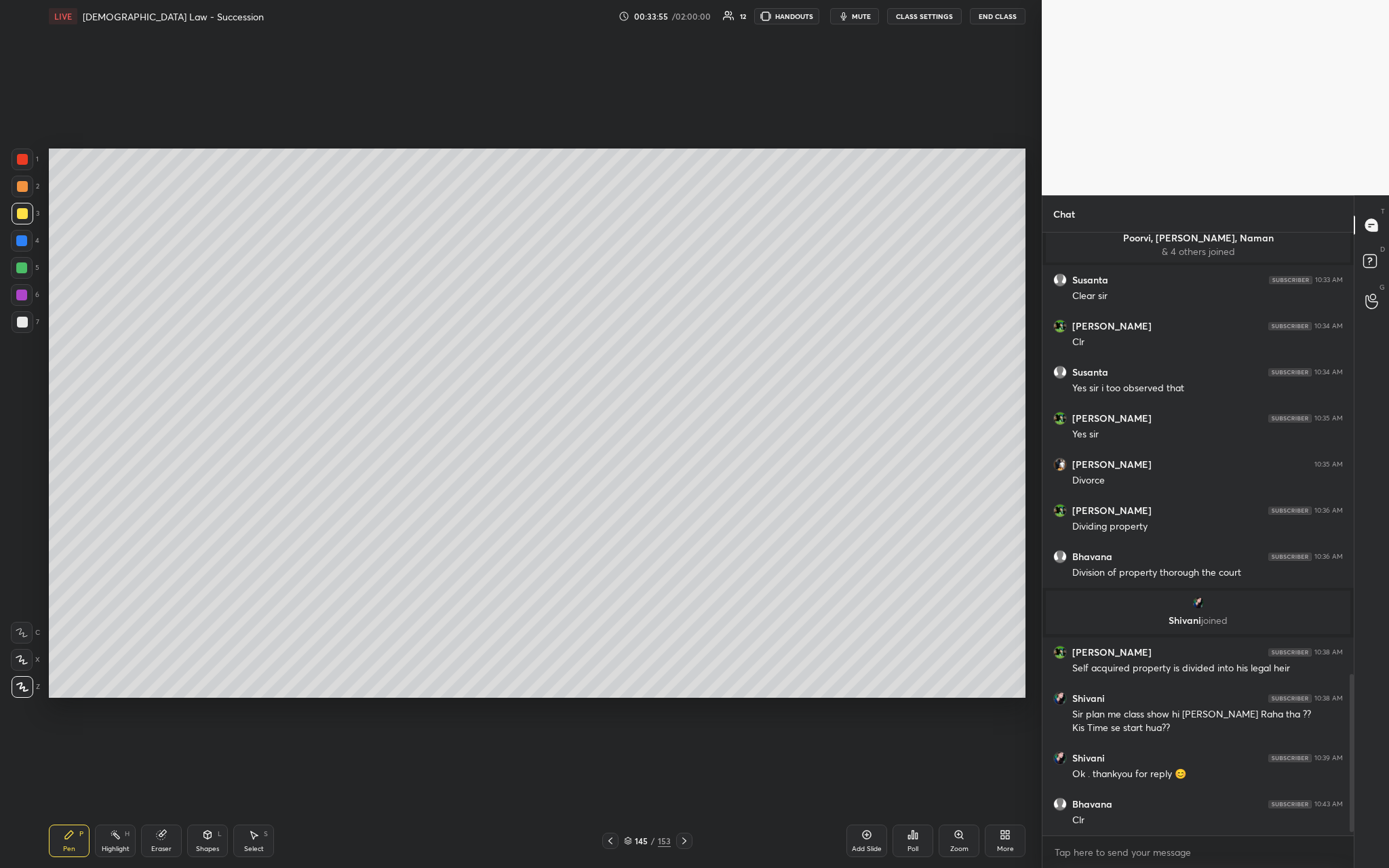
click at [204, 318] on div "Shapes" at bounding box center [207, 849] width 23 height 7
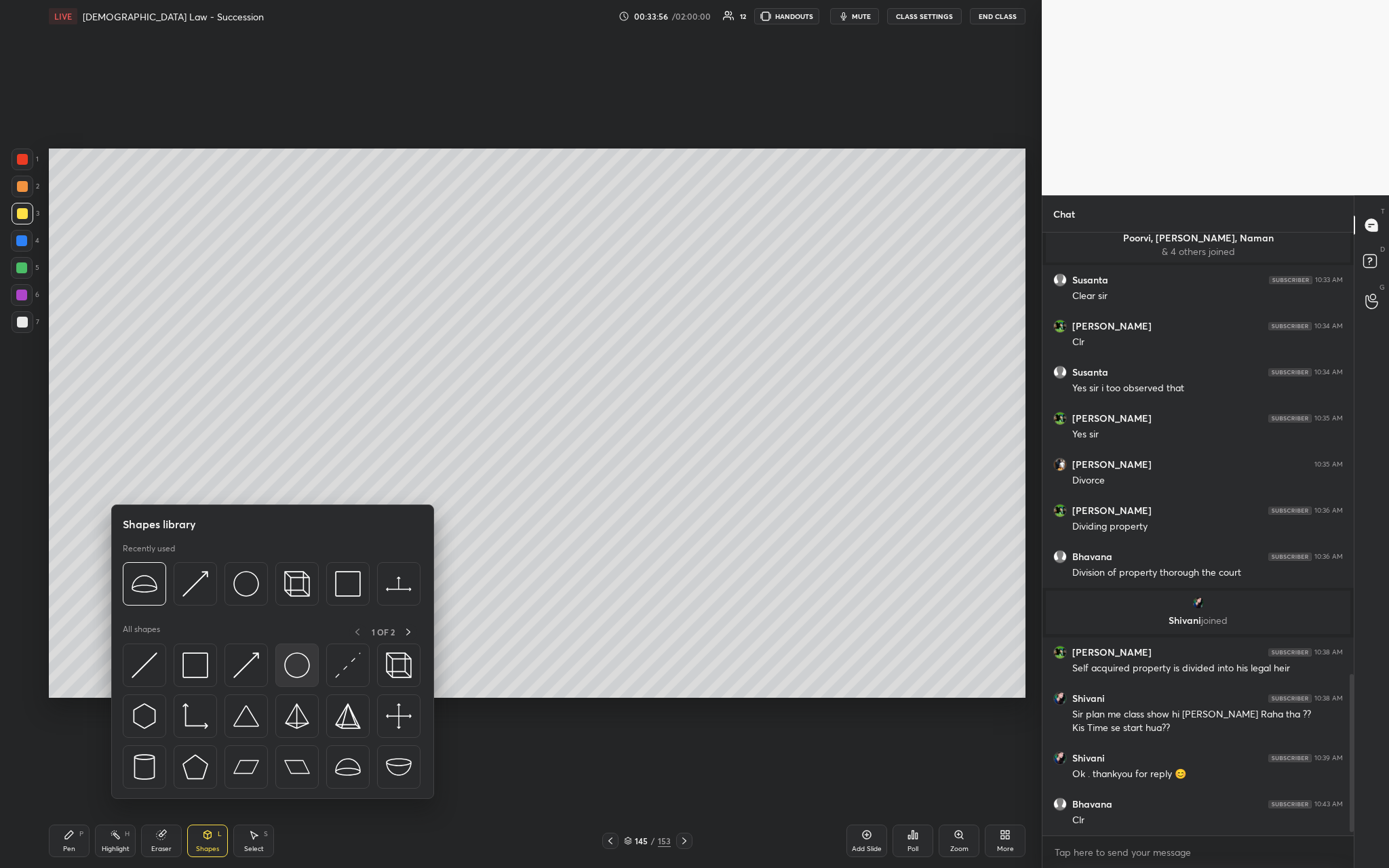
click at [307, 318] on img at bounding box center [297, 665] width 26 height 26
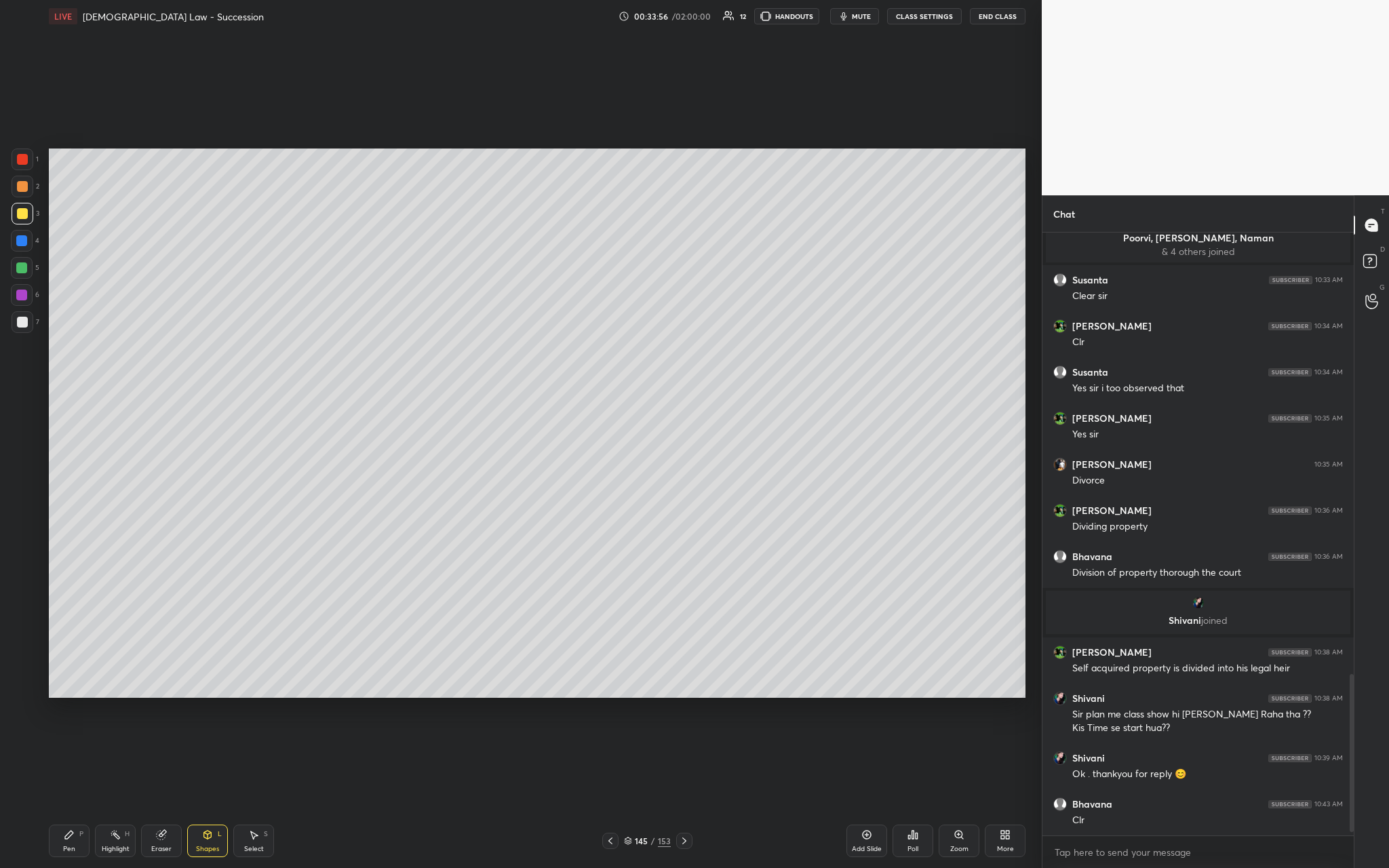
click at [193, 318] on div "Pen P Highlight H Eraser Shapes L Select S 145 / 153 Add Slide Poll Zoom More" at bounding box center [537, 840] width 977 height 54
click at [202, 318] on div "Shapes L" at bounding box center [207, 841] width 41 height 33
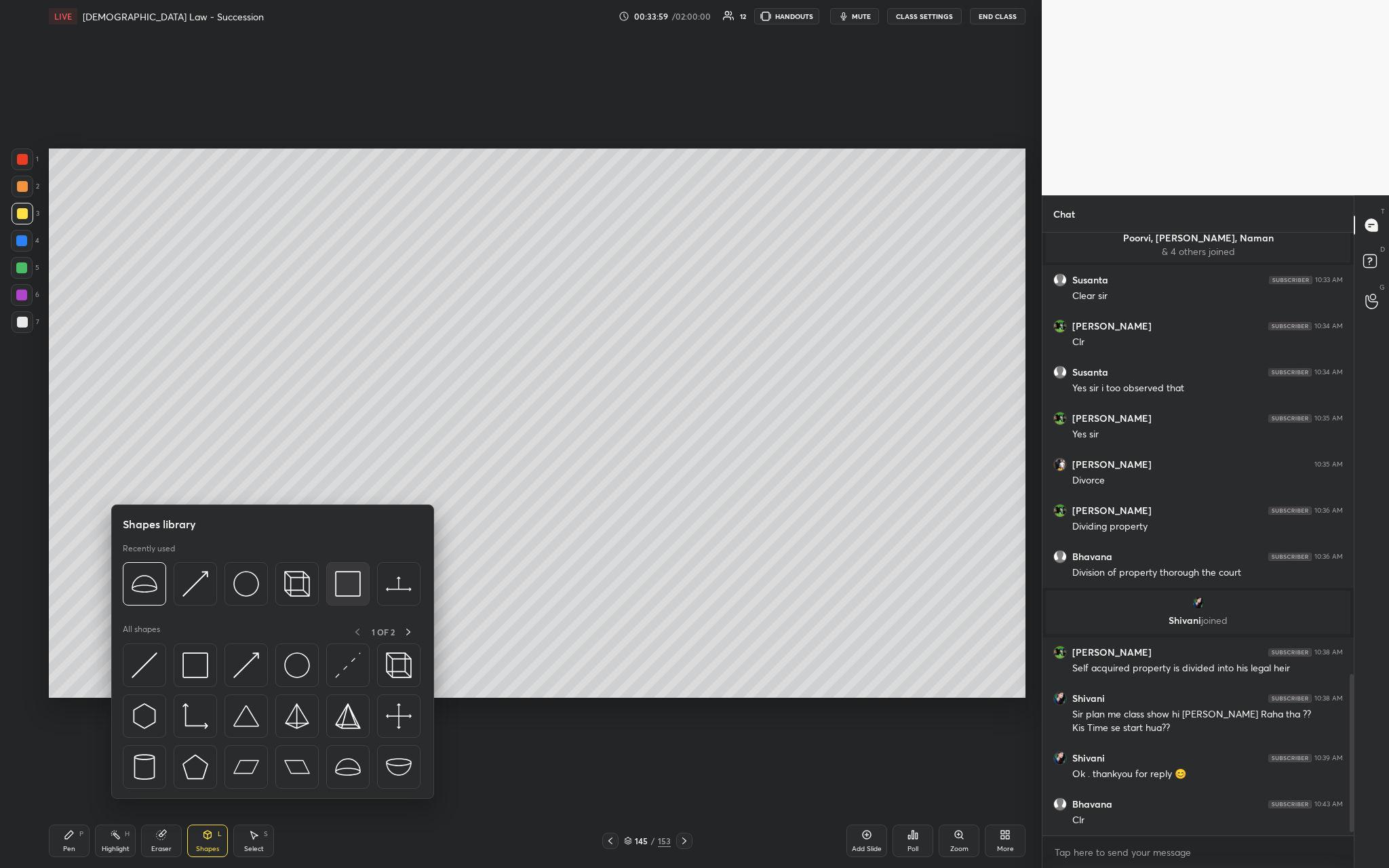
click at [345, 318] on img at bounding box center [347, 584] width 26 height 26
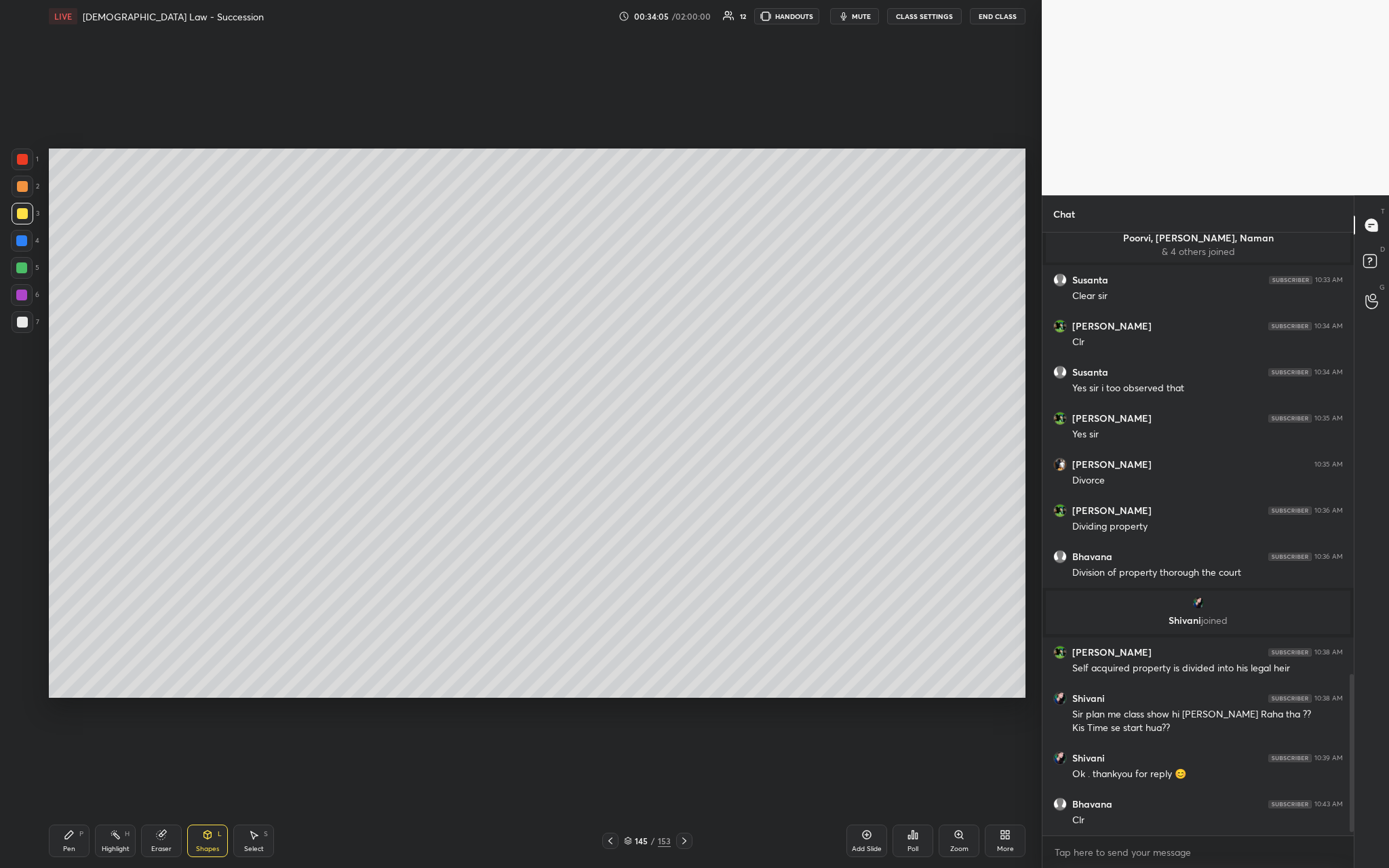
click at [69, 318] on div "Pen P" at bounding box center [69, 841] width 41 height 33
click at [486, 21] on button "End Class" at bounding box center [997, 16] width 55 height 16
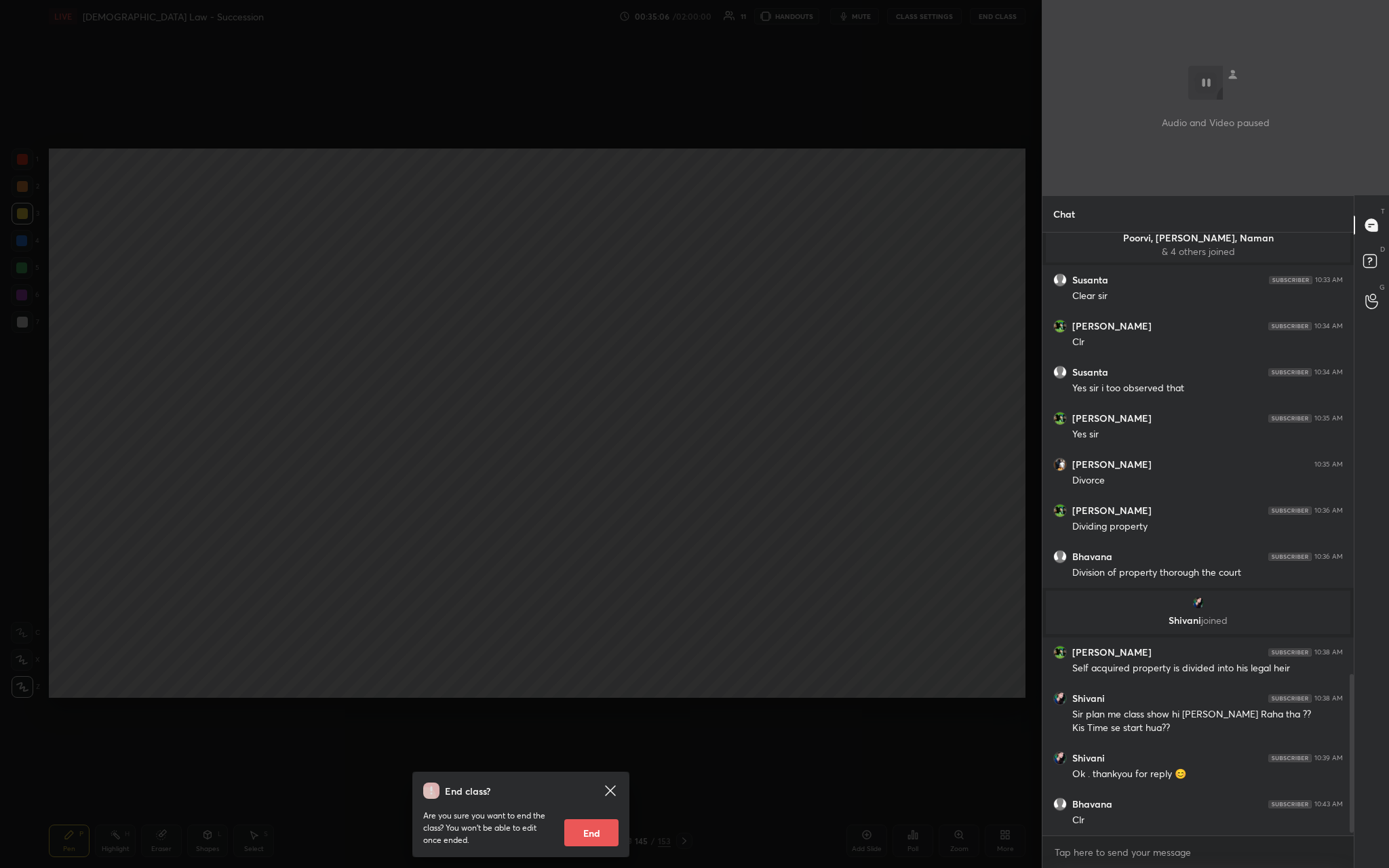
scroll to position [1697, 0]
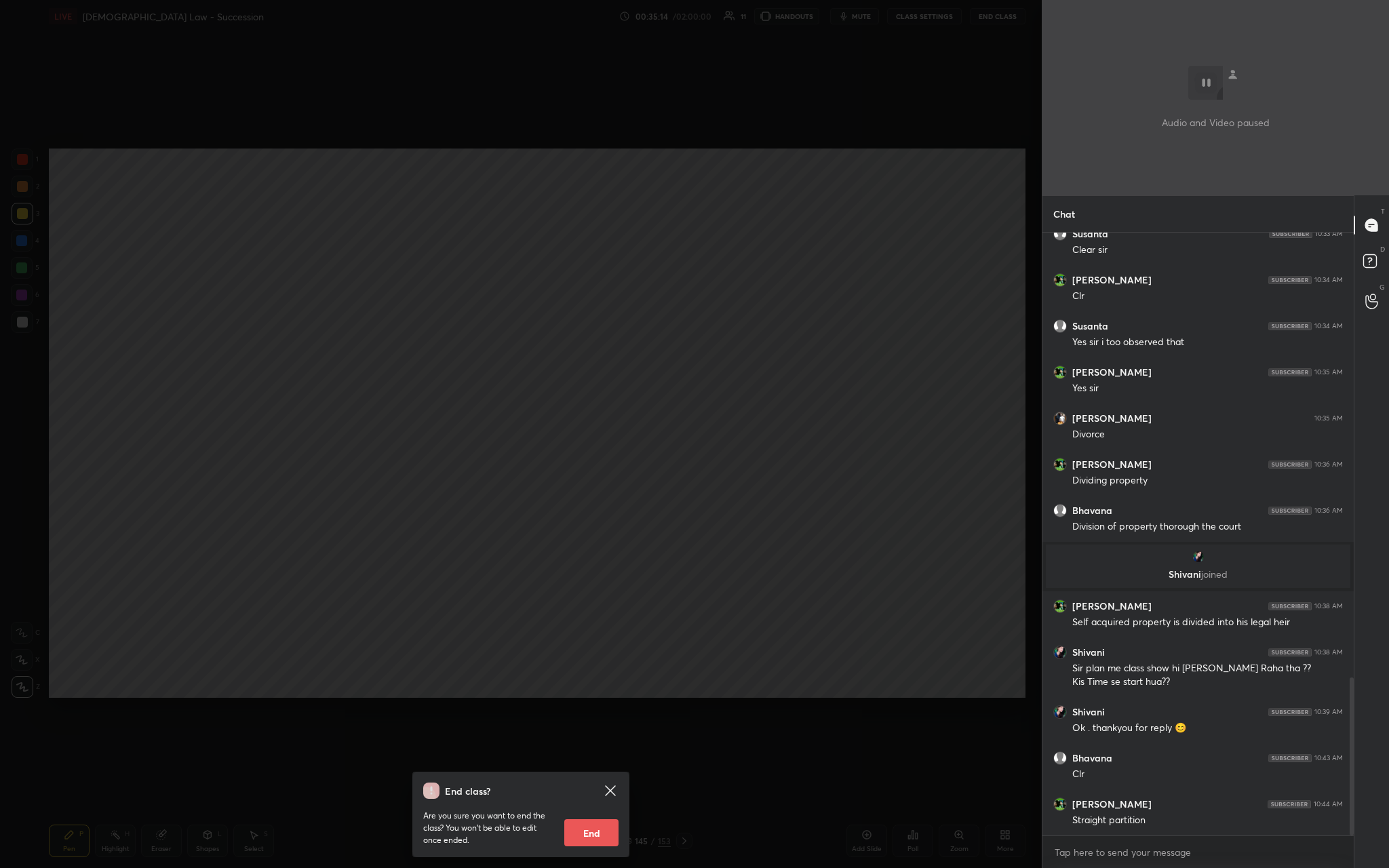
click at [486, 318] on icon at bounding box center [610, 790] width 16 height 16
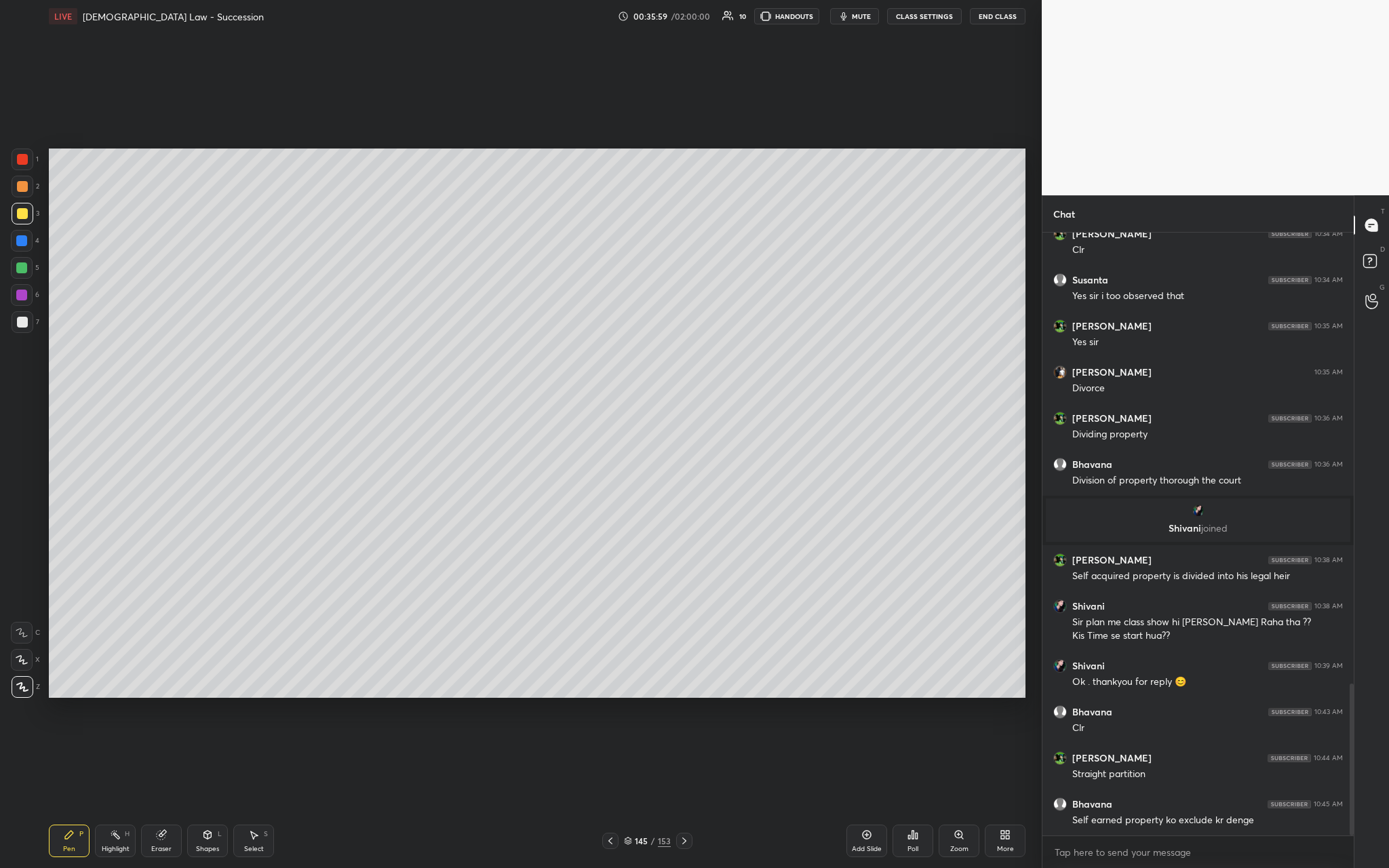
scroll to position [1788, 0]
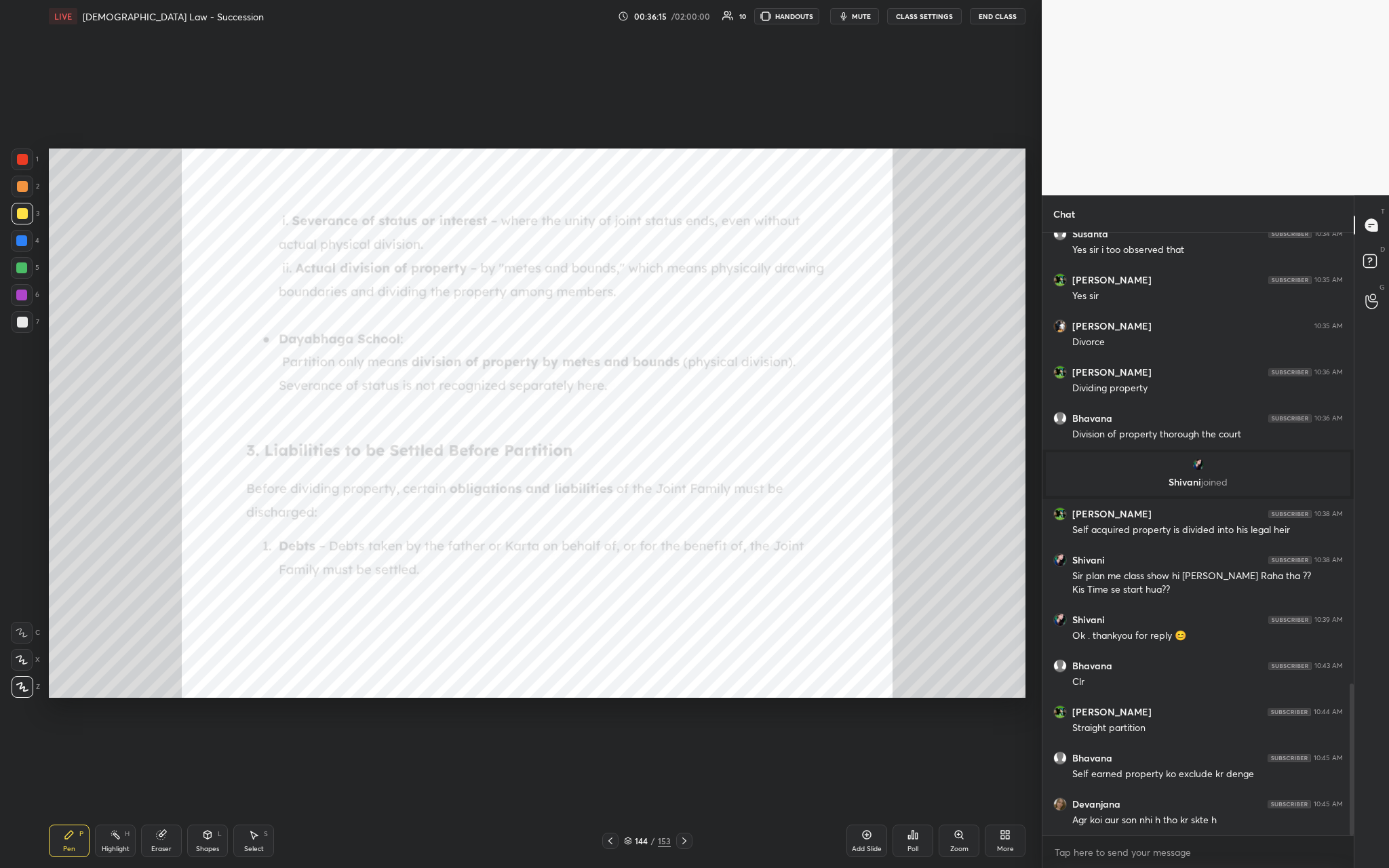
drag, startPoint x: 29, startPoint y: 156, endPoint x: 35, endPoint y: 171, distance: 16.2
click at [29, 156] on div at bounding box center [22, 159] width 21 height 21
click at [486, 318] on div "Zoom" at bounding box center [958, 841] width 41 height 33
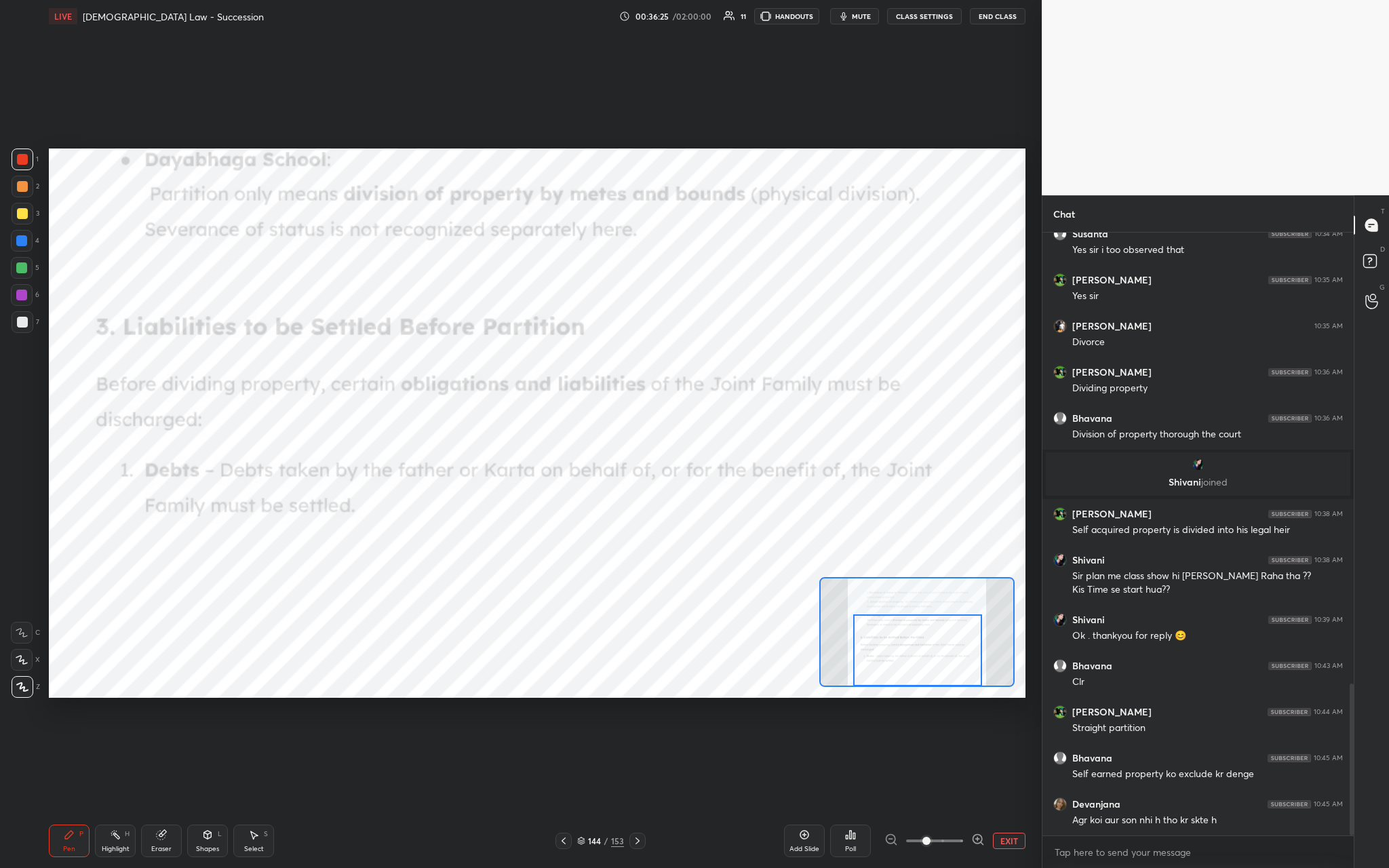
drag, startPoint x: 927, startPoint y: 646, endPoint x: 928, endPoint y: 667, distance: 21.0
click at [486, 318] on div at bounding box center [917, 650] width 128 height 71
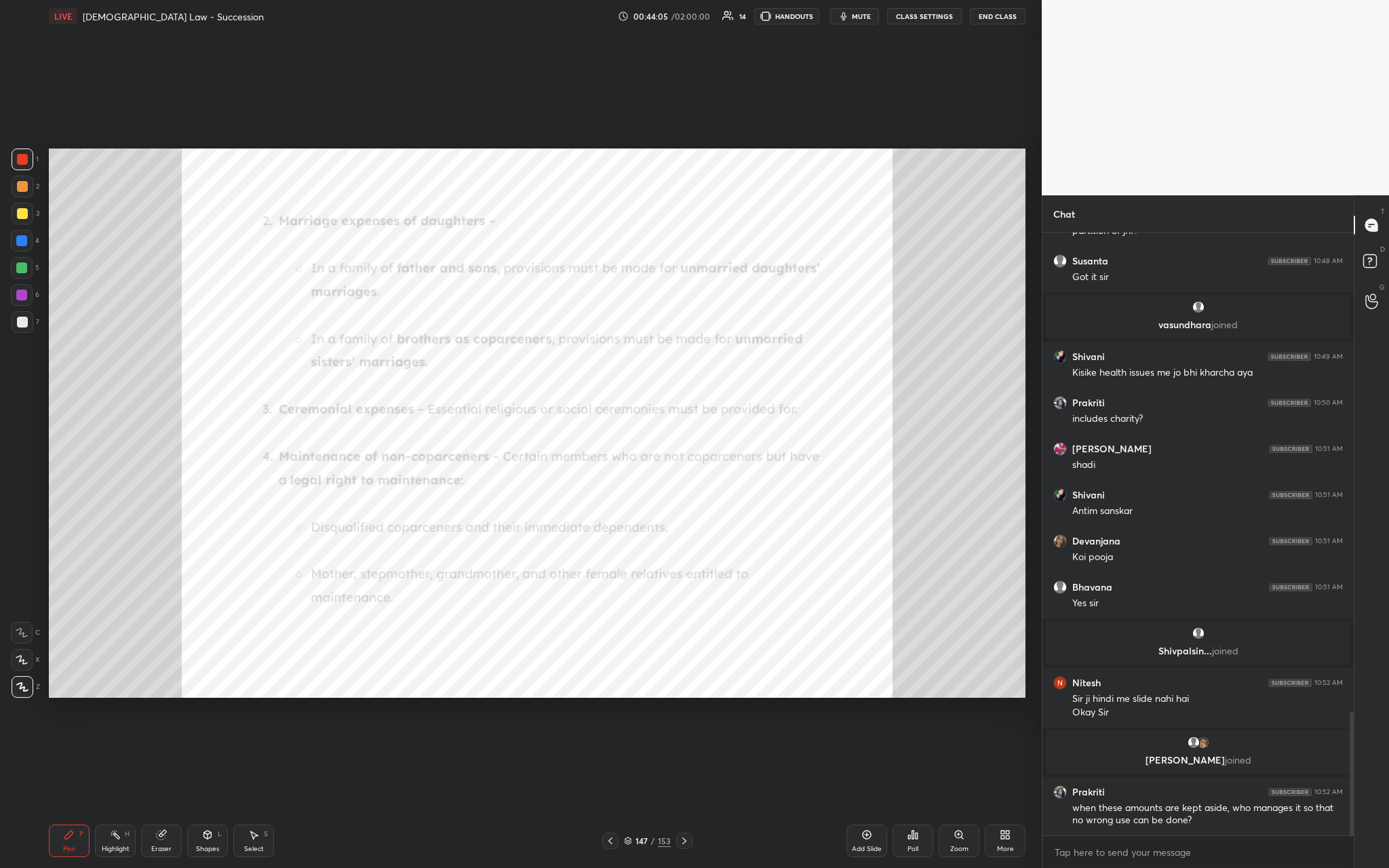
scroll to position [2397, 0]
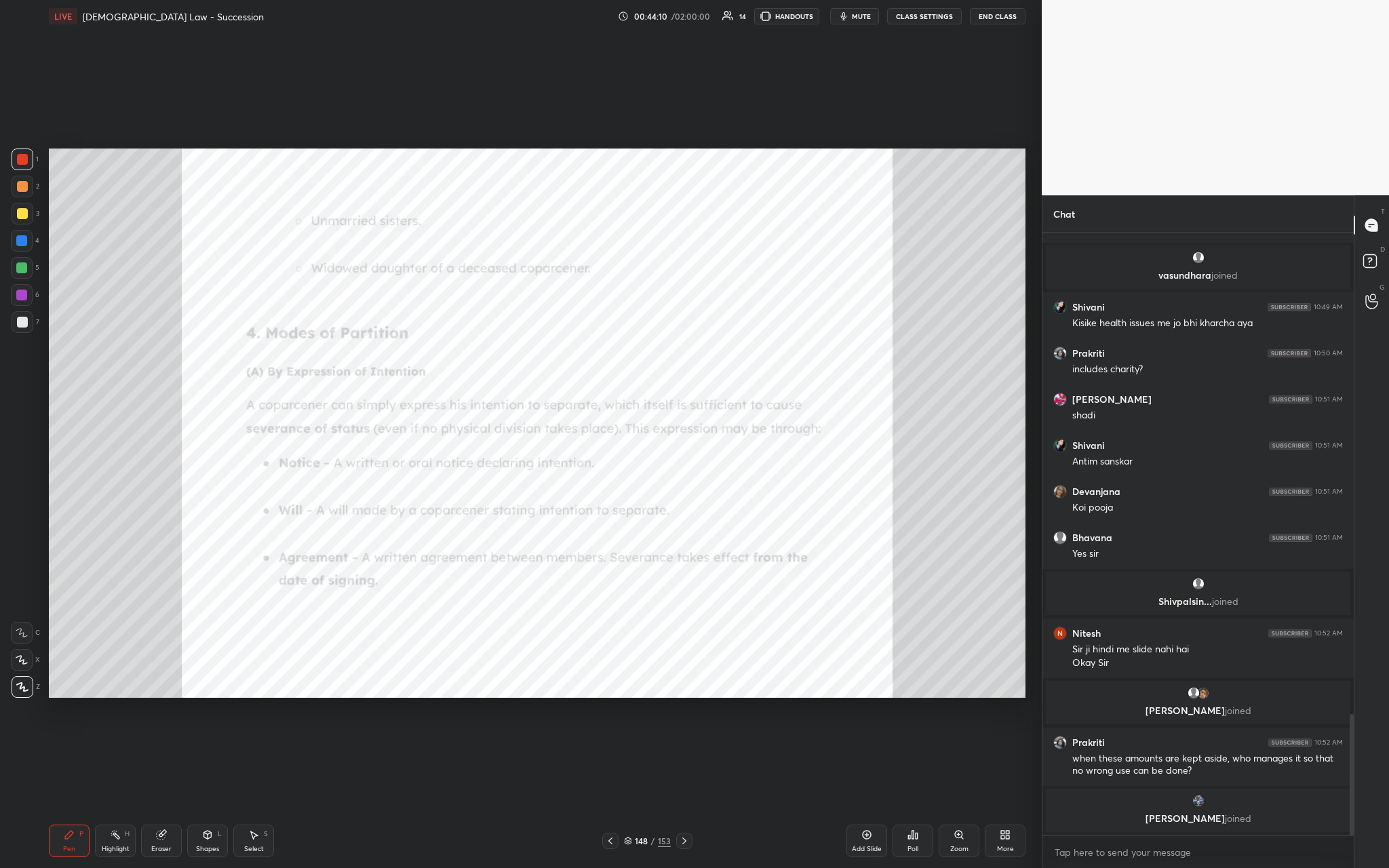
click at [486, 318] on p "[PERSON_NAME] joined" at bounding box center [1198, 819] width 288 height 11
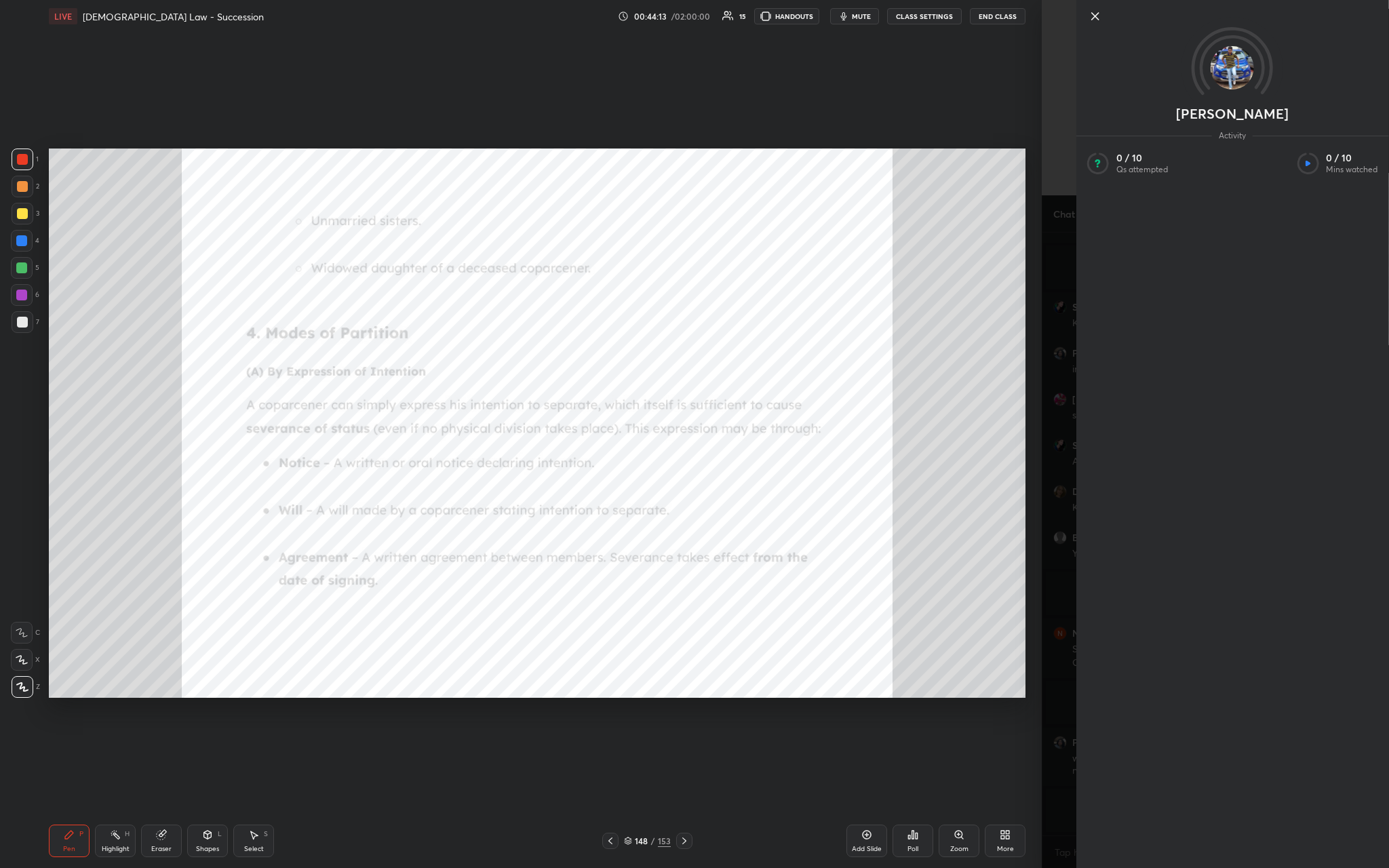
click at [486, 18] on icon at bounding box center [1095, 16] width 16 height 16
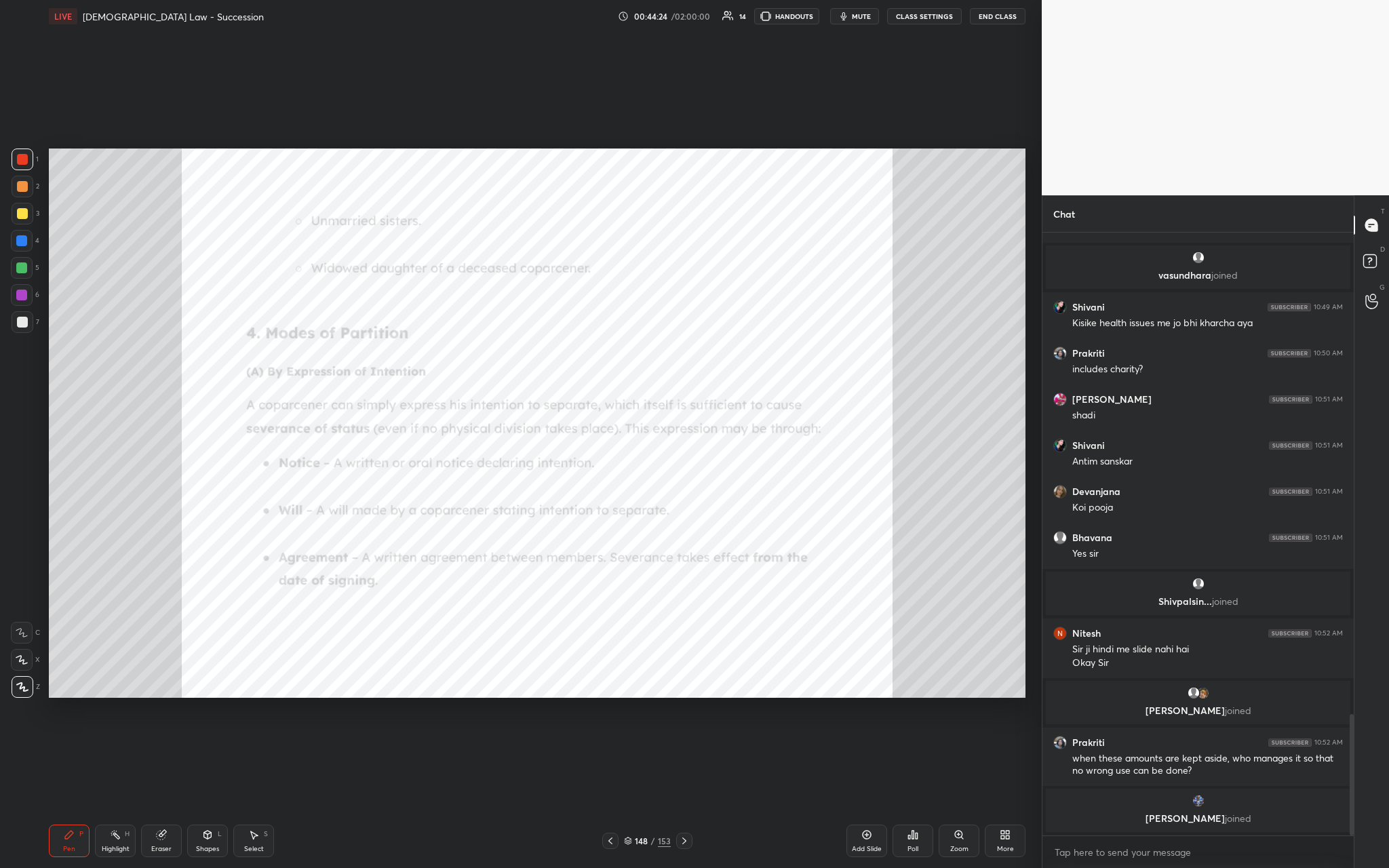
click at [486, 318] on icon at bounding box center [867, 835] width 11 height 11
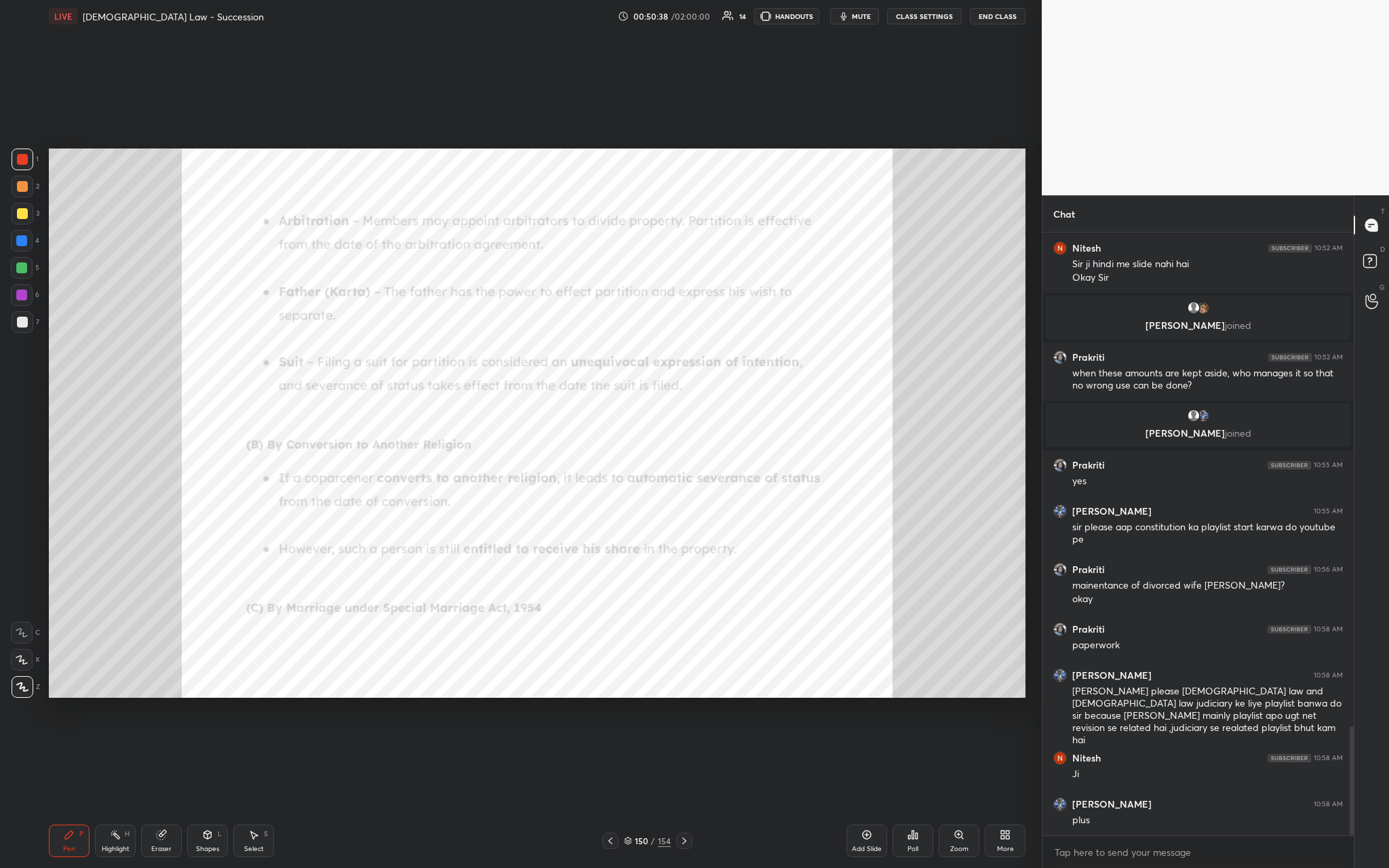
scroll to position [2778, 0]
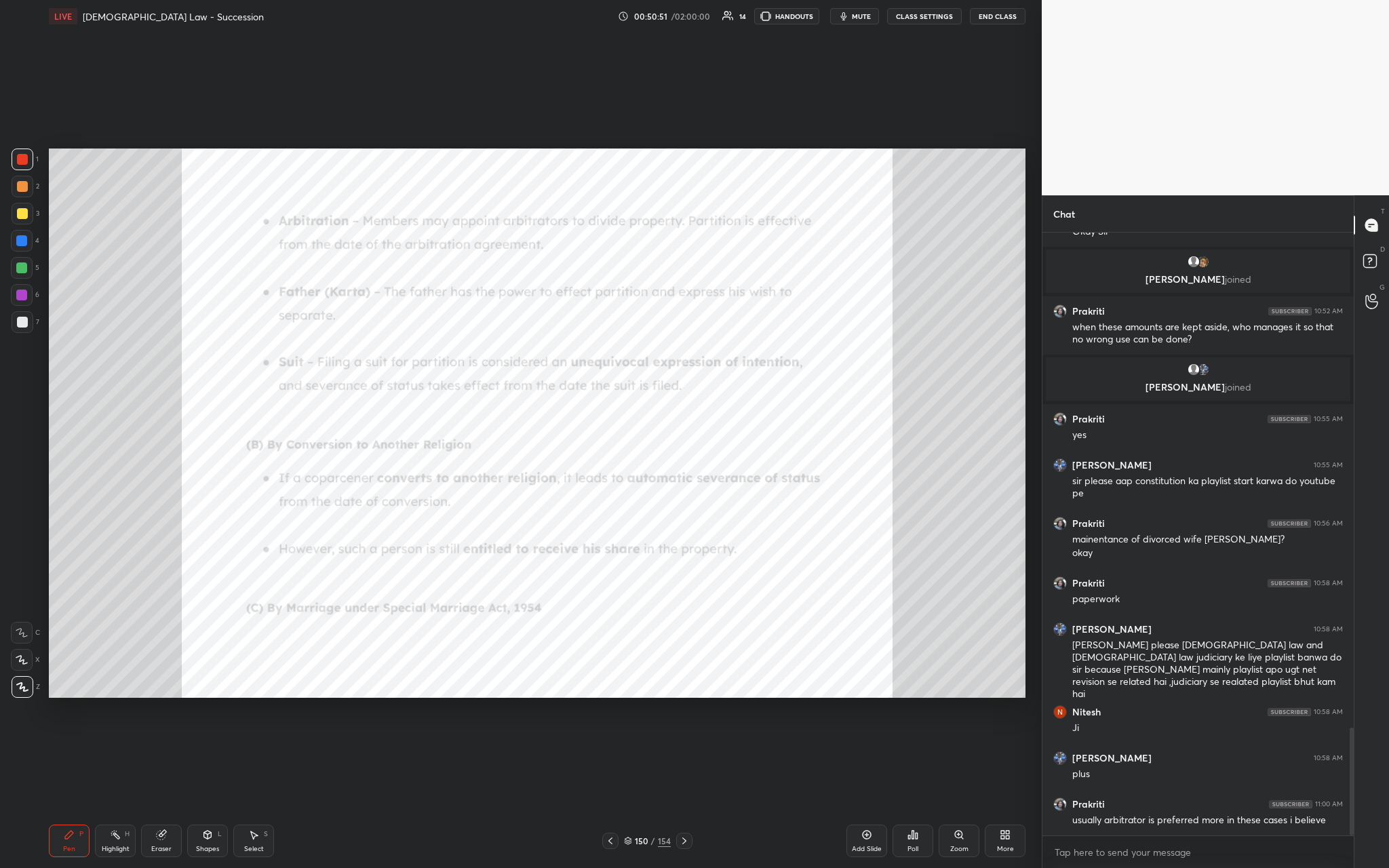
click at [486, 318] on div "Add Slide" at bounding box center [867, 841] width 41 height 33
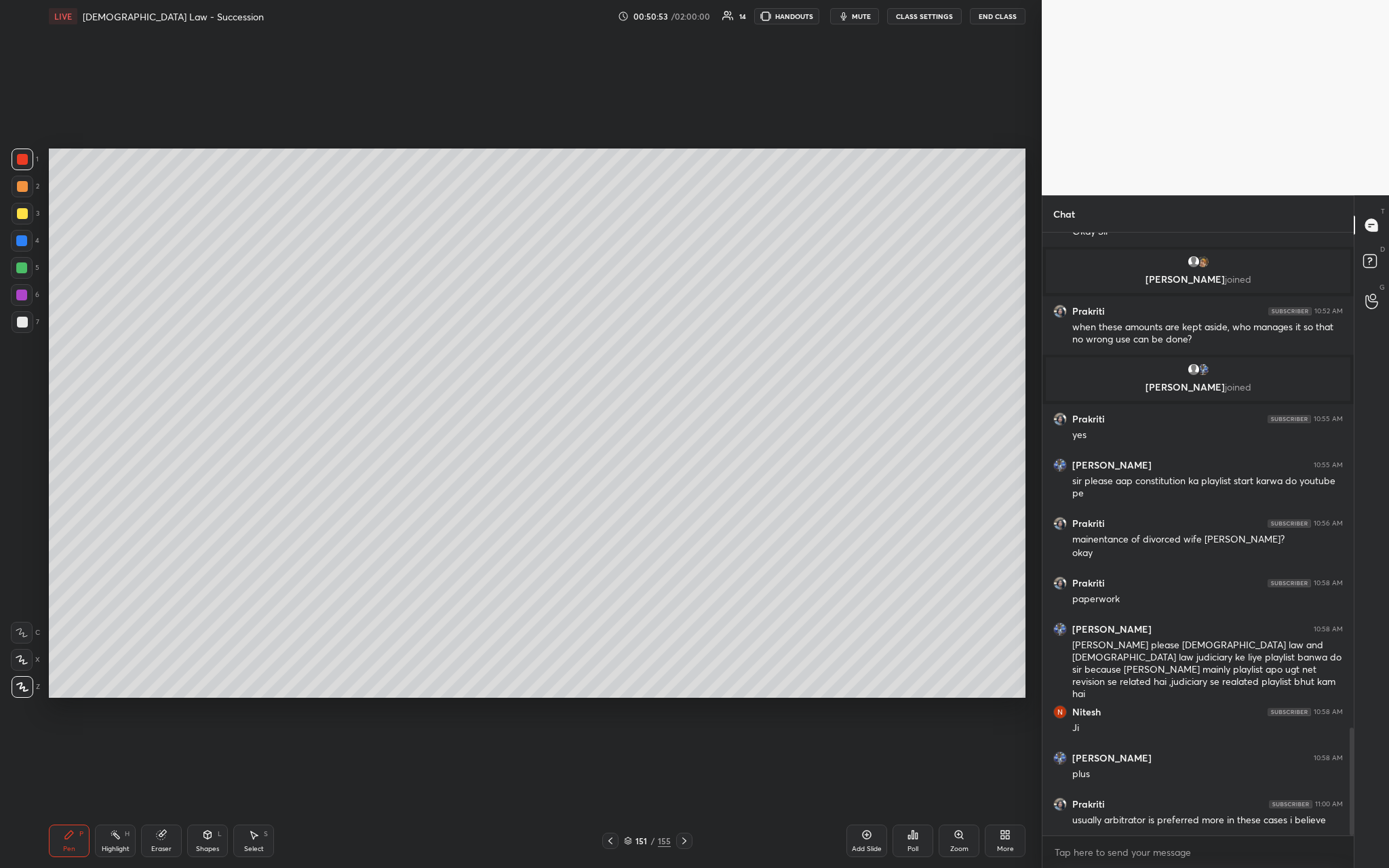
drag, startPoint x: 26, startPoint y: 219, endPoint x: 37, endPoint y: 216, distance: 11.4
click at [26, 219] on div at bounding box center [22, 213] width 21 height 21
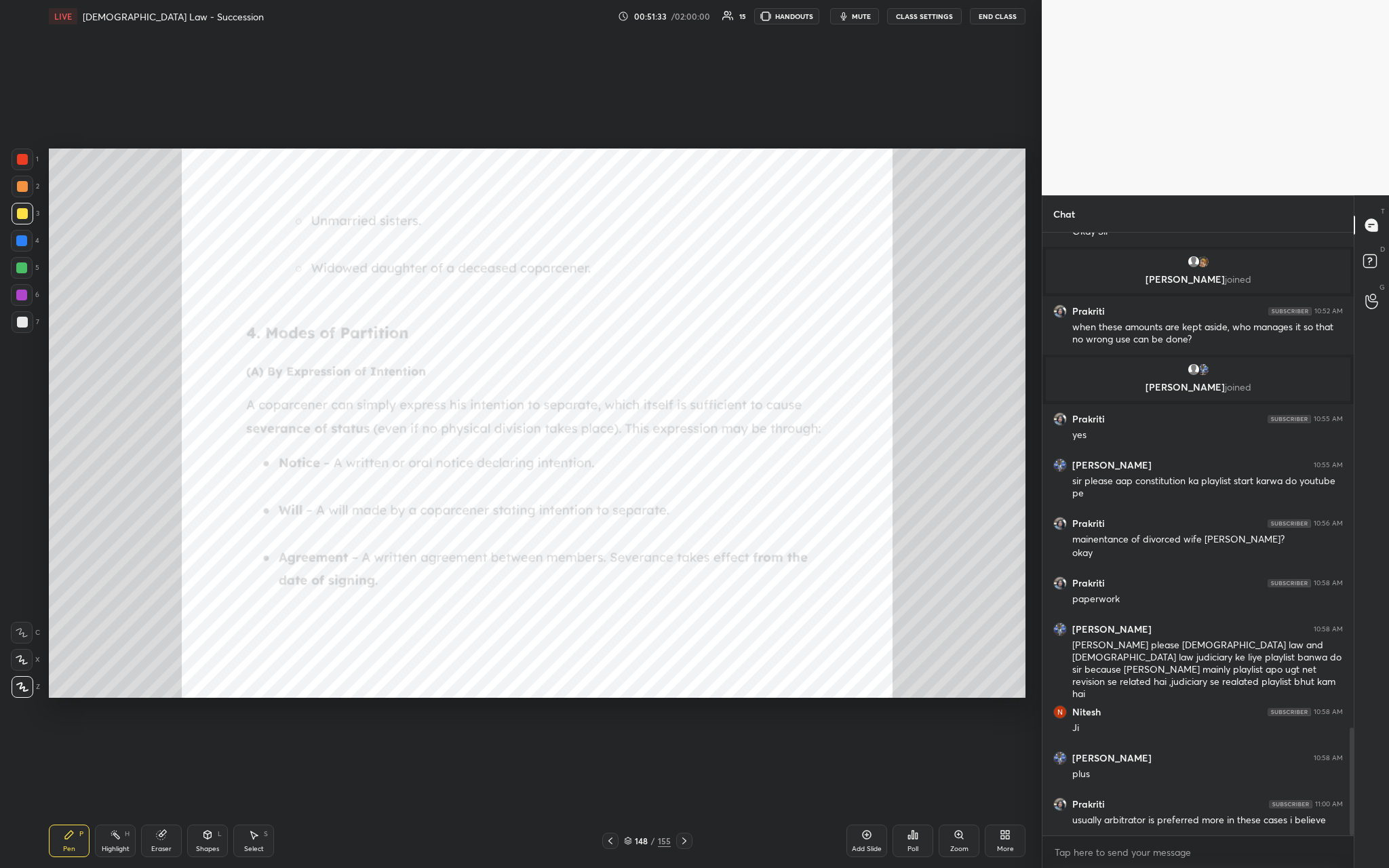
scroll to position [4, 4]
click at [13, 293] on div at bounding box center [21, 295] width 21 height 21
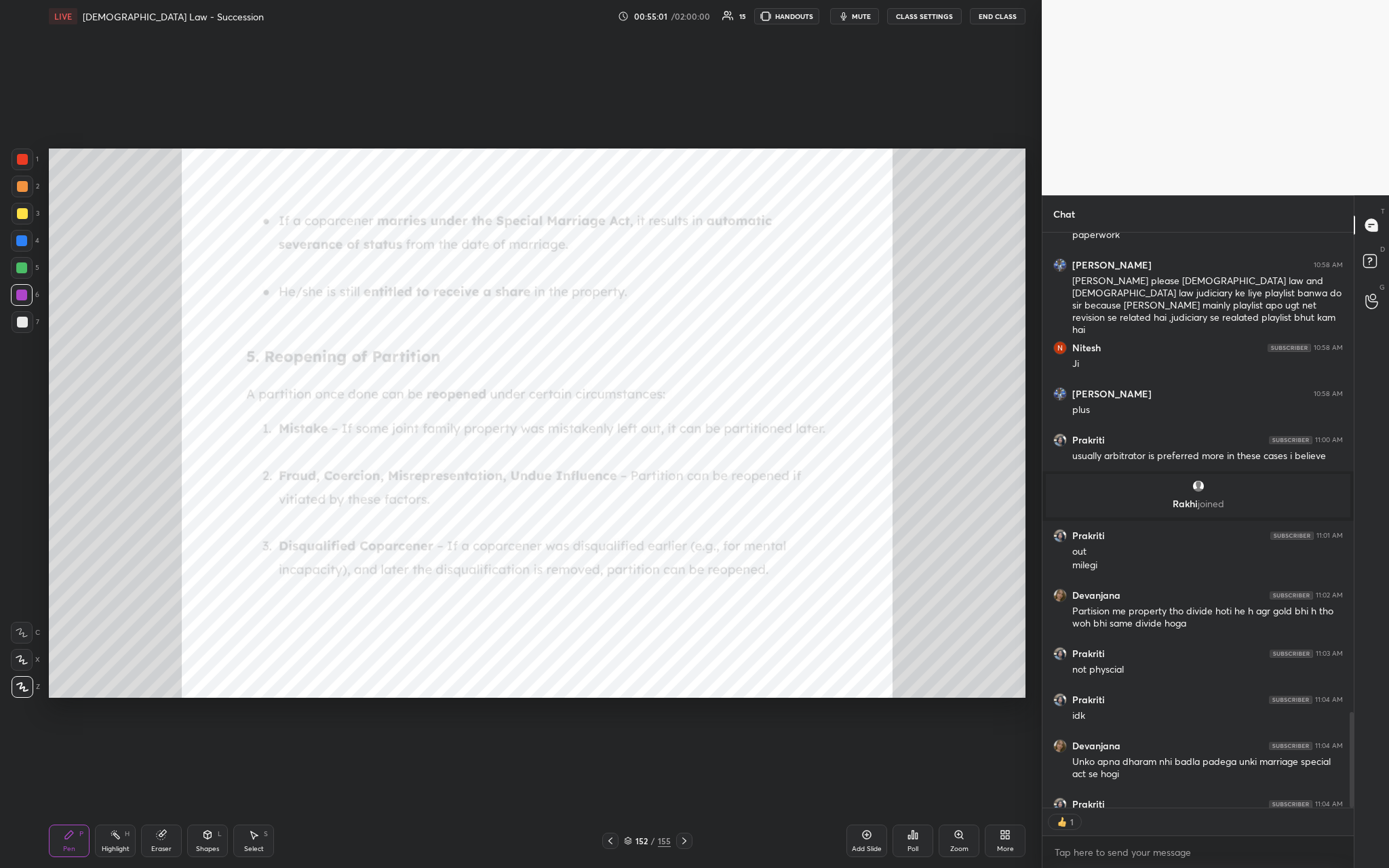
click at [486, 318] on div "Add Slide" at bounding box center [867, 841] width 41 height 33
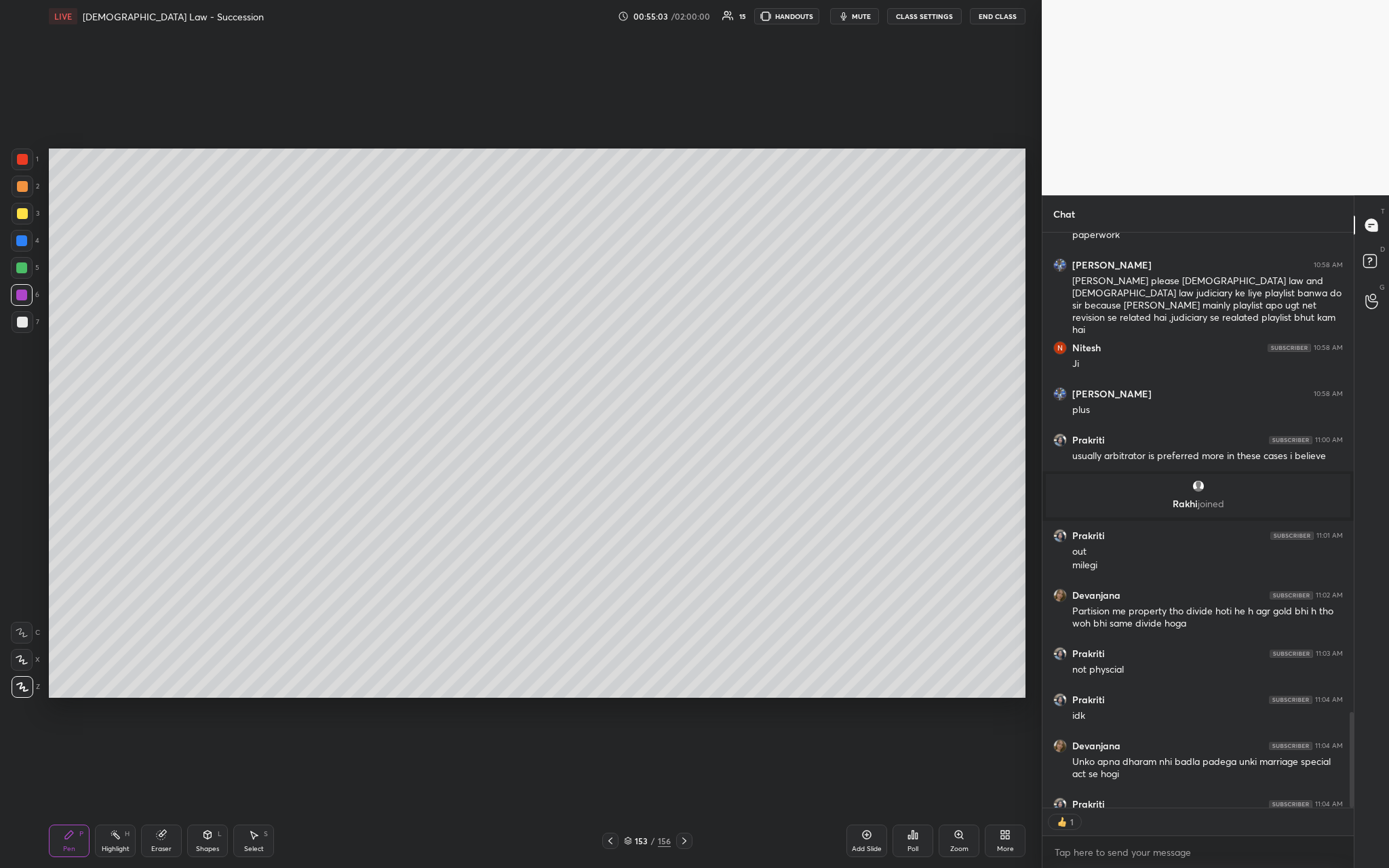
click at [23, 318] on div at bounding box center [22, 322] width 11 height 11
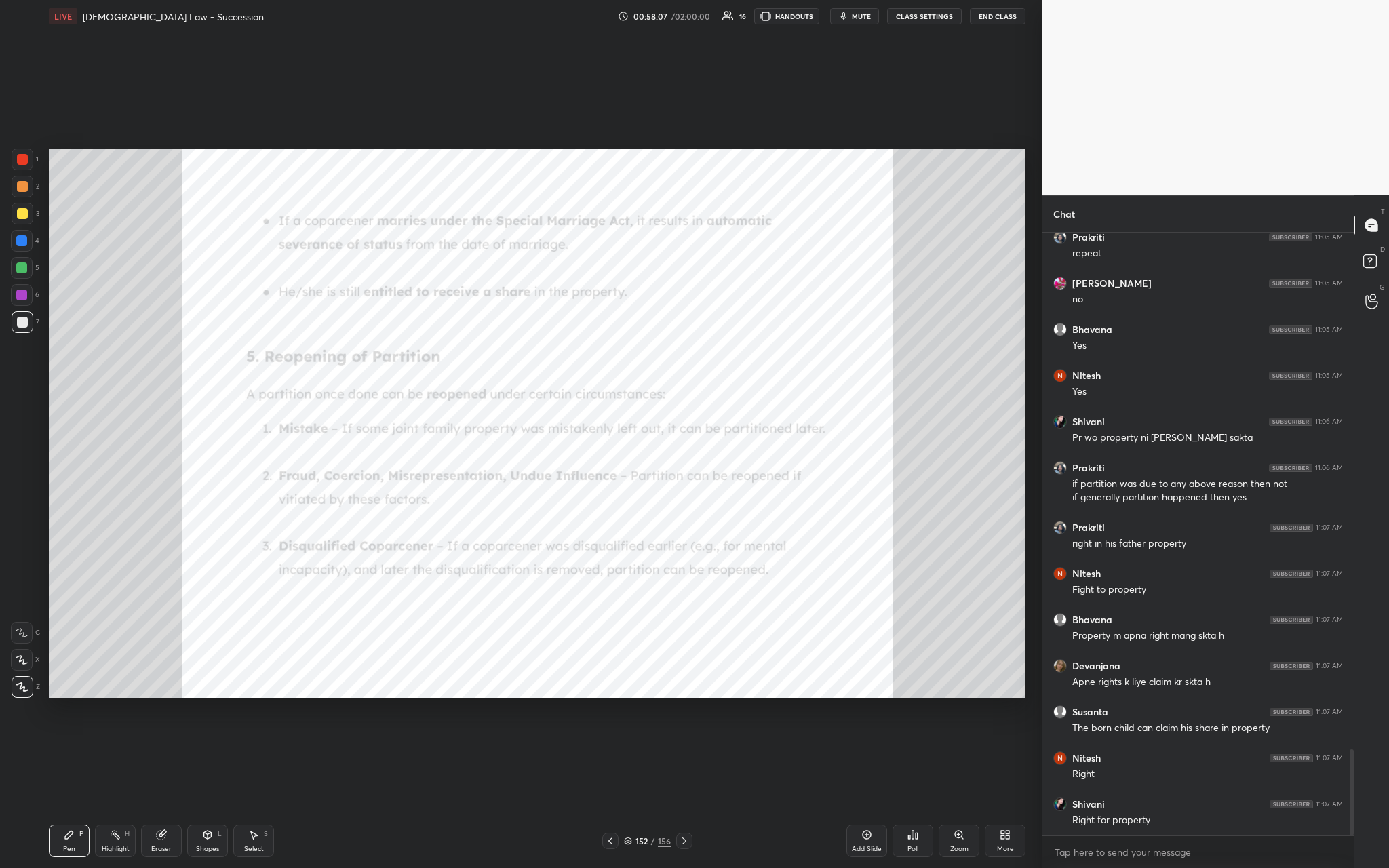
scroll to position [3672, 0]
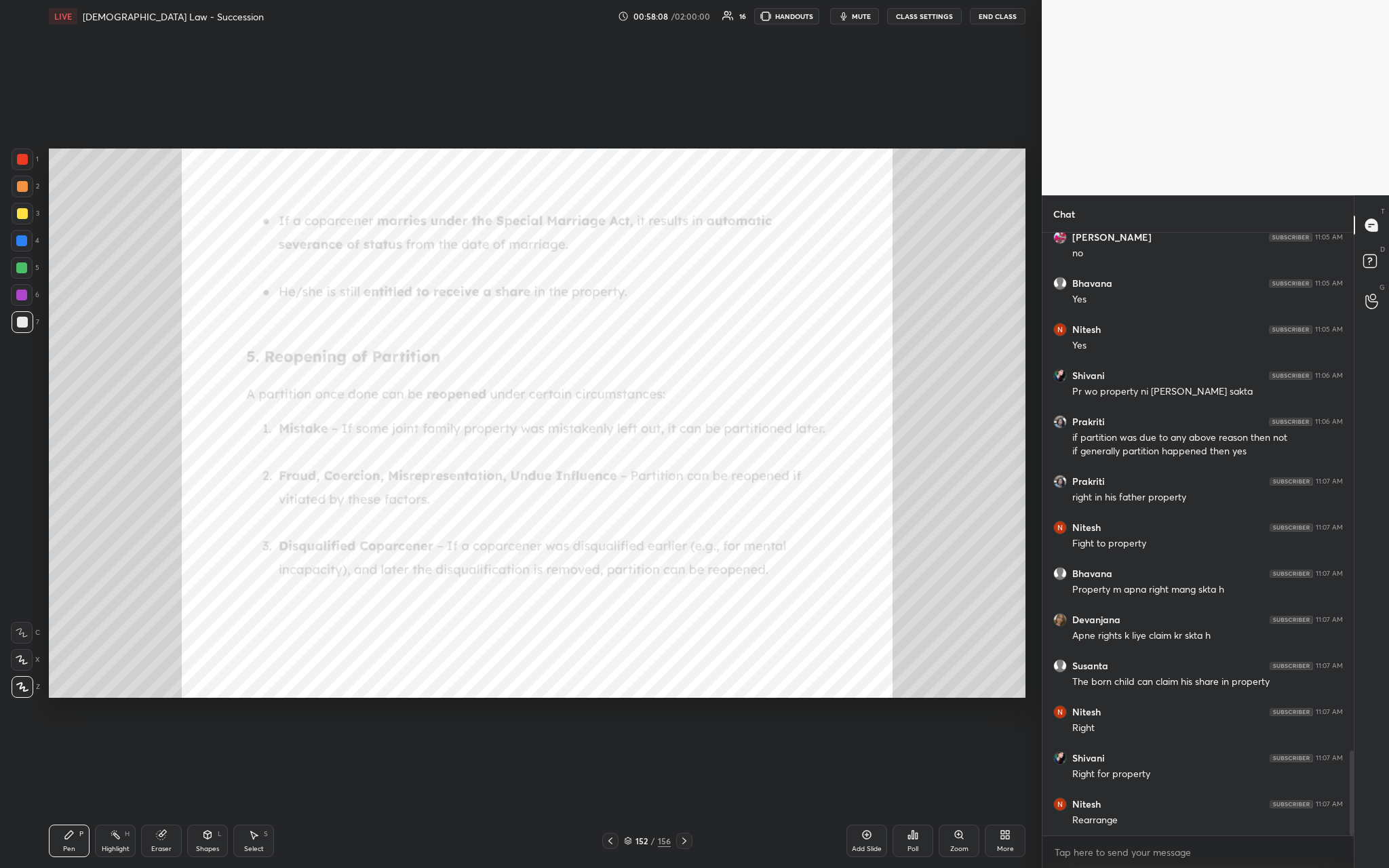
click at [19, 158] on div at bounding box center [22, 159] width 11 height 11
click at [486, 318] on div "Zoom" at bounding box center [959, 849] width 18 height 7
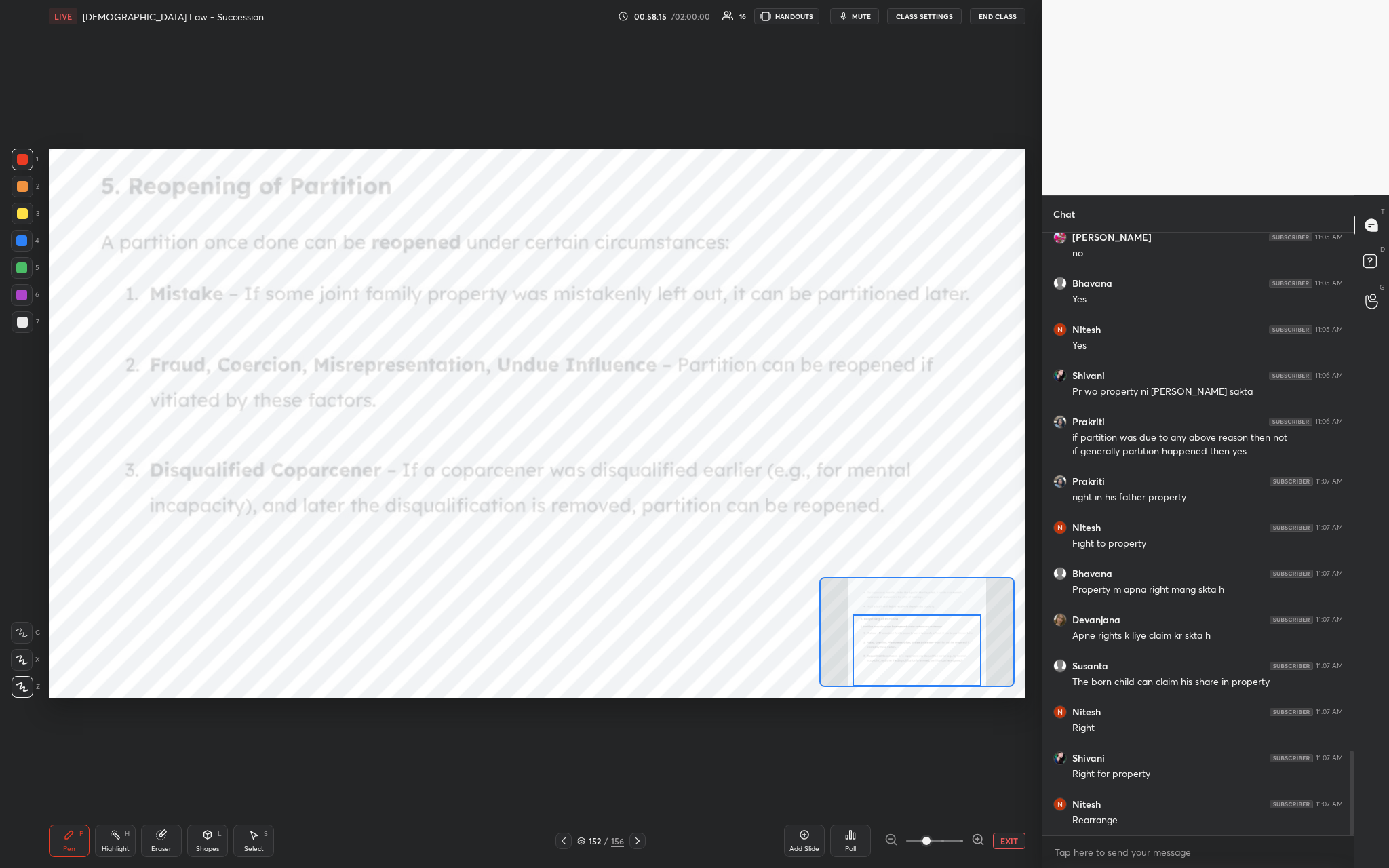
drag, startPoint x: 924, startPoint y: 632, endPoint x: 924, endPoint y: 652, distance: 20.0
click at [486, 318] on div at bounding box center [916, 650] width 128 height 71
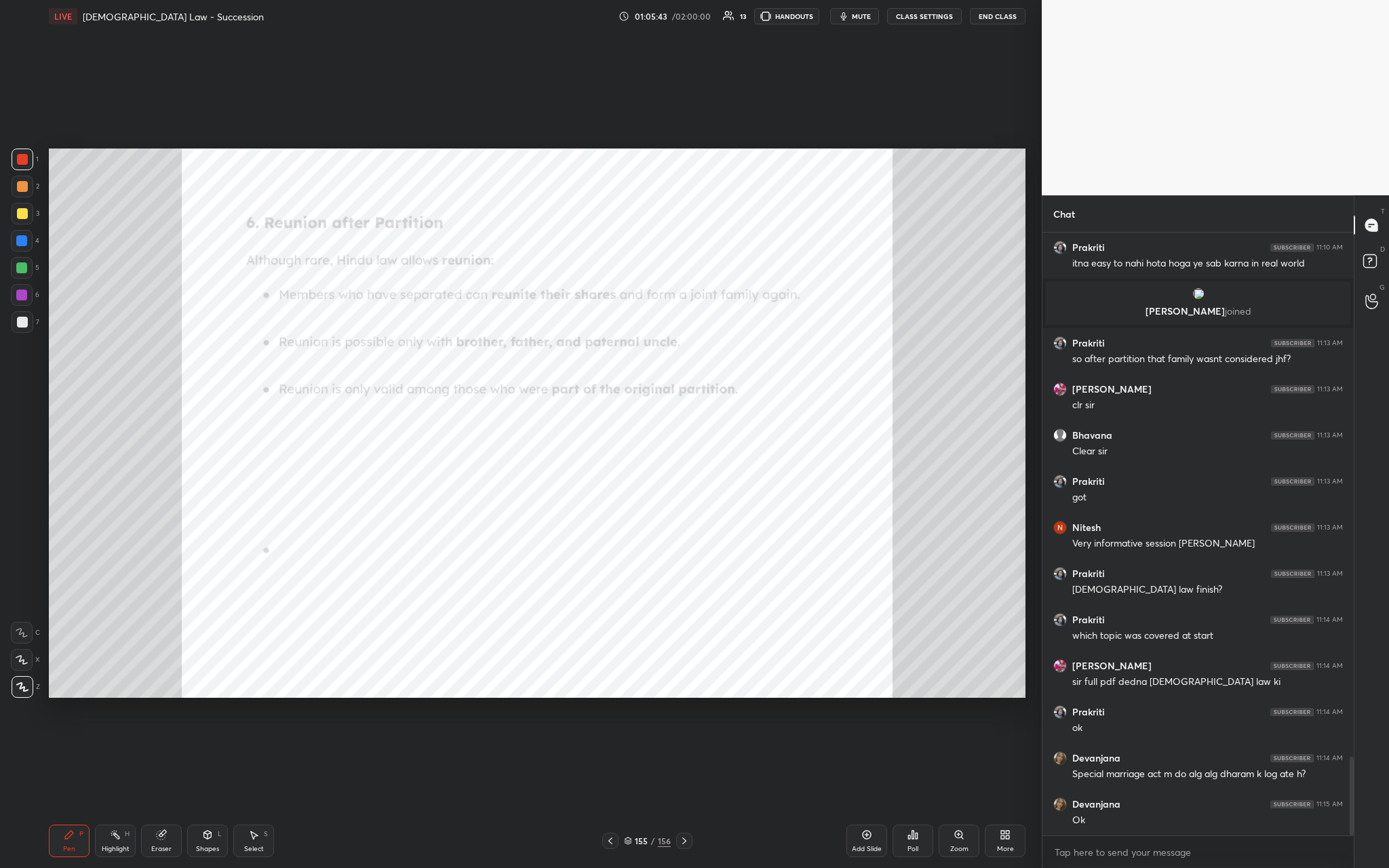
scroll to position [4060, 0]
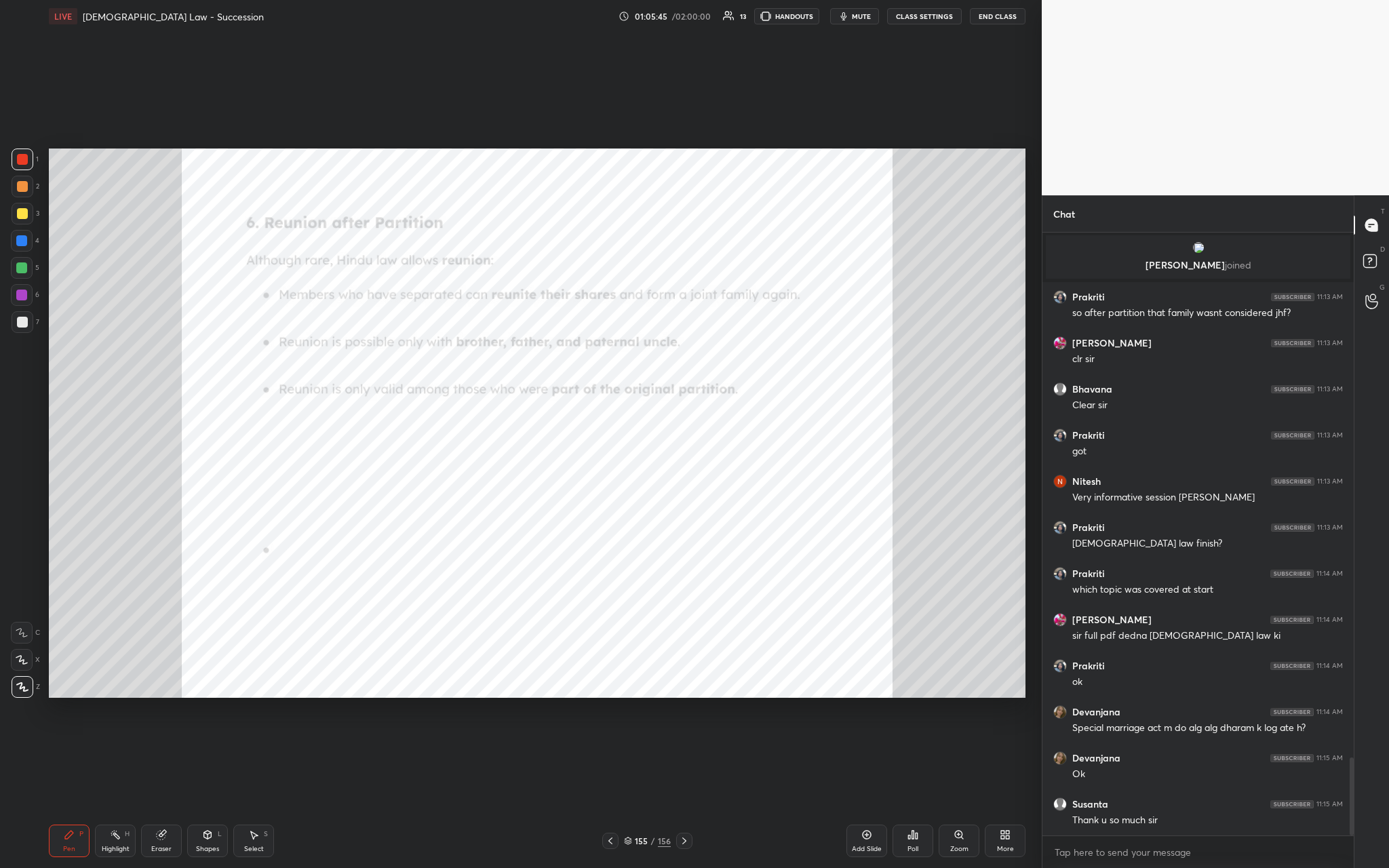
click at [486, 17] on button "End Class" at bounding box center [997, 16] width 55 height 16
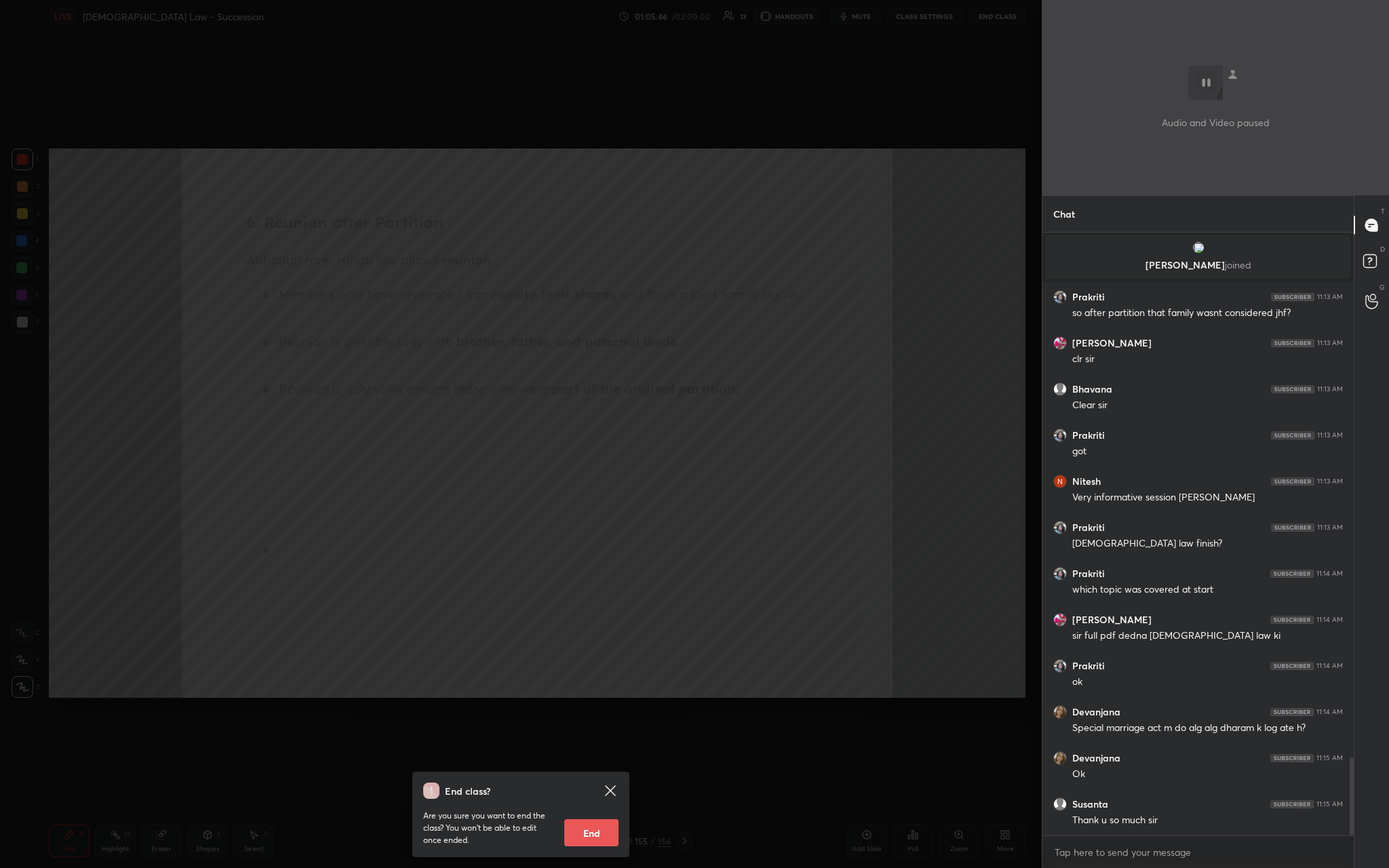
scroll to position [4, 4]
click at [486, 318] on button "End" at bounding box center [591, 833] width 54 height 27
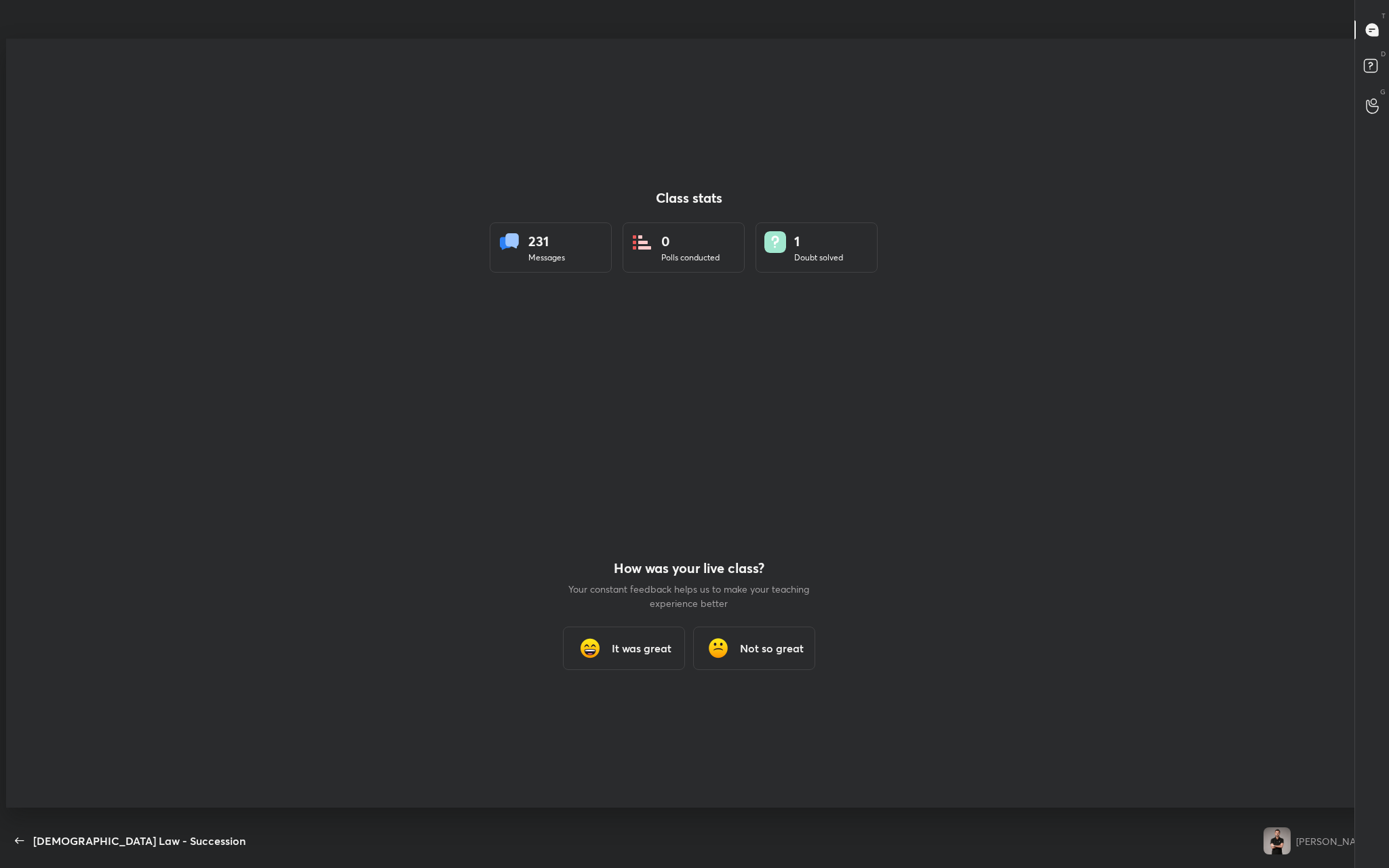
scroll to position [781, 1378]
type textarea "x"
